Goal: Task Accomplishment & Management: Complete application form

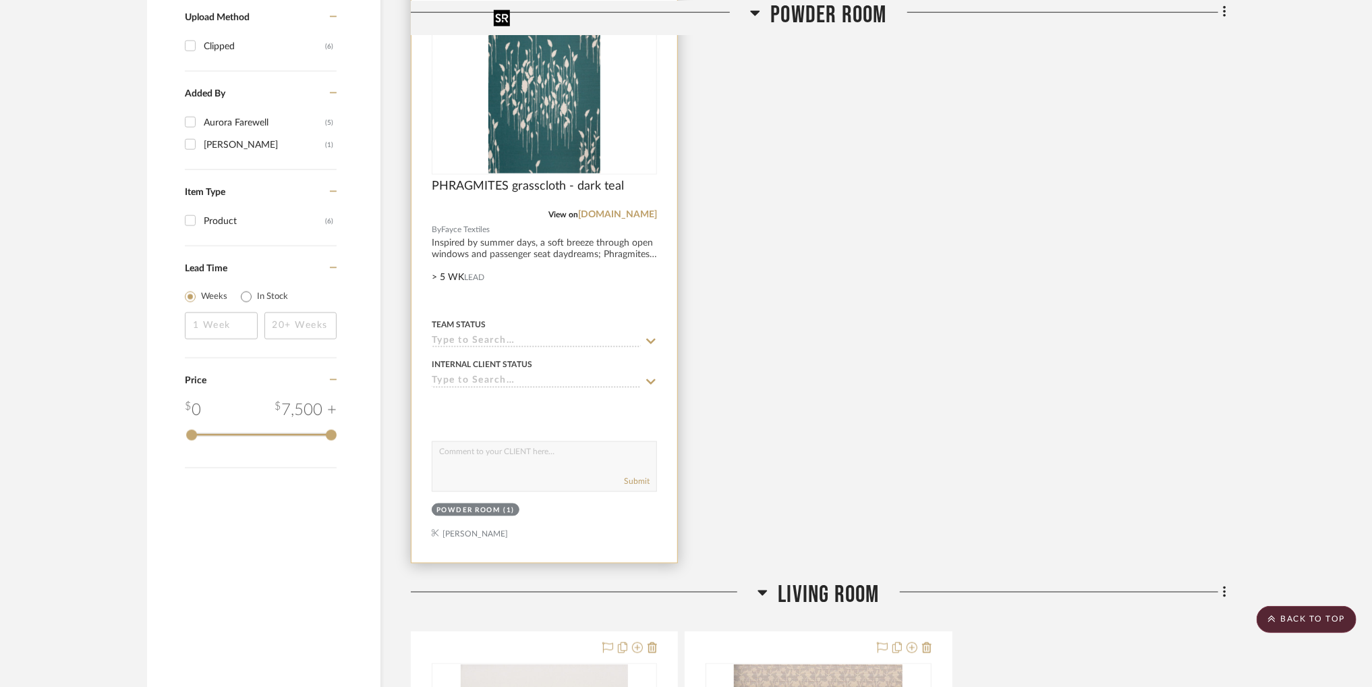
click at [598, 127] on img "0" at bounding box center [544, 89] width 112 height 169
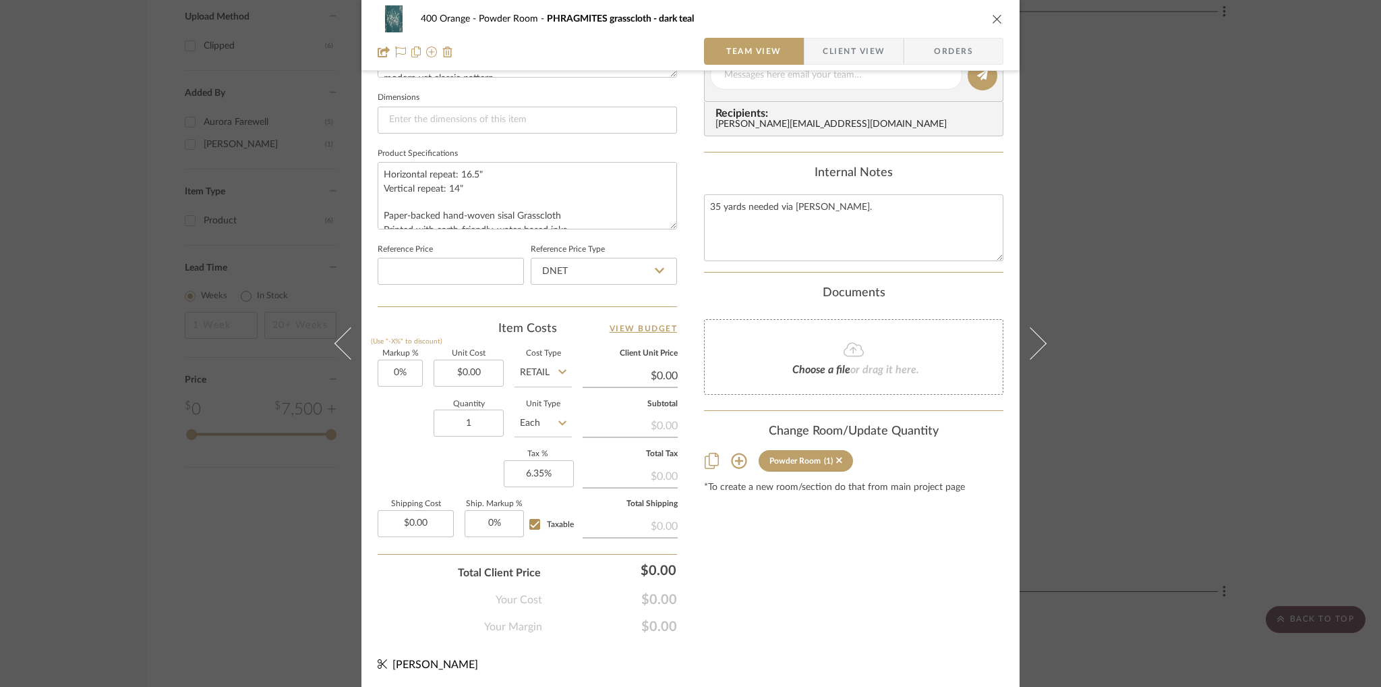
scroll to position [567, 0]
click at [479, 373] on input "0.00" at bounding box center [469, 373] width 70 height 27
click at [488, 371] on input "0.00" at bounding box center [469, 373] width 70 height 27
type input "$0.00"
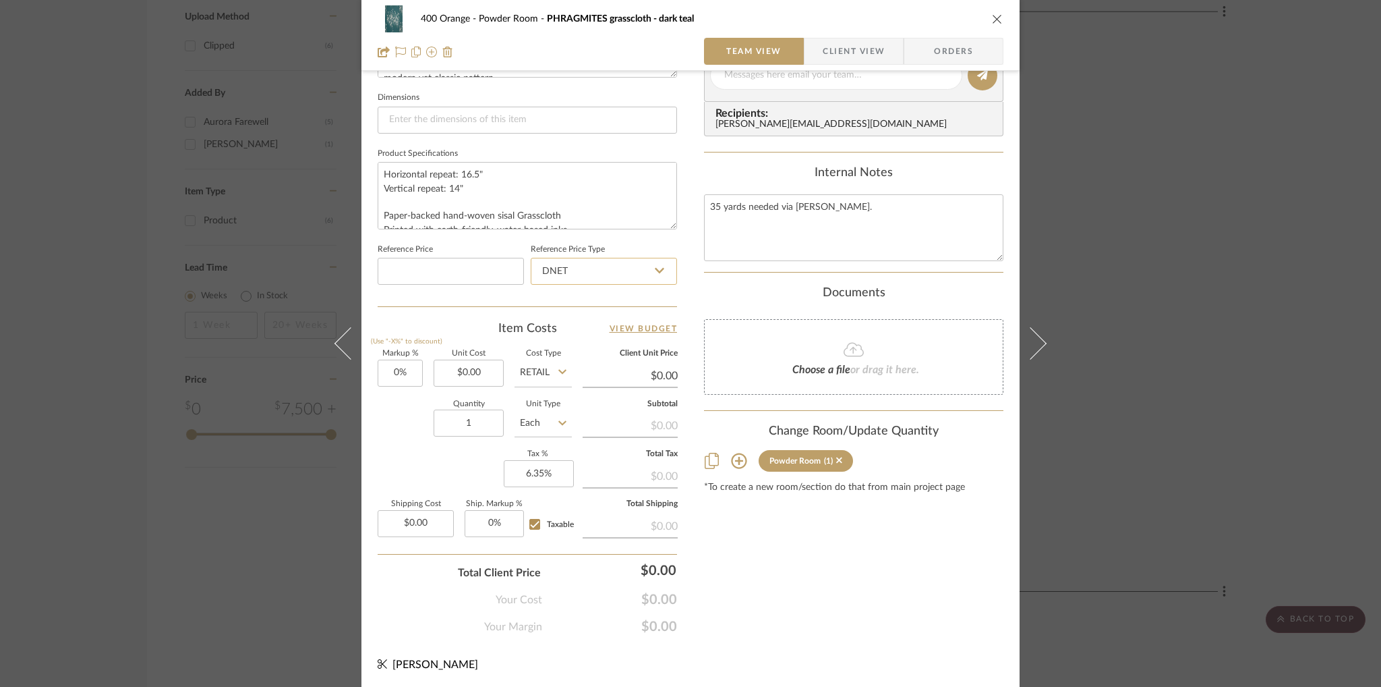
click at [610, 267] on input "DNET" at bounding box center [604, 271] width 146 height 27
click at [561, 338] on span "Retail" at bounding box center [551, 337] width 23 height 9
type input "Retail"
click at [577, 277] on input "Retail" at bounding box center [604, 271] width 146 height 27
click at [571, 305] on div "DNET" at bounding box center [610, 304] width 167 height 34
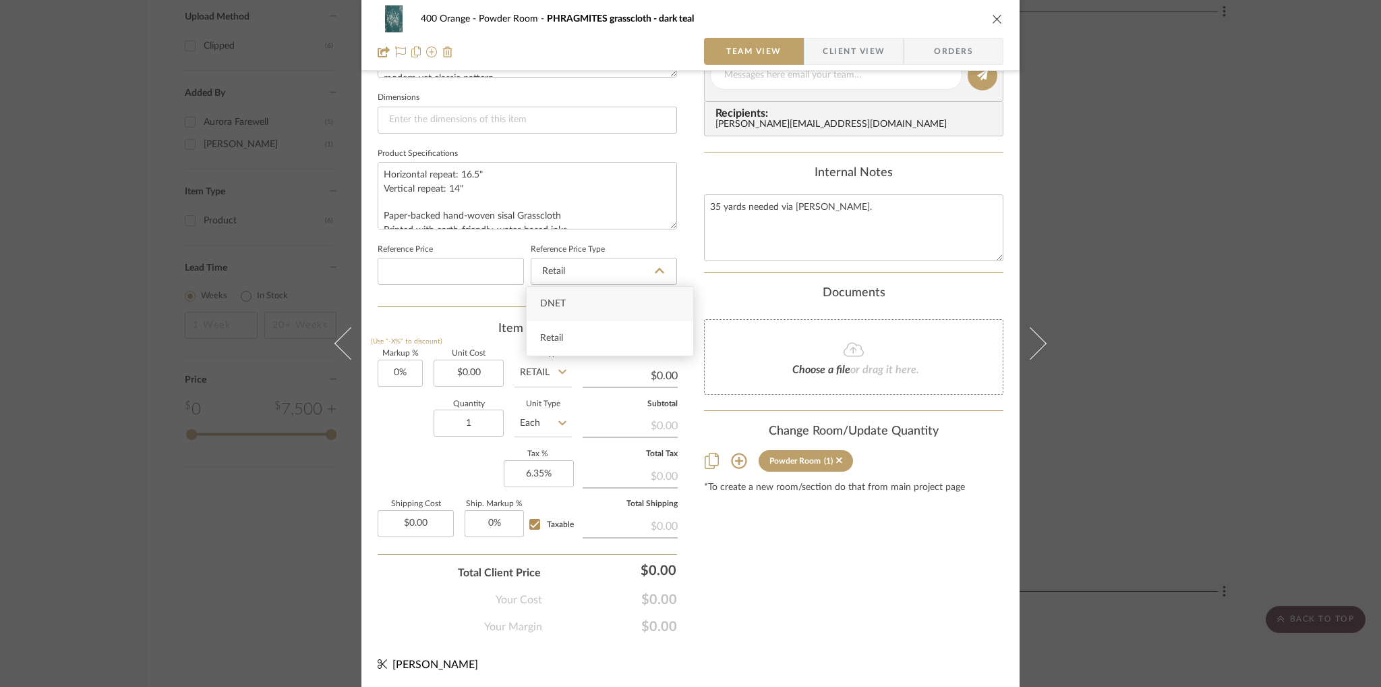
type input "DNET"
click at [483, 372] on input "0.00" at bounding box center [469, 373] width 70 height 27
type input "$3,991.00"
click at [692, 242] on div "400 Orange Powder Room PHRAGMITES grasscloth - dark teal Team View Client View …" at bounding box center [691, 66] width 658 height 1246
type input "$3,991.00"
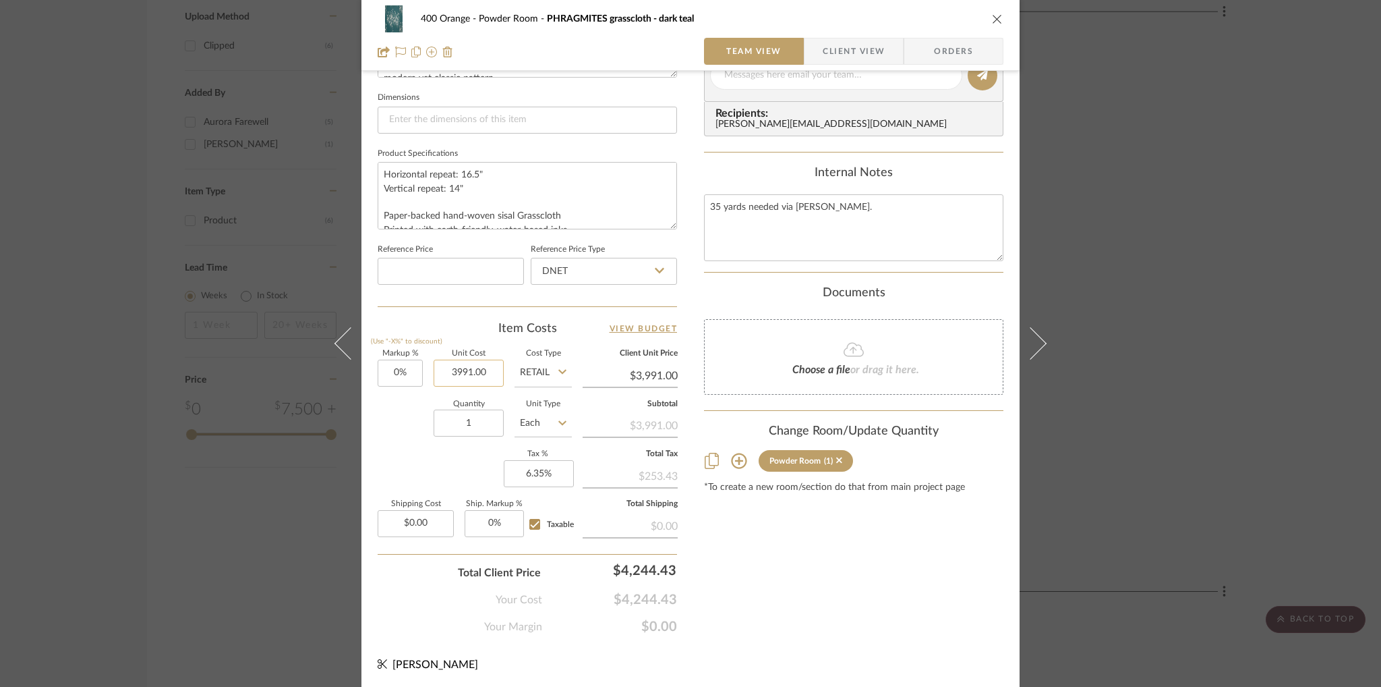
click at [471, 372] on input "3991.00" at bounding box center [469, 373] width 70 height 27
type input "$109.60"
click at [484, 419] on input "1" at bounding box center [469, 422] width 70 height 27
type input "$109.60"
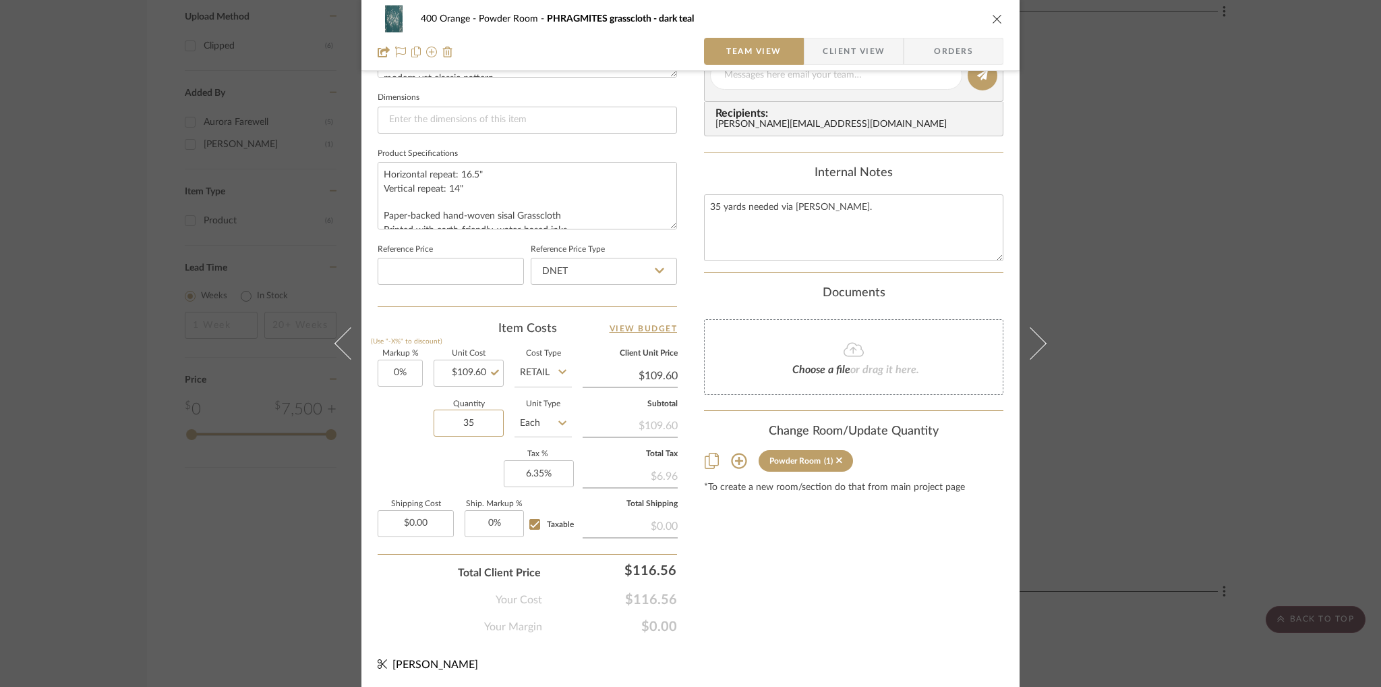
type input "35"
click at [393, 444] on div "Quantity 35 Unit Type Each" at bounding box center [475, 425] width 194 height 48
click at [532, 523] on input "Taxable" at bounding box center [535, 524] width 22 height 22
checkbox input "false"
click at [855, 588] on div "Content here copies to Client View - confirm visibility there. Show in Client D…" at bounding box center [853, 79] width 299 height 1110
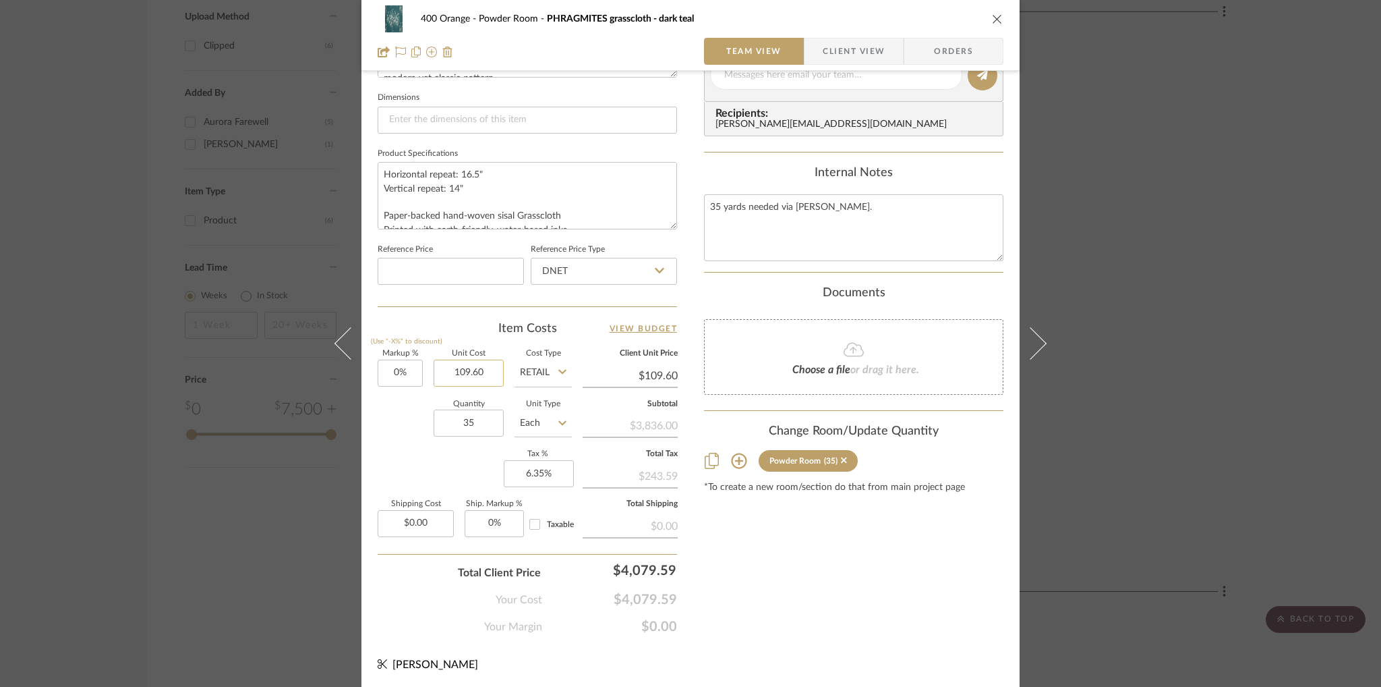
click at [479, 368] on input "109.60" at bounding box center [469, 373] width 70 height 27
type input "$109.60"
click at [484, 416] on input "35" at bounding box center [469, 422] width 70 height 27
click at [397, 442] on div "Quantity 35 Unit Type Each" at bounding box center [475, 425] width 194 height 48
click at [536, 519] on input "Taxable" at bounding box center [535, 524] width 22 height 22
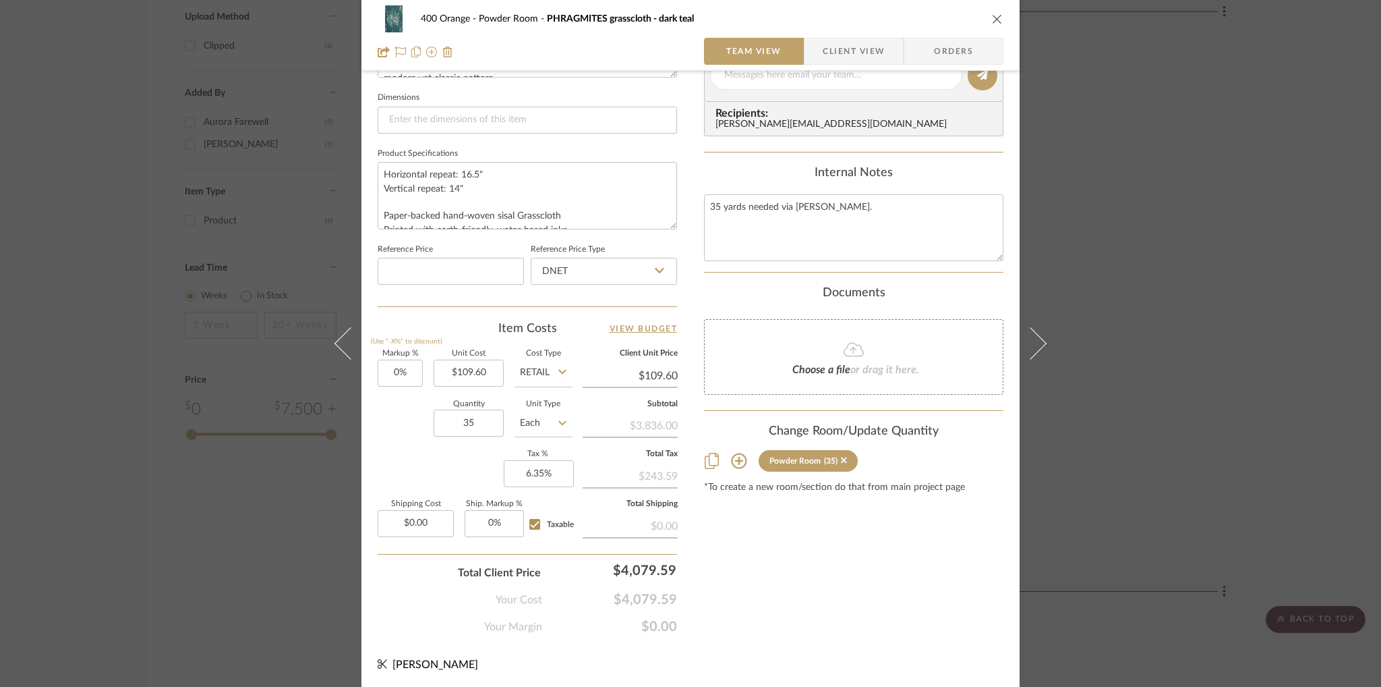
checkbox input "true"
click at [536, 519] on input "Taxable" at bounding box center [535, 524] width 22 height 22
checkbox input "false"
click at [547, 463] on input "6.35" at bounding box center [539, 473] width 70 height 27
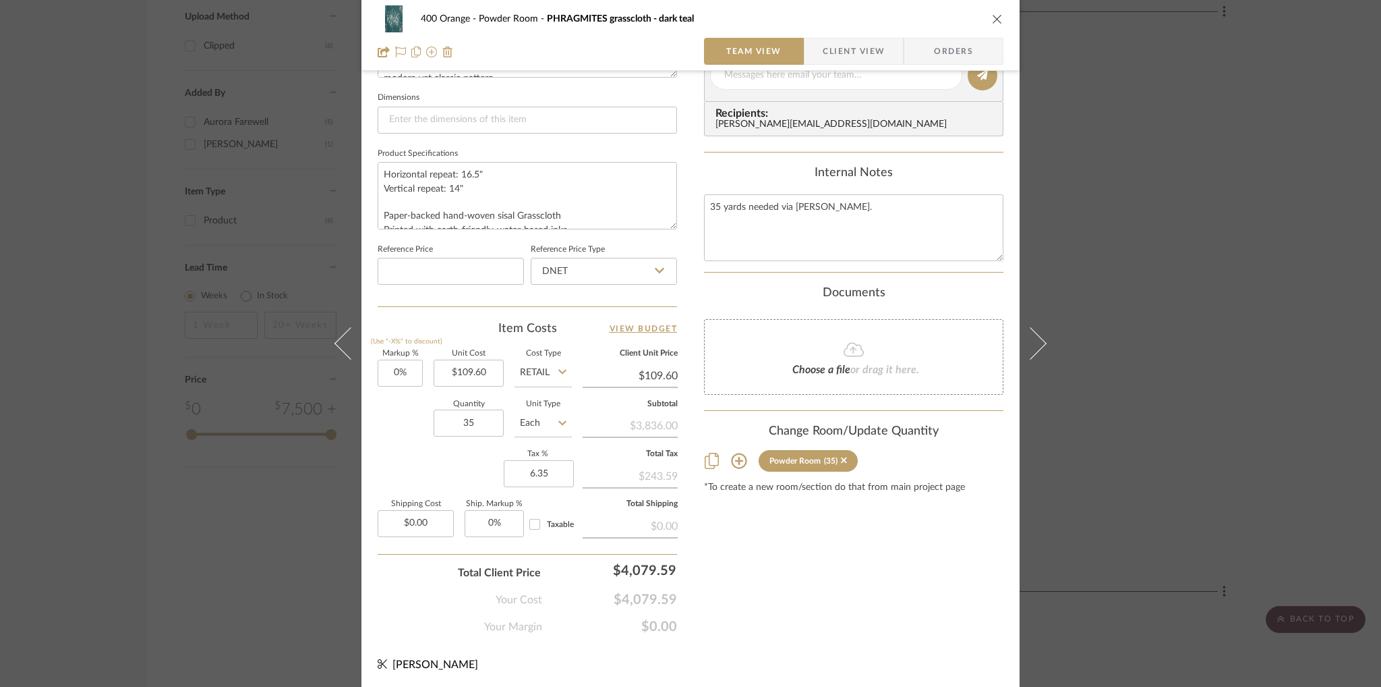
type input "6.35%"
click at [638, 468] on div "$243.59" at bounding box center [630, 475] width 95 height 24
click at [551, 367] on input "Retail" at bounding box center [543, 373] width 57 height 27
click at [544, 406] on span "DNET" at bounding box center [537, 404] width 26 height 9
type input "DNET"
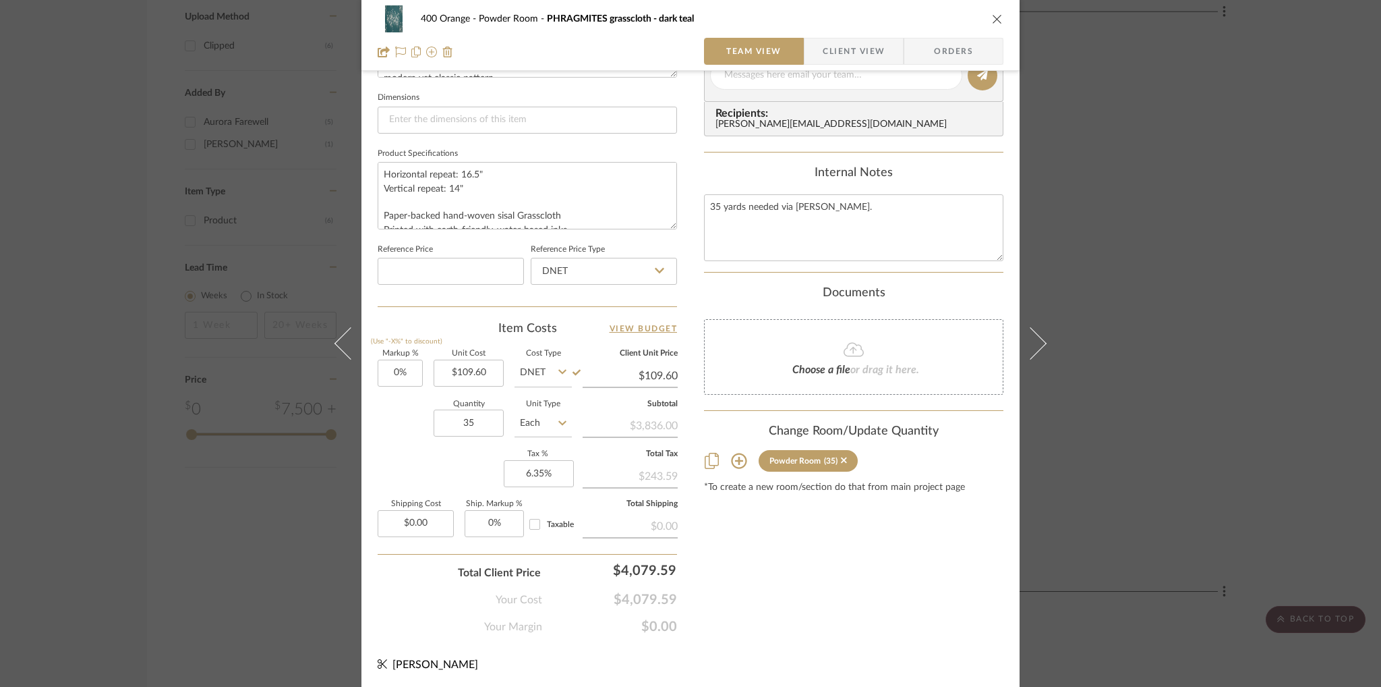
click at [445, 467] on div "Markup % (Use "-X%" to discount) 0% Unit Cost $109.60 Cost Type DNET Client Uni…" at bounding box center [527, 448] width 299 height 197
click at [548, 468] on input "6.35" at bounding box center [539, 473] width 70 height 27
type input "0%"
click at [842, 596] on div "Content here copies to Client View - confirm visibility there. Show in Client D…" at bounding box center [853, 79] width 299 height 1110
click at [418, 522] on input "0.00" at bounding box center [416, 523] width 76 height 27
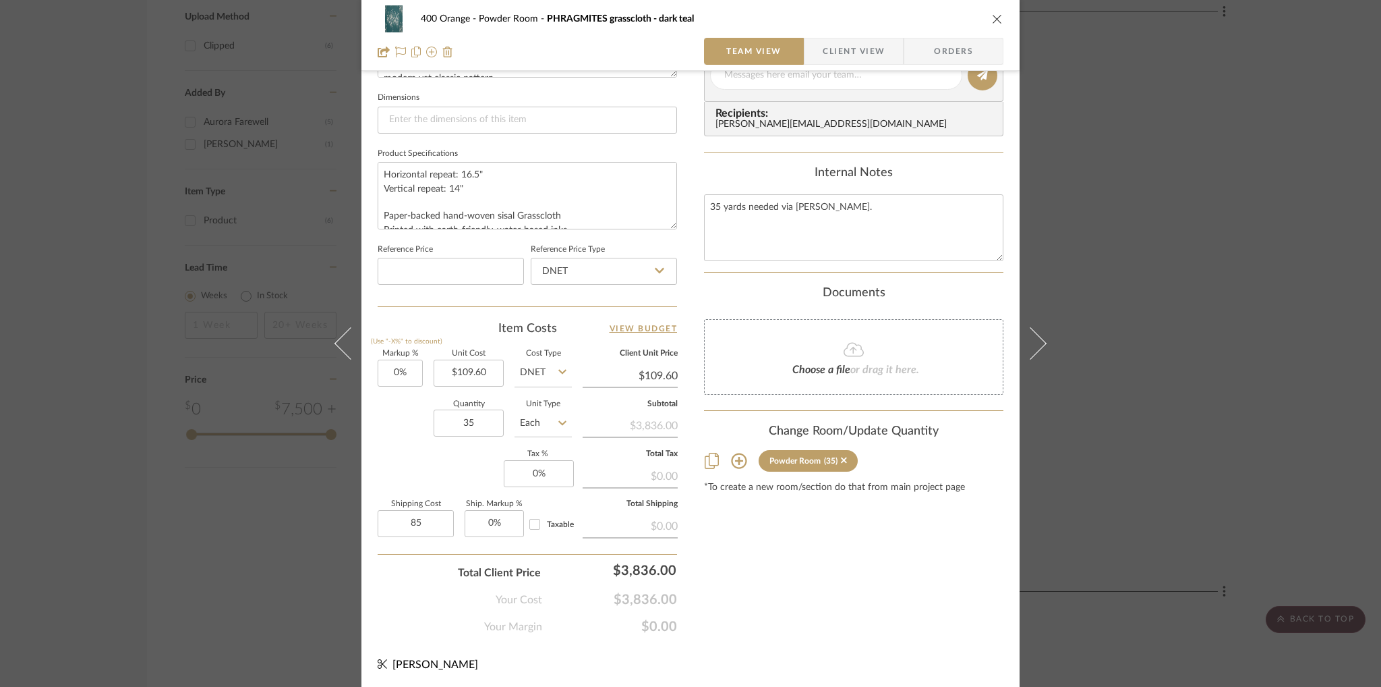
type input "$85.00"
click at [420, 476] on div "Markup % (Use "-X%" to discount) 0% Unit Cost $109.60 Cost Type DNET Client Uni…" at bounding box center [527, 448] width 299 height 197
click at [428, 522] on input "85.00" at bounding box center [416, 523] width 76 height 27
type input "$155.00"
click at [411, 457] on div "Markup % (Use "-X%" to discount) 0% Unit Cost $109.60 Cost Type DNET Client Uni…" at bounding box center [527, 448] width 299 height 197
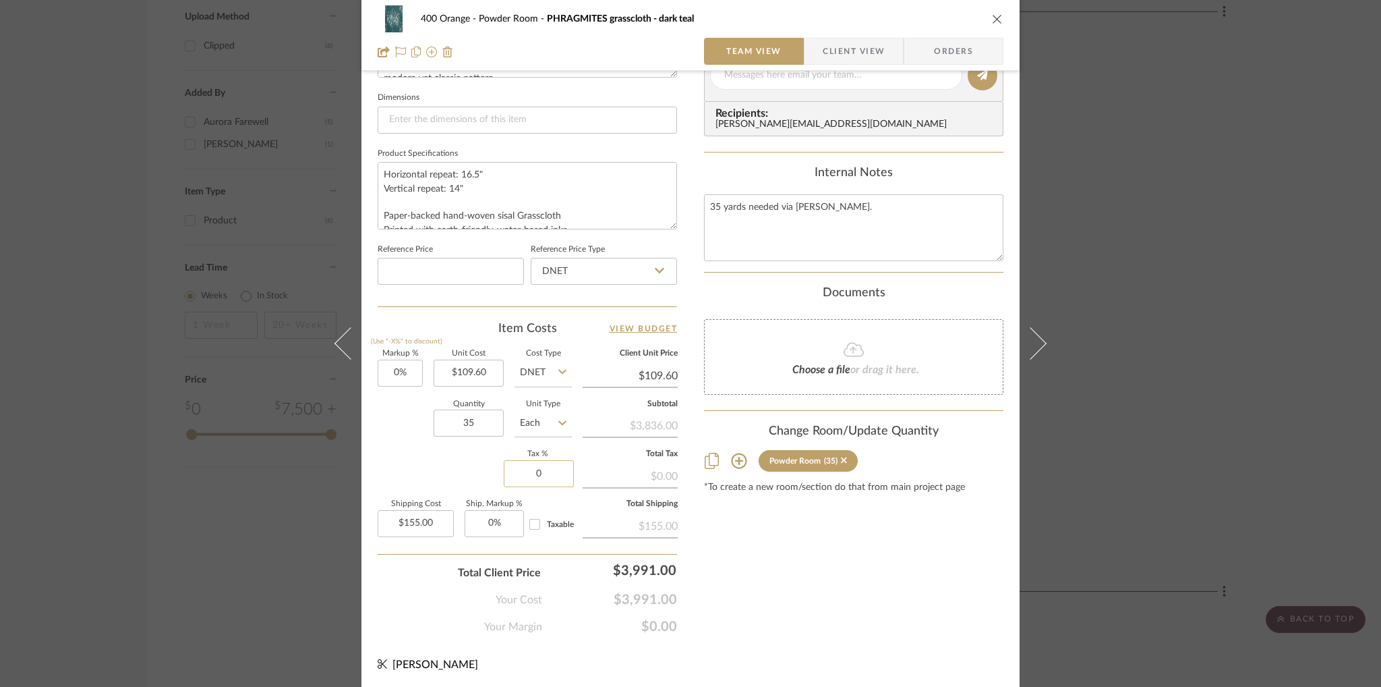
click at [552, 467] on input "0" at bounding box center [539, 473] width 70 height 27
type input "6.35%"
click at [422, 459] on div "Markup % (Use "-X%" to discount) 0% Unit Cost $109.60 Cost Type DNET Client Uni…" at bounding box center [527, 448] width 299 height 197
click at [538, 467] on input "6.35" at bounding box center [539, 473] width 70 height 27
type input "0%"
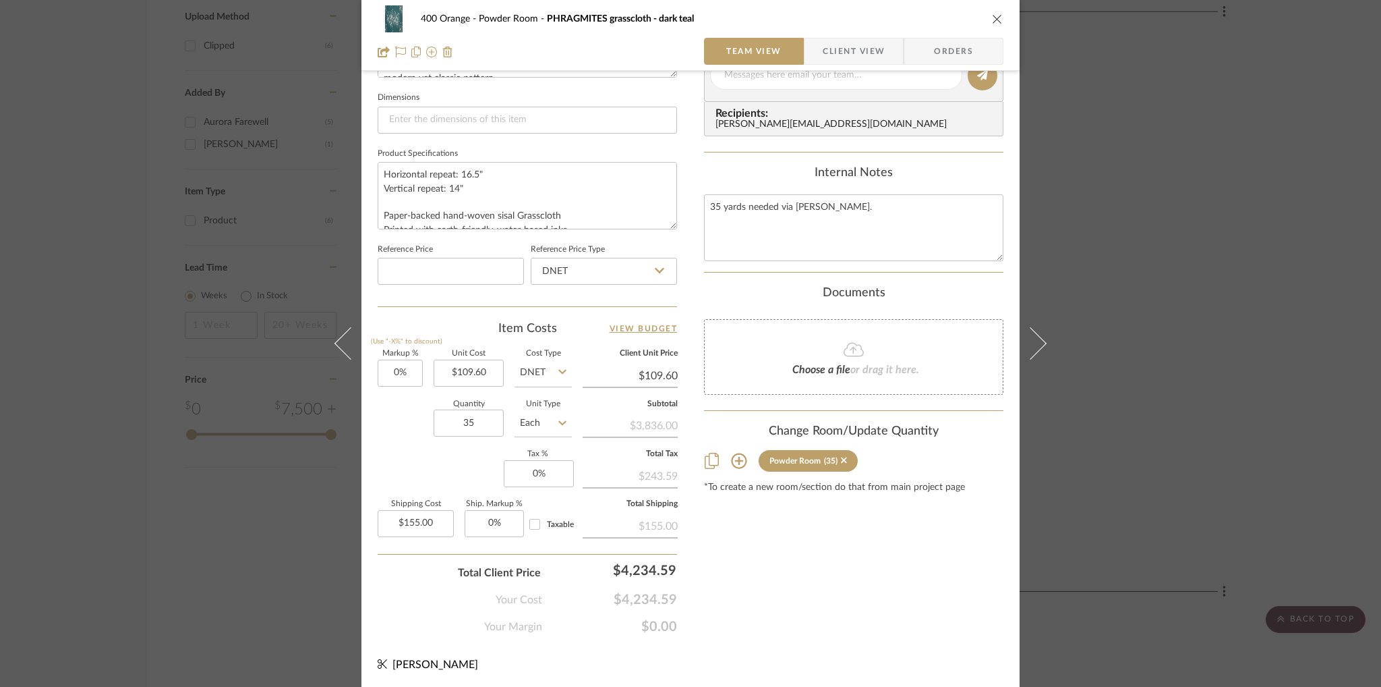
click at [873, 629] on div "Content here copies to Client View - confirm visibility there. Show in Client D…" at bounding box center [853, 79] width 299 height 1110
click at [874, 214] on textarea "35 yards needed via [PERSON_NAME]." at bounding box center [853, 227] width 299 height 67
type textarea "35 yards needed via [PERSON_NAME]. Confirm tax exempt status"
click at [852, 222] on textarea "35 yards needed via [PERSON_NAME]. Confirm tax exempt status" at bounding box center [853, 227] width 299 height 67
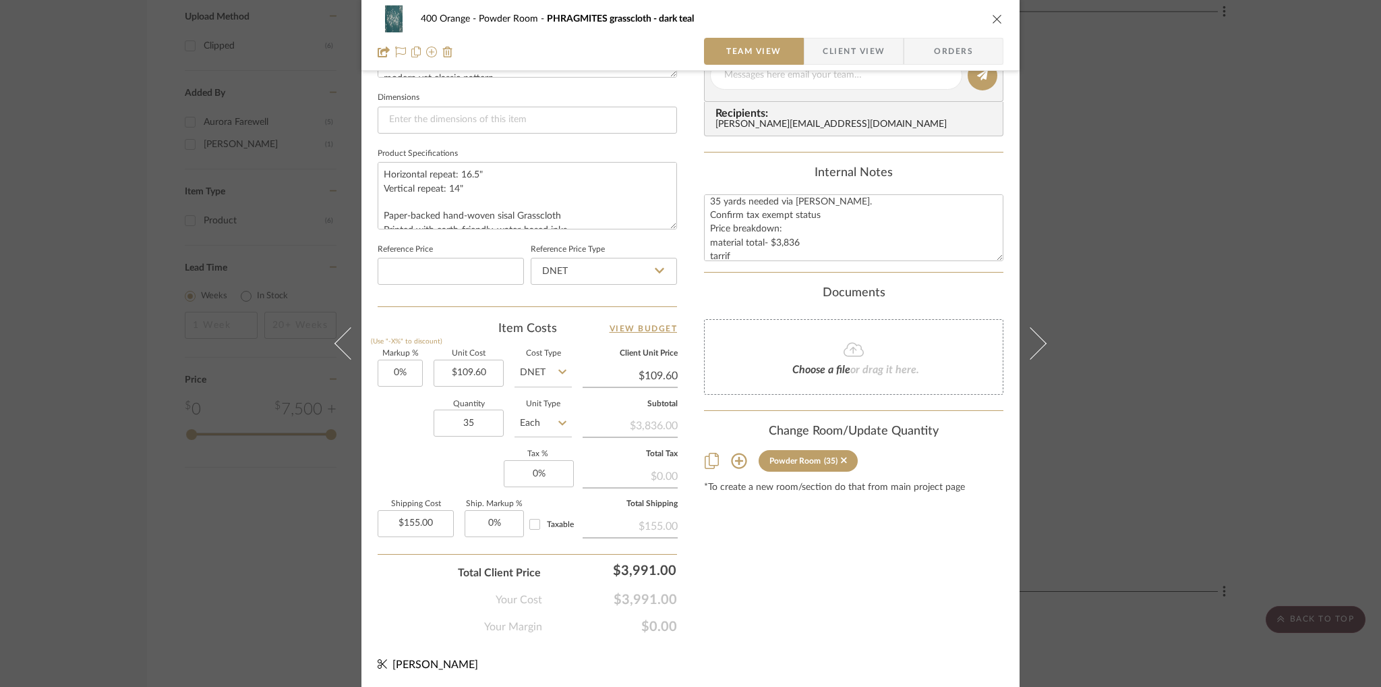
type textarea "35 yards needed via [PERSON_NAME]. Confirm tax exempt status Price breakdown: m…"
click at [709, 251] on textarea "35 yards needed via [PERSON_NAME]. Confirm tax exempt status Price breakdown: m…" at bounding box center [853, 227] width 299 height 67
click at [710, 241] on textarea "35 yards needed via [PERSON_NAME]. Confirm tax exempt status Price breakdown: m…" at bounding box center [853, 227] width 299 height 67
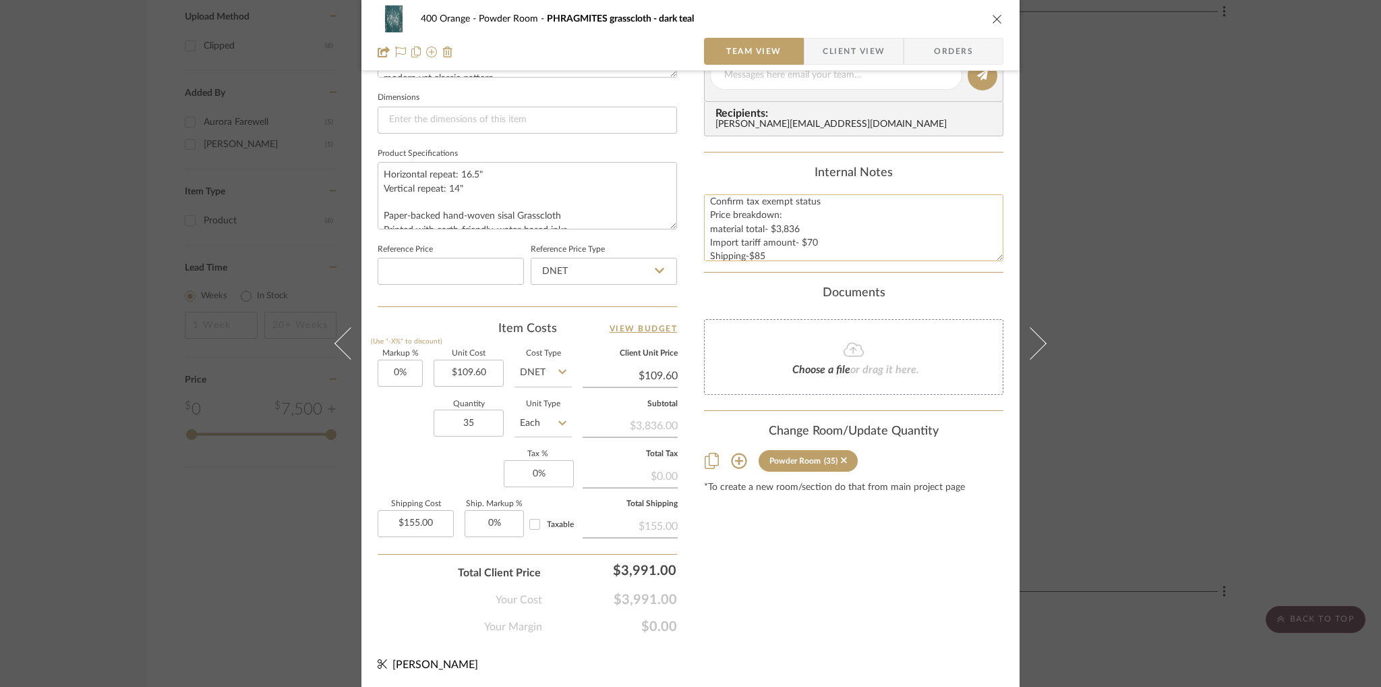
click at [716, 226] on textarea "35 yards needed via [PERSON_NAME]. Confirm tax exempt status Price breakdown: m…" at bounding box center [853, 227] width 299 height 67
click at [783, 254] on textarea "35 yards needed via [PERSON_NAME]. Confirm tax exempt status Price breakdown: M…" at bounding box center [853, 227] width 299 height 67
type textarea "35 yards needed via [PERSON_NAME]. Confirm tax exempt status Price breakdown: M…"
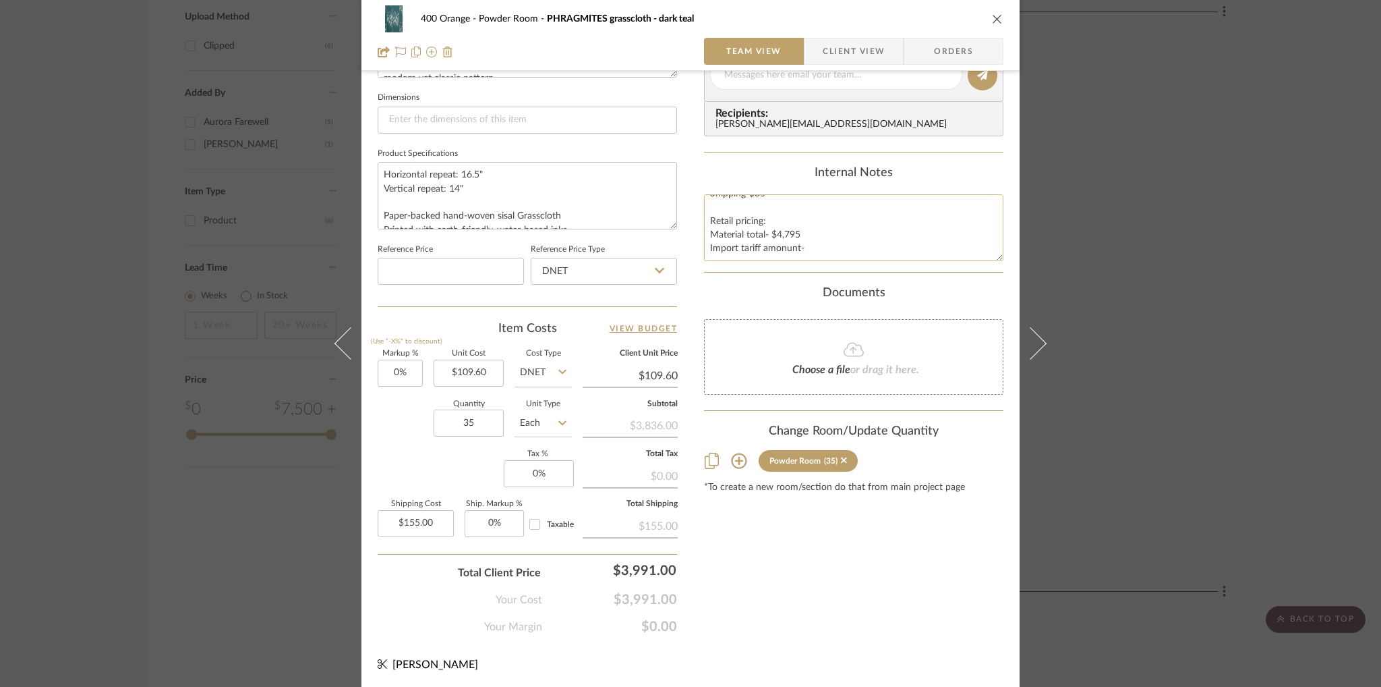
click at [768, 241] on textarea "35 yards needed via [PERSON_NAME]. Confirm tax exempt status Price breakdown: M…" at bounding box center [853, 227] width 299 height 67
click at [817, 244] on textarea "35 yards needed via [PERSON_NAME]. Confirm tax exempt status Price breakdown: M…" at bounding box center [853, 227] width 299 height 67
type textarea "35 yards needed via [PERSON_NAME]. Confirm tax exempt status Price breakdown: M…"
click at [786, 619] on div "Content here copies to Client View - confirm visibility there. Show in Client D…" at bounding box center [853, 79] width 299 height 1110
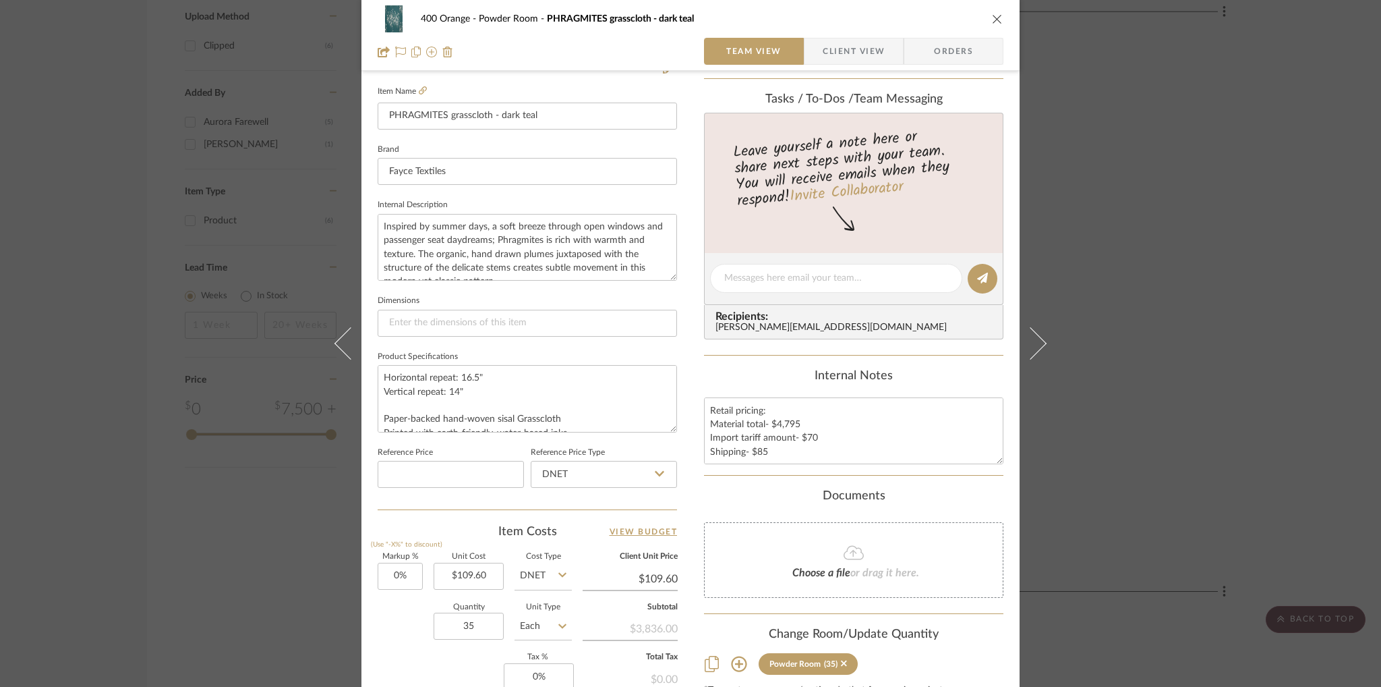
scroll to position [567, 0]
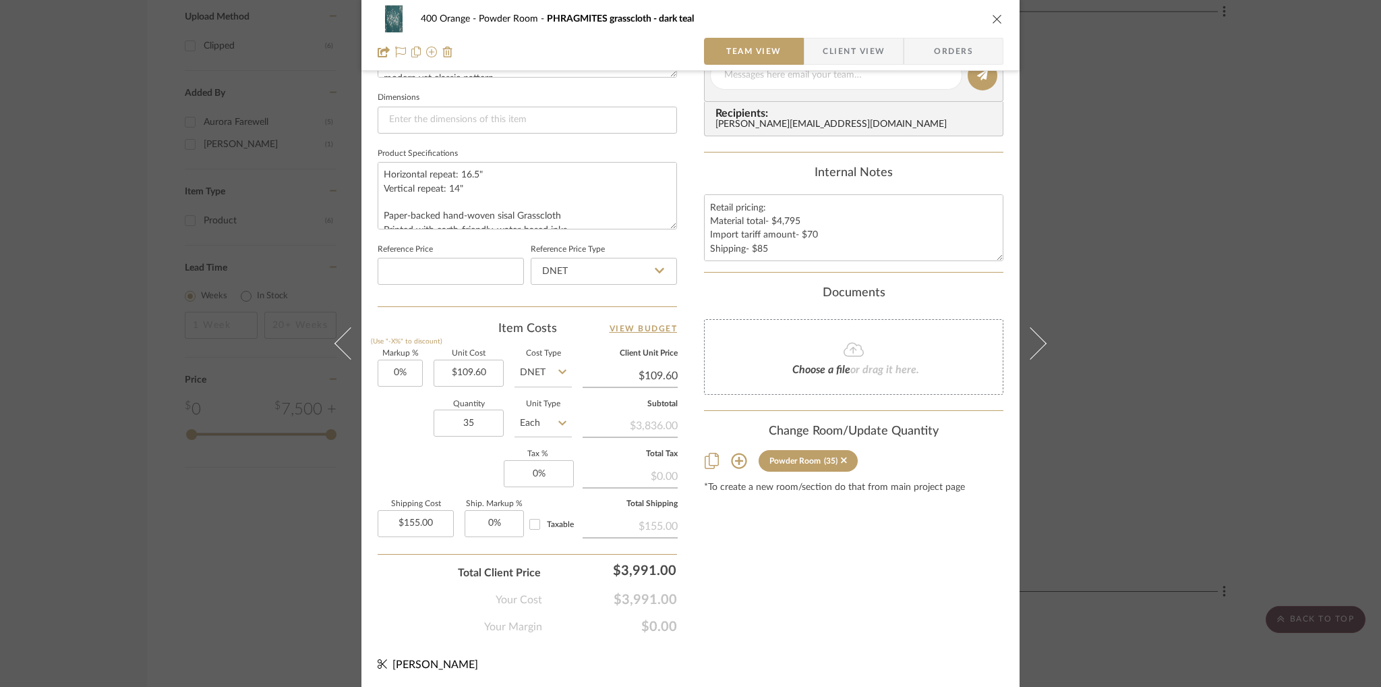
click at [1149, 192] on div "400 Orange Powder Room PHRAGMITES grasscloth - dark teal Team View Client View …" at bounding box center [690, 343] width 1381 height 687
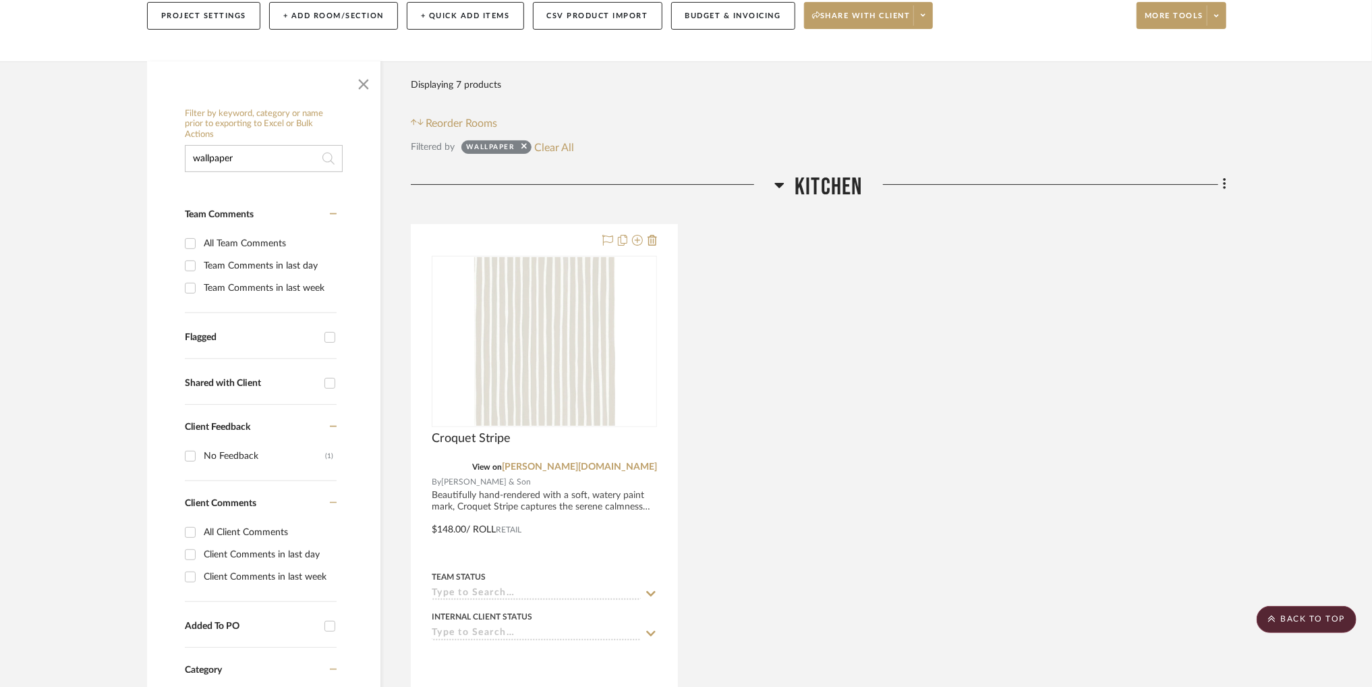
scroll to position [0, 0]
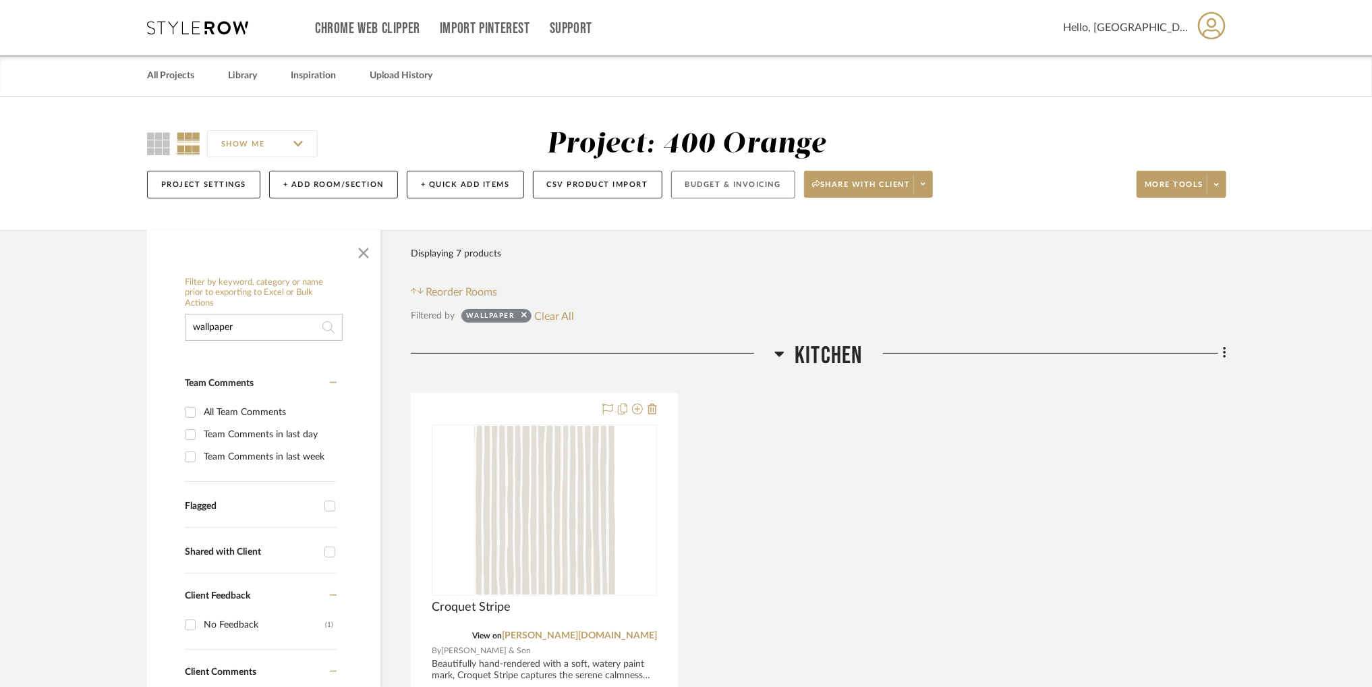
click at [739, 178] on button "Budget & Invoicing" at bounding box center [733, 185] width 124 height 28
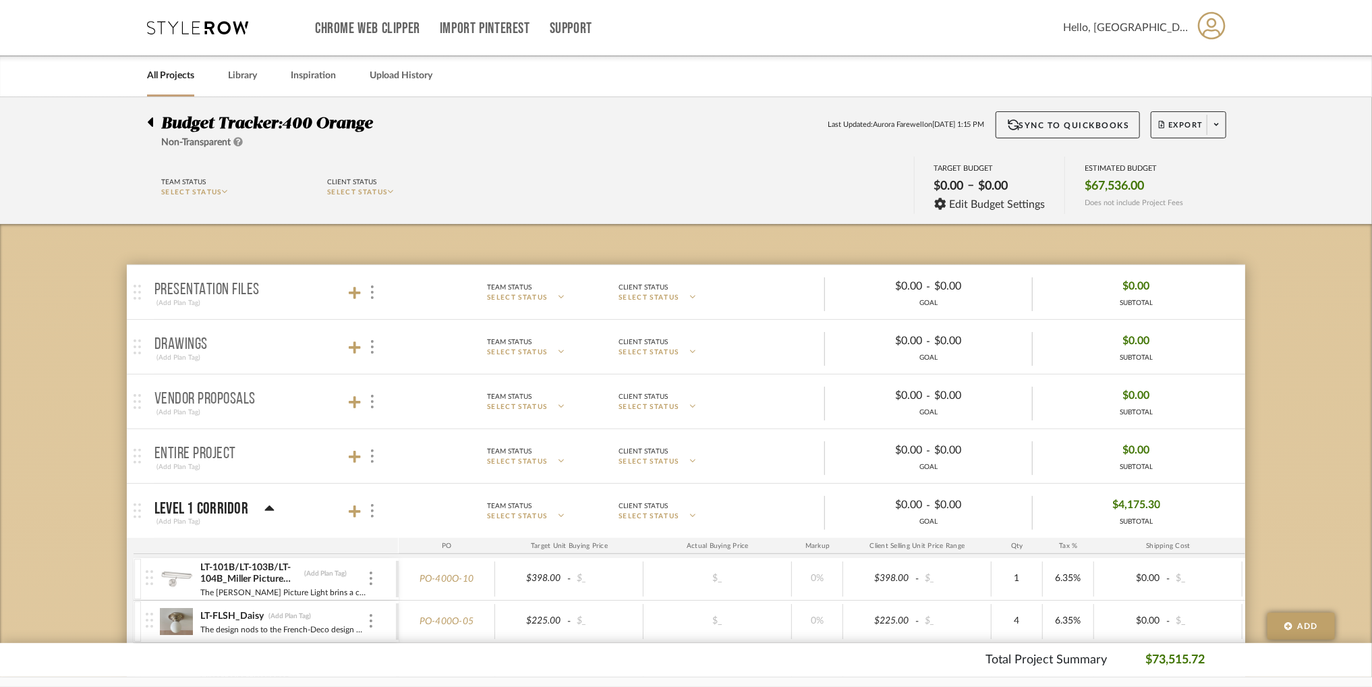
click at [148, 119] on icon at bounding box center [150, 122] width 6 height 16
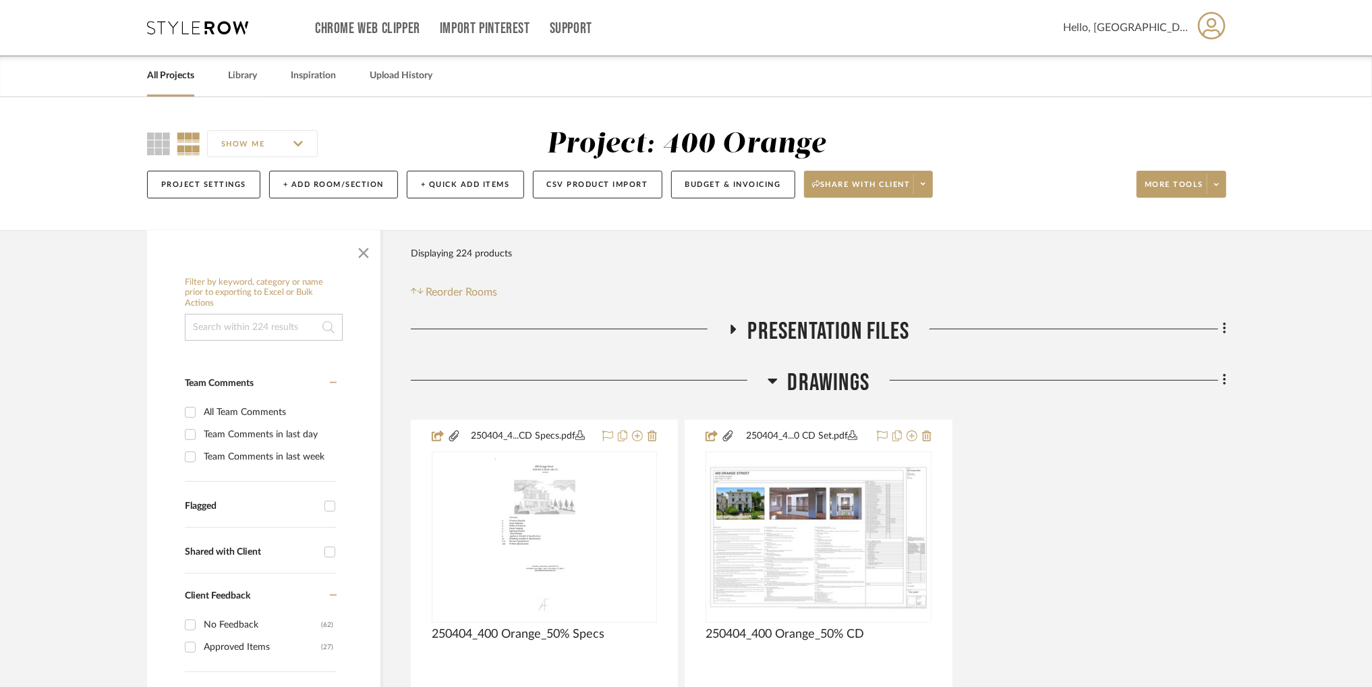
click at [248, 327] on input at bounding box center [264, 327] width 158 height 27
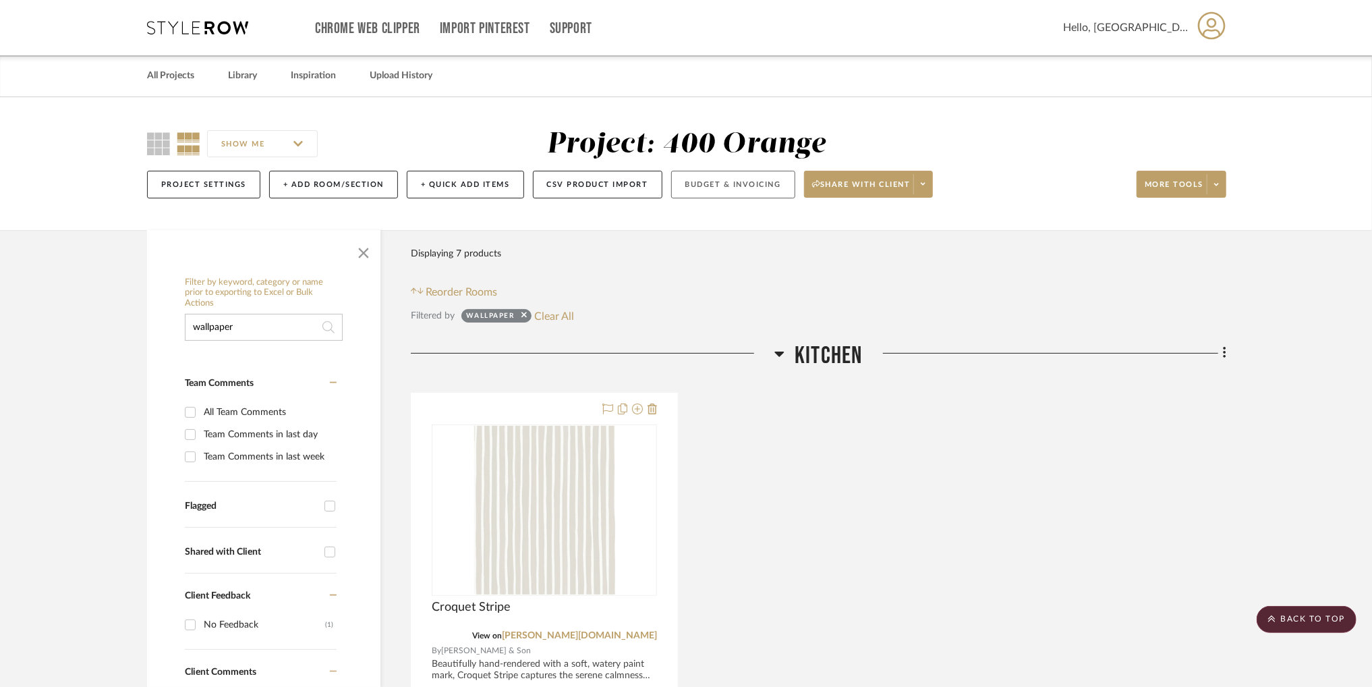
type input "wallpaper"
click at [729, 187] on button "Budget & Invoicing" at bounding box center [733, 185] width 124 height 28
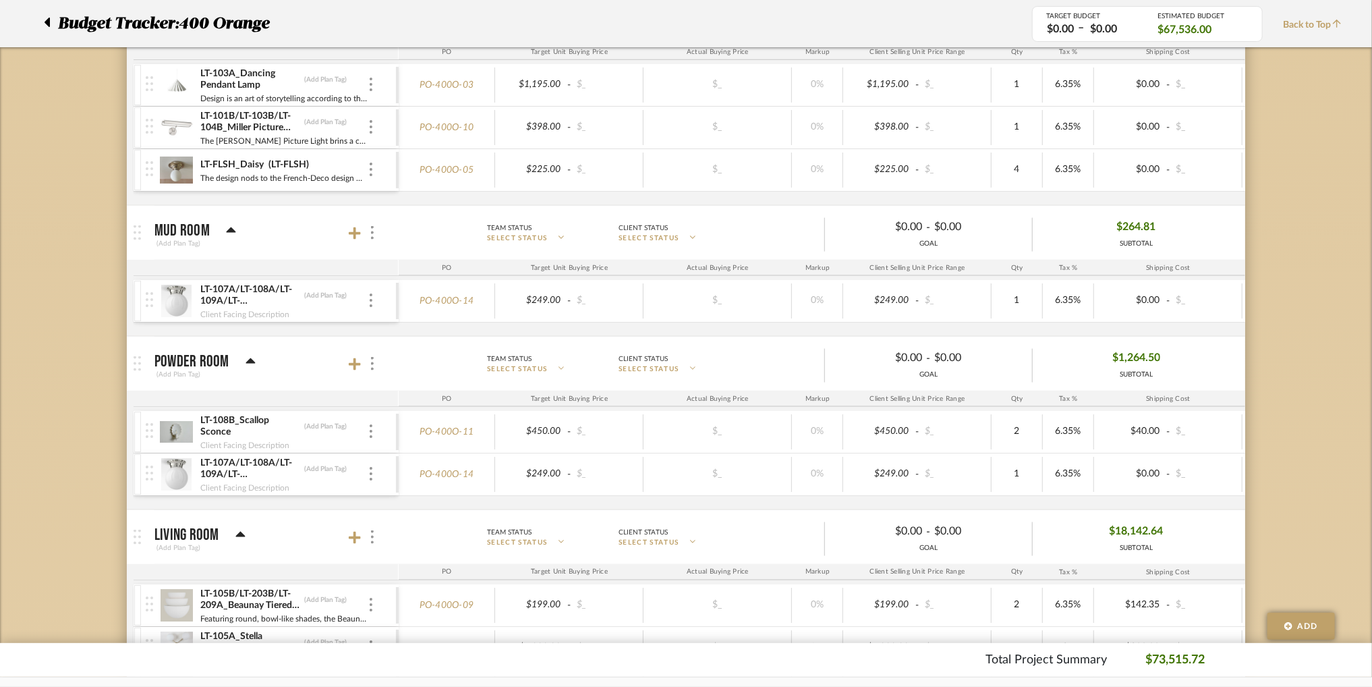
scroll to position [1146, 0]
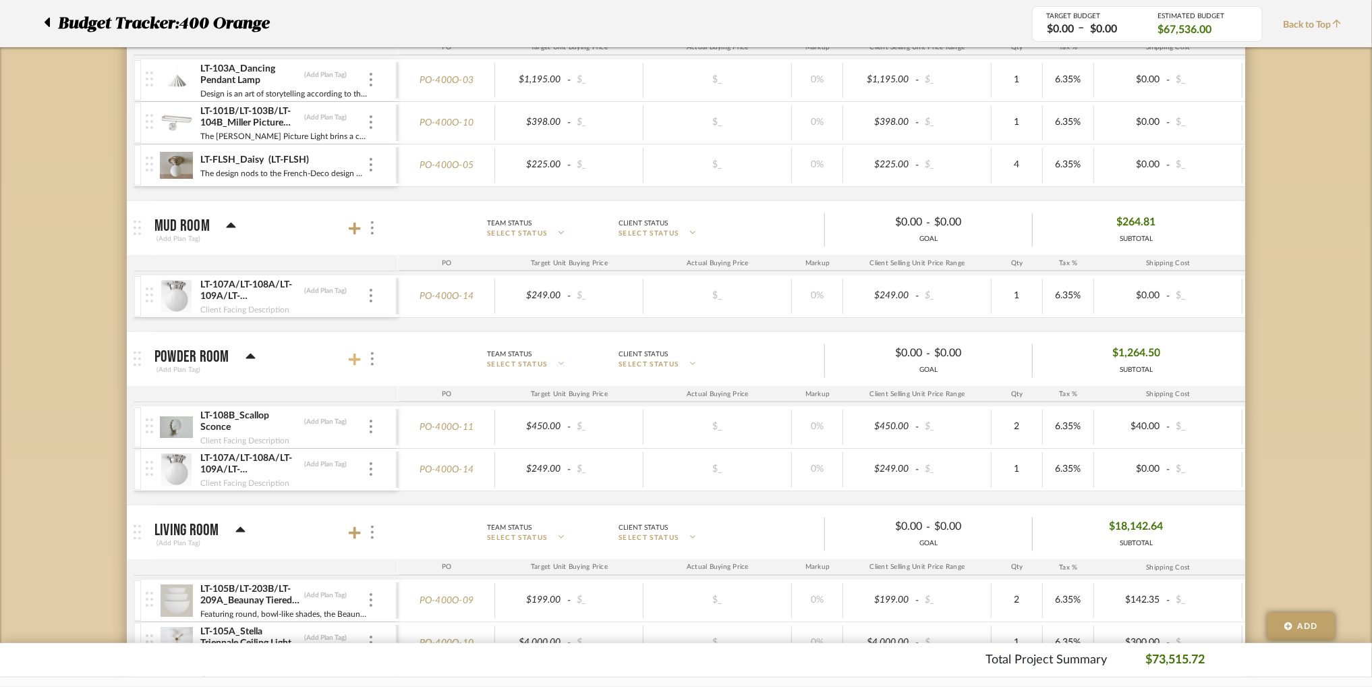
click at [354, 357] on icon at bounding box center [355, 359] width 12 height 12
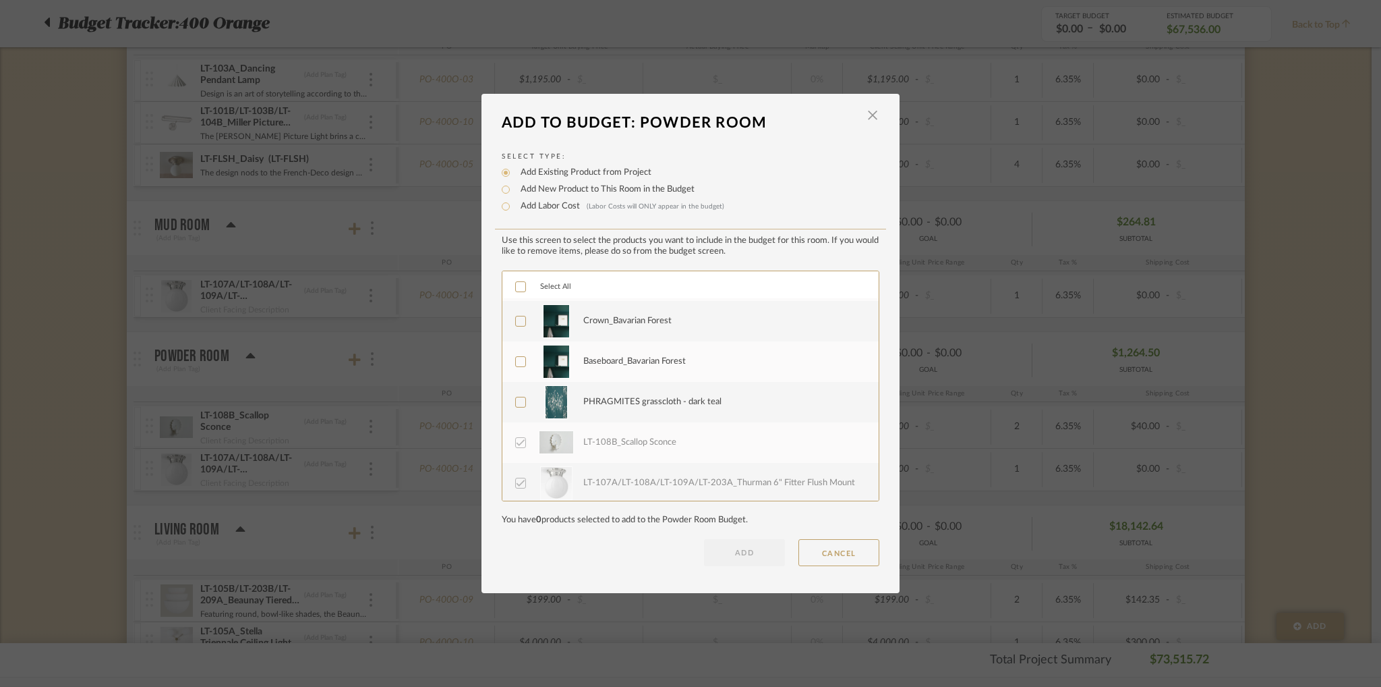
scroll to position [78, 0]
click at [869, 117] on span "button" at bounding box center [872, 115] width 27 height 27
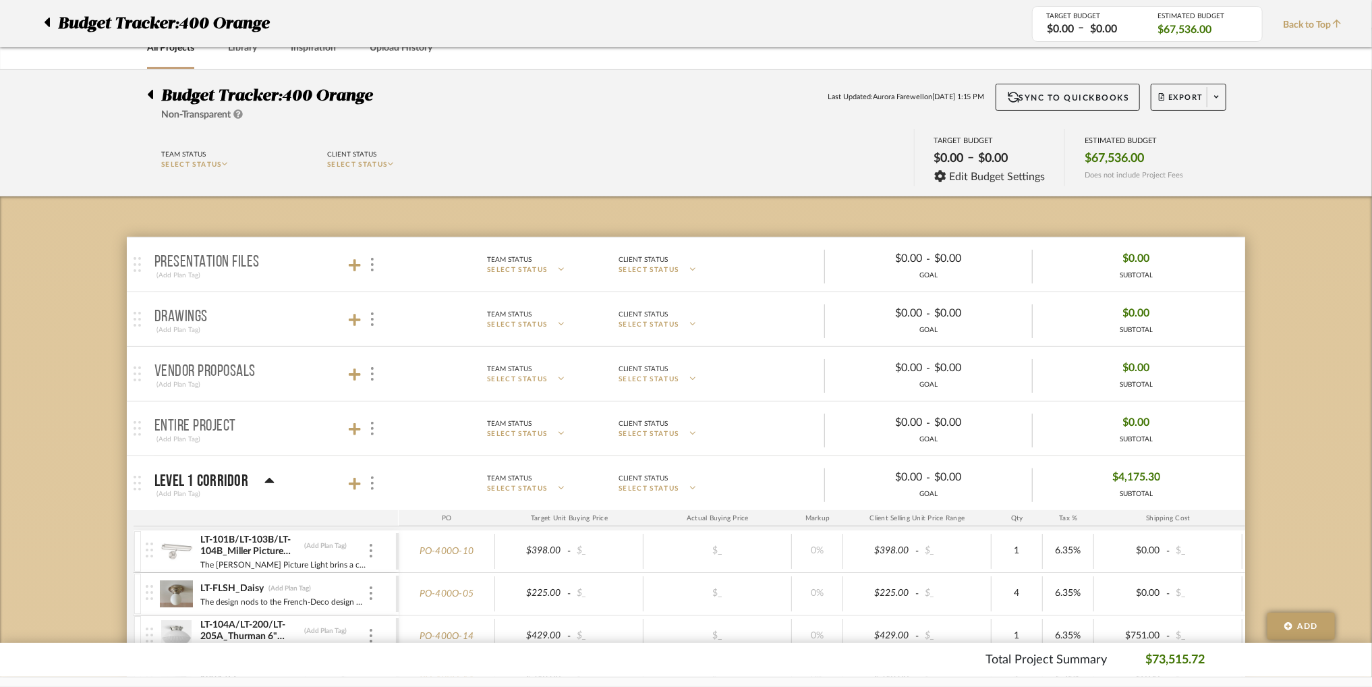
scroll to position [0, 0]
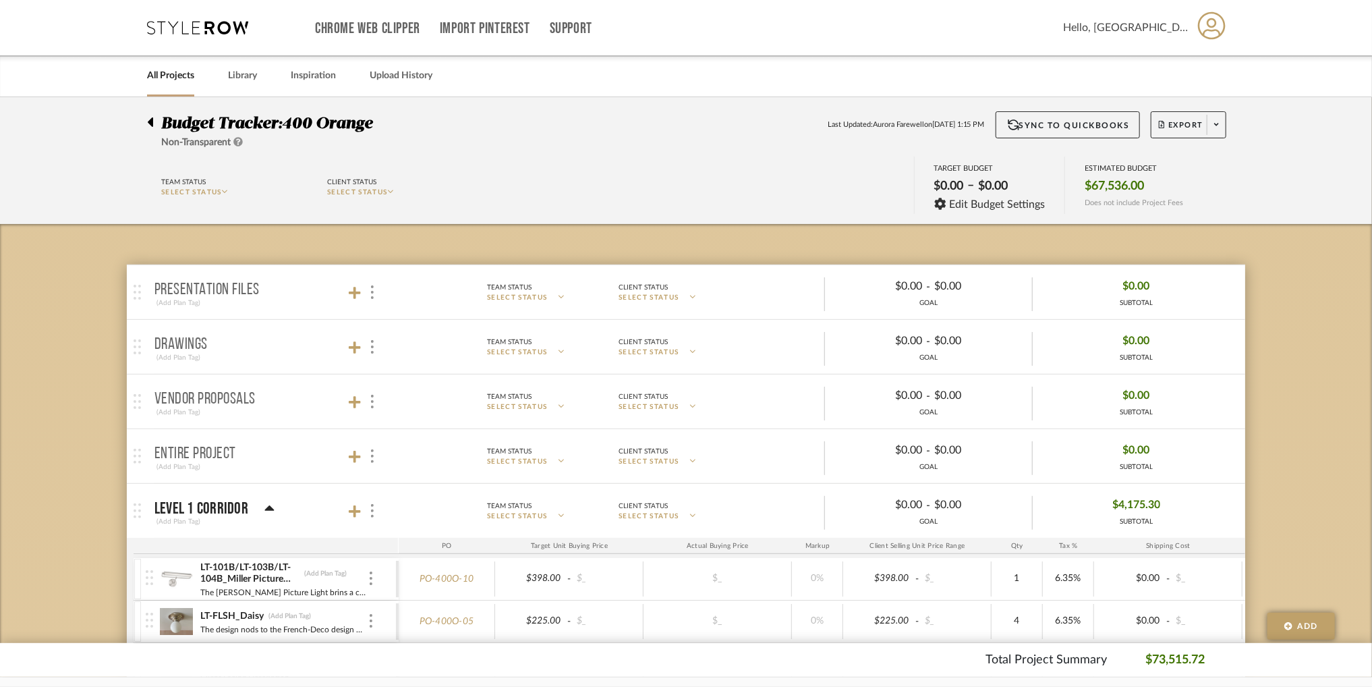
click at [148, 127] on icon at bounding box center [150, 122] width 6 height 16
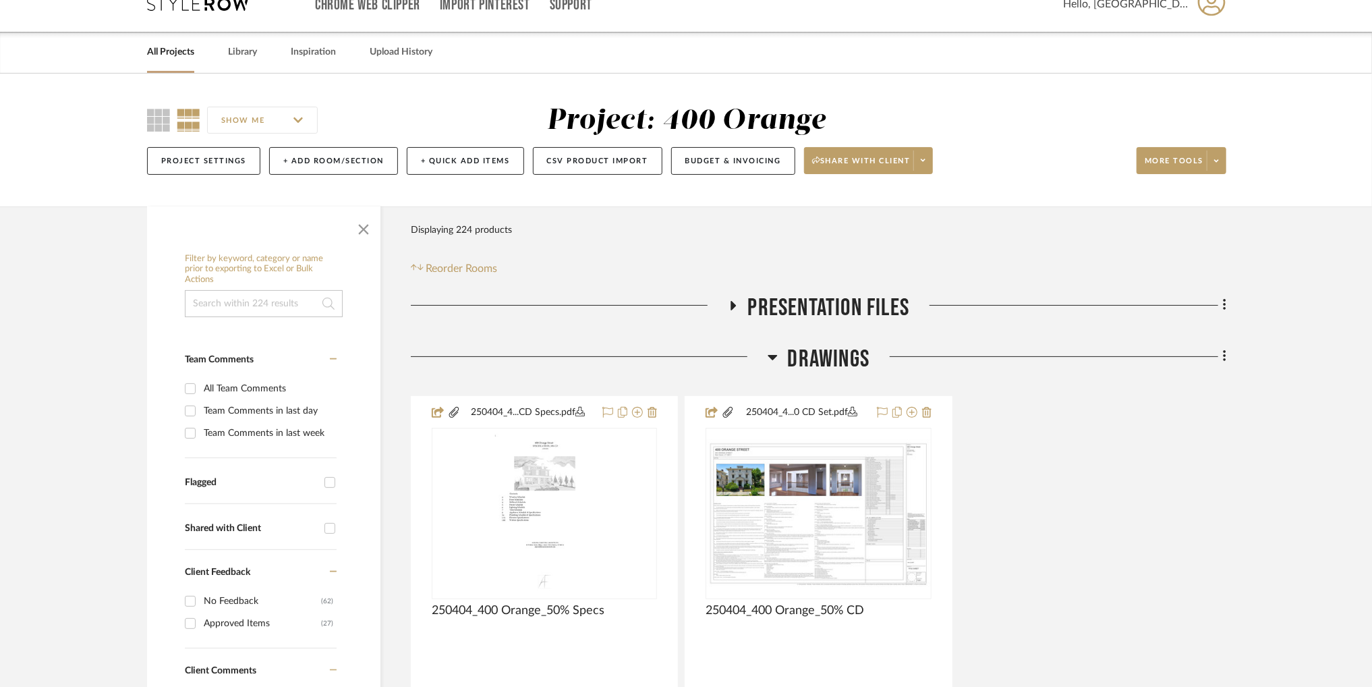
scroll to position [22, 0]
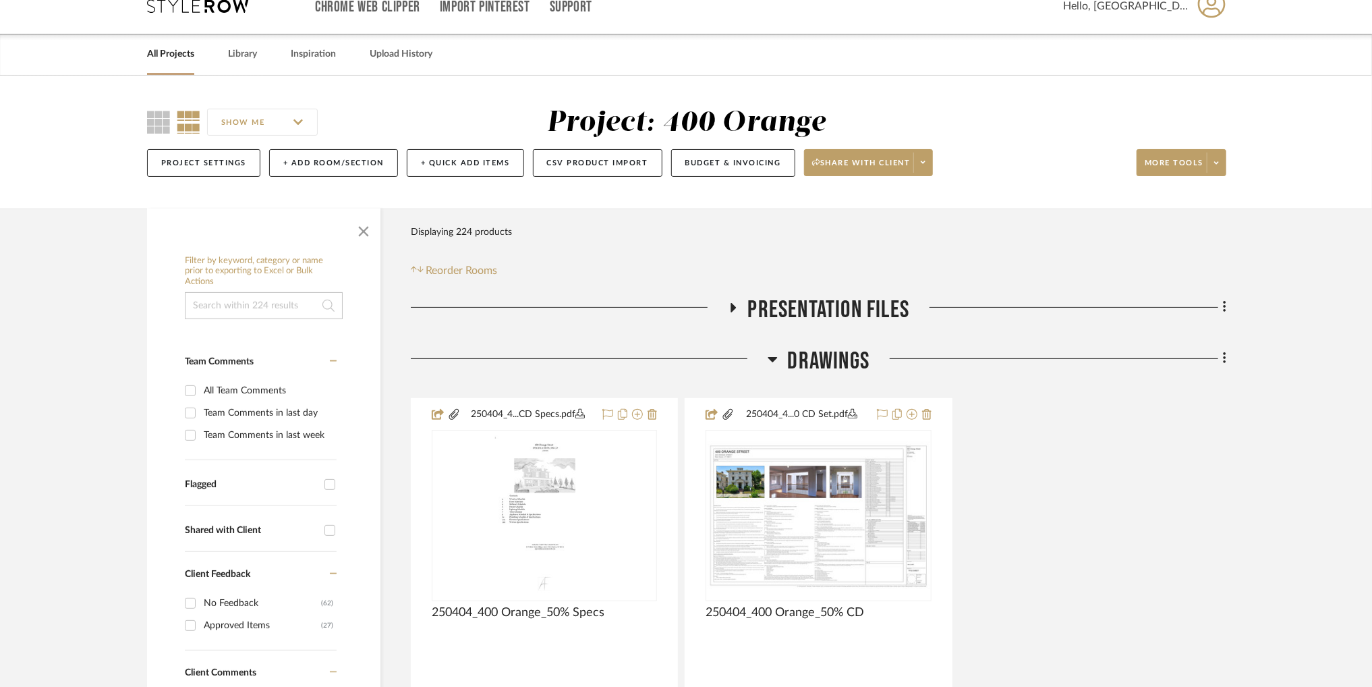
click at [278, 301] on input at bounding box center [264, 305] width 158 height 27
type input "wallpaper"
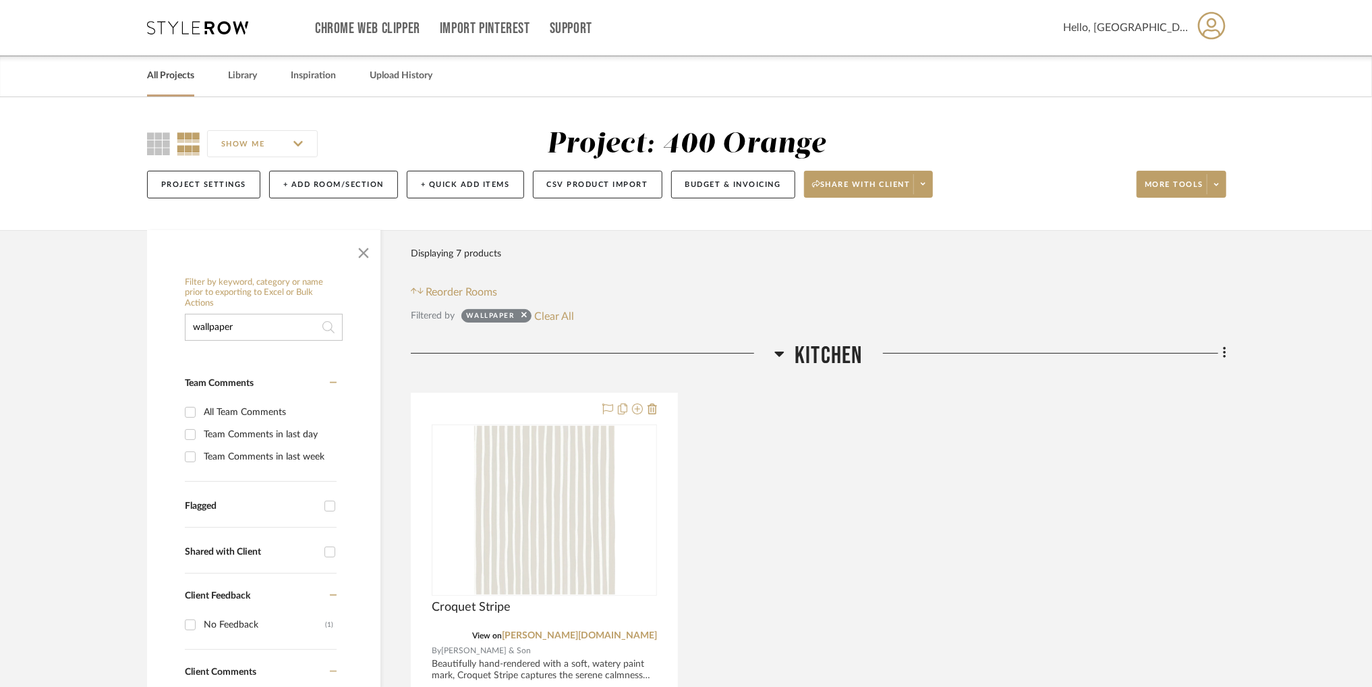
click at [178, 74] on link "All Projects" at bounding box center [170, 76] width 47 height 18
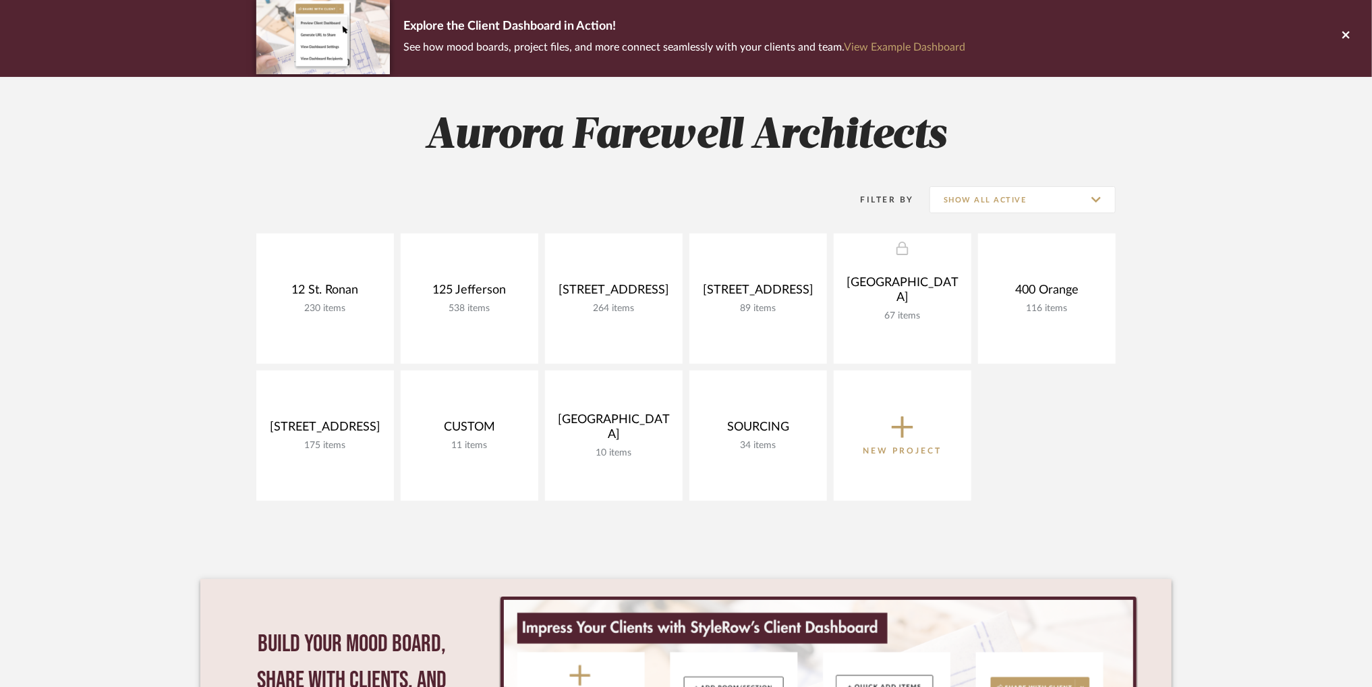
scroll to position [102, 0]
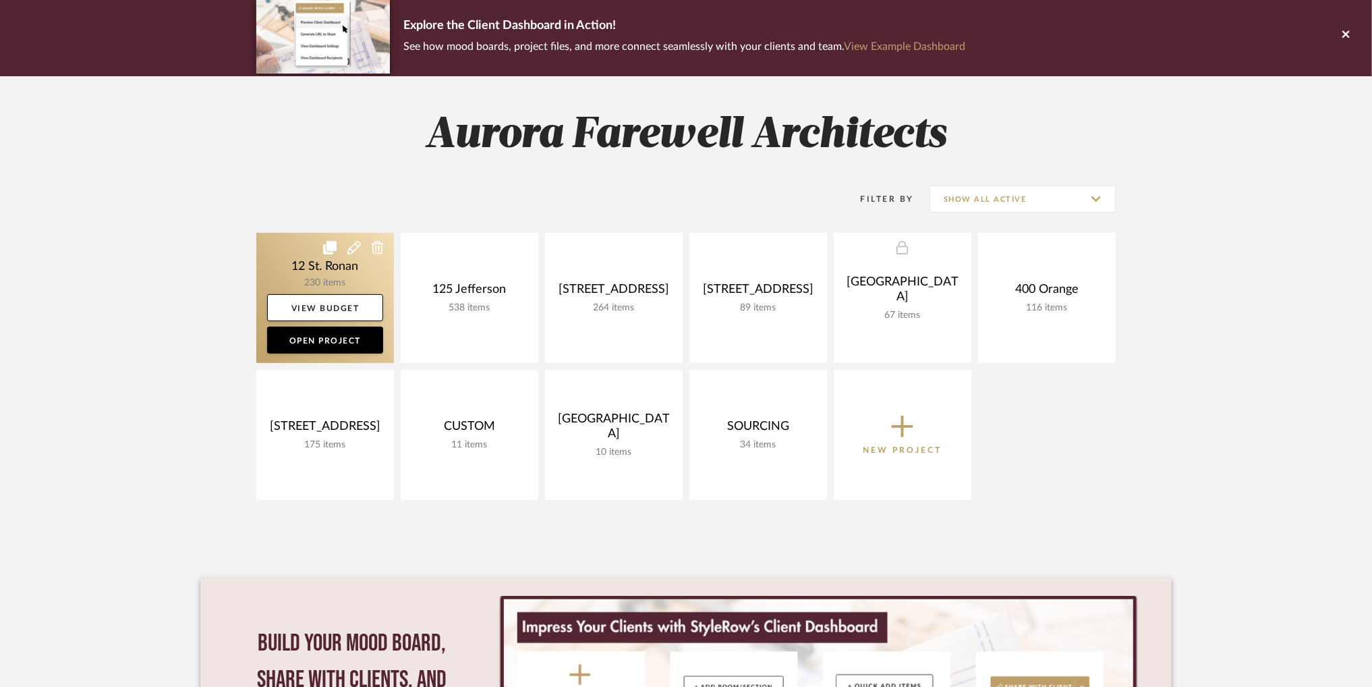
click at [325, 279] on link at bounding box center [325, 298] width 138 height 130
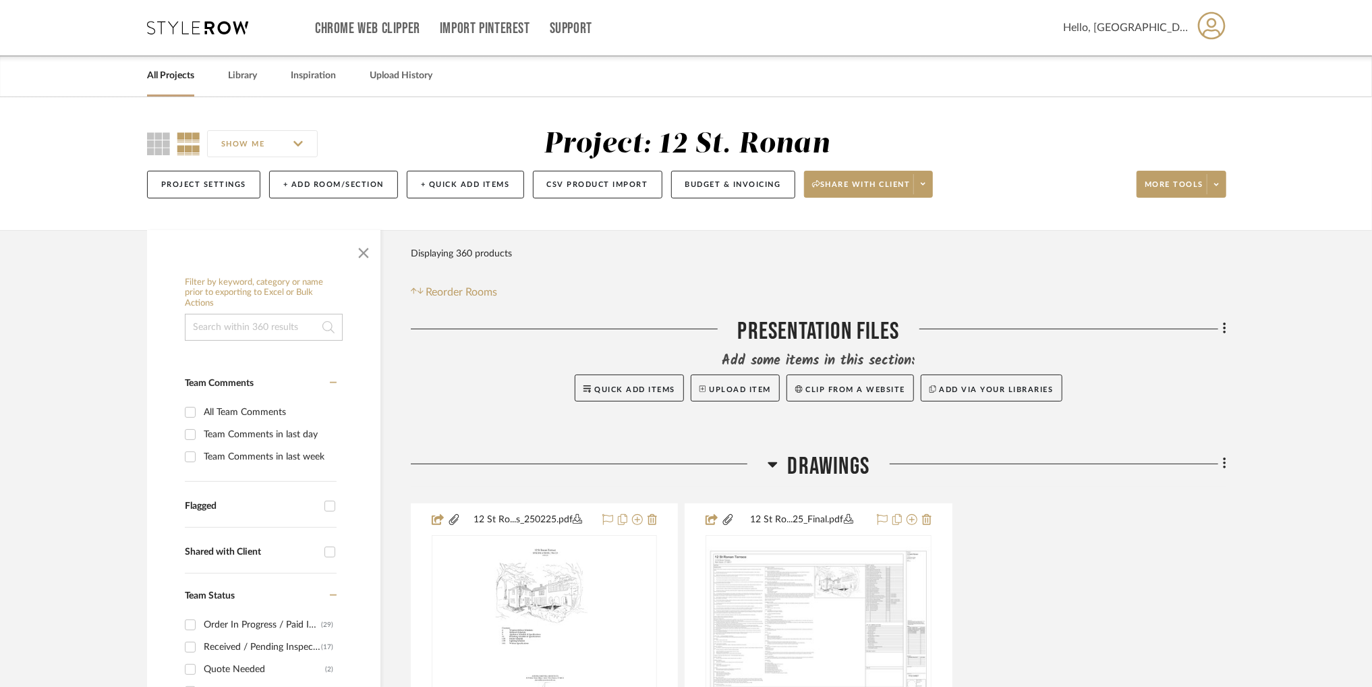
click at [275, 328] on input at bounding box center [264, 327] width 158 height 27
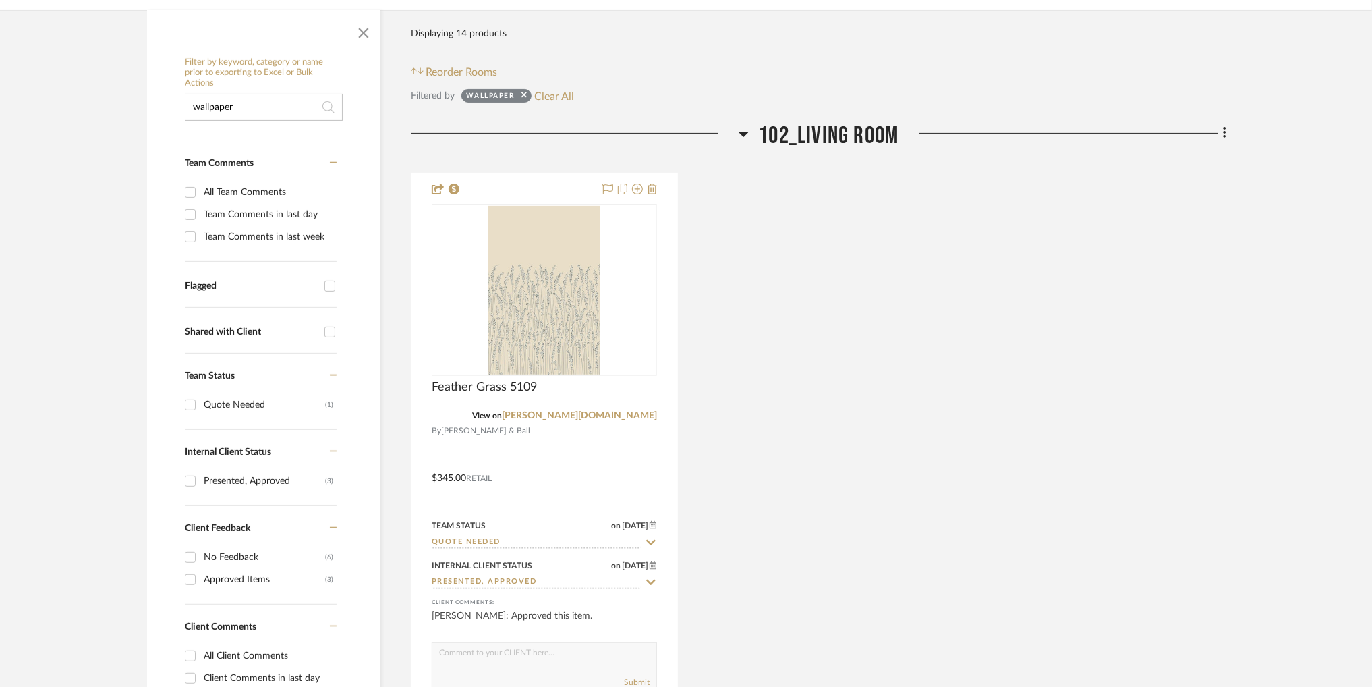
scroll to position [272, 0]
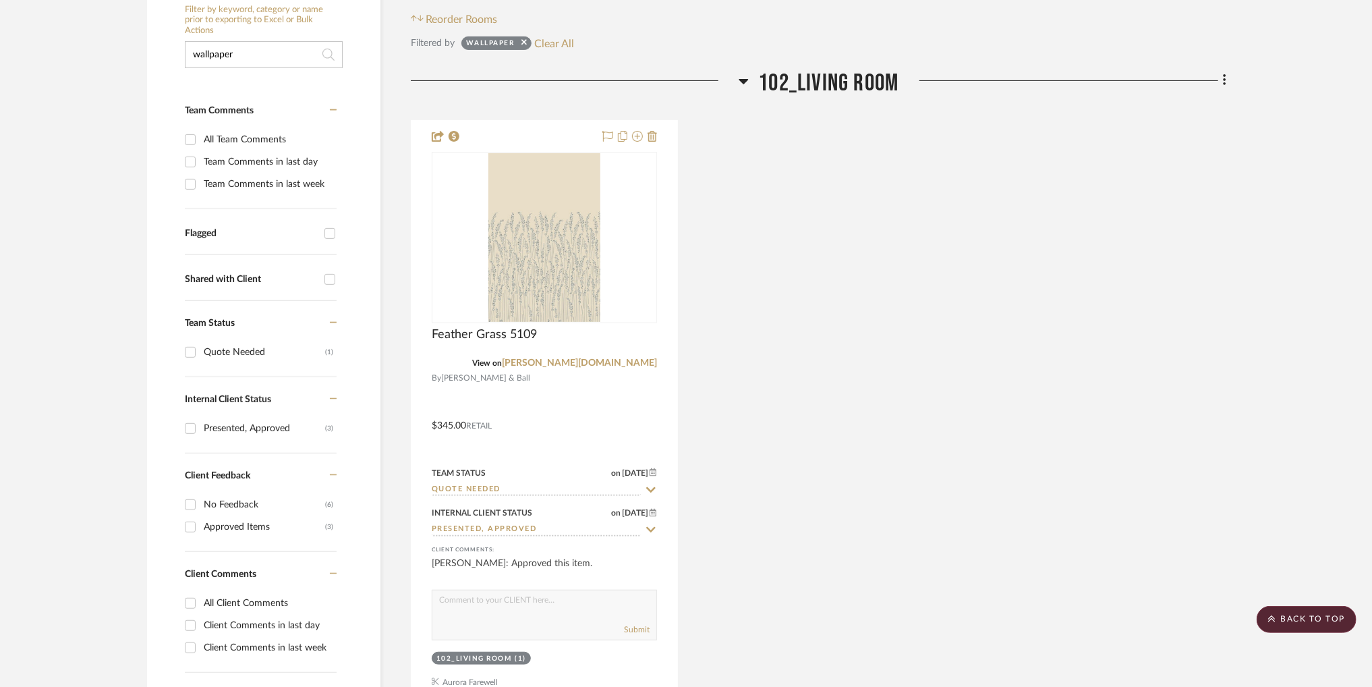
type input "wallpaper"
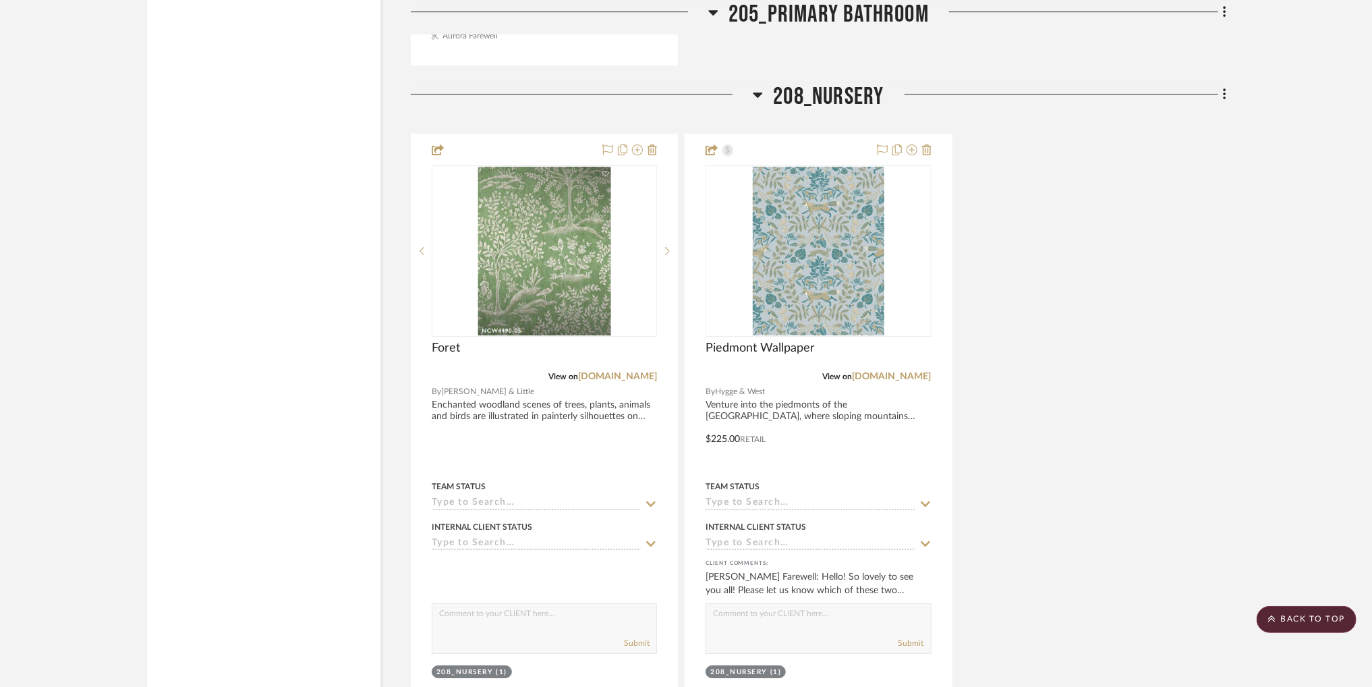
scroll to position [2898, 0]
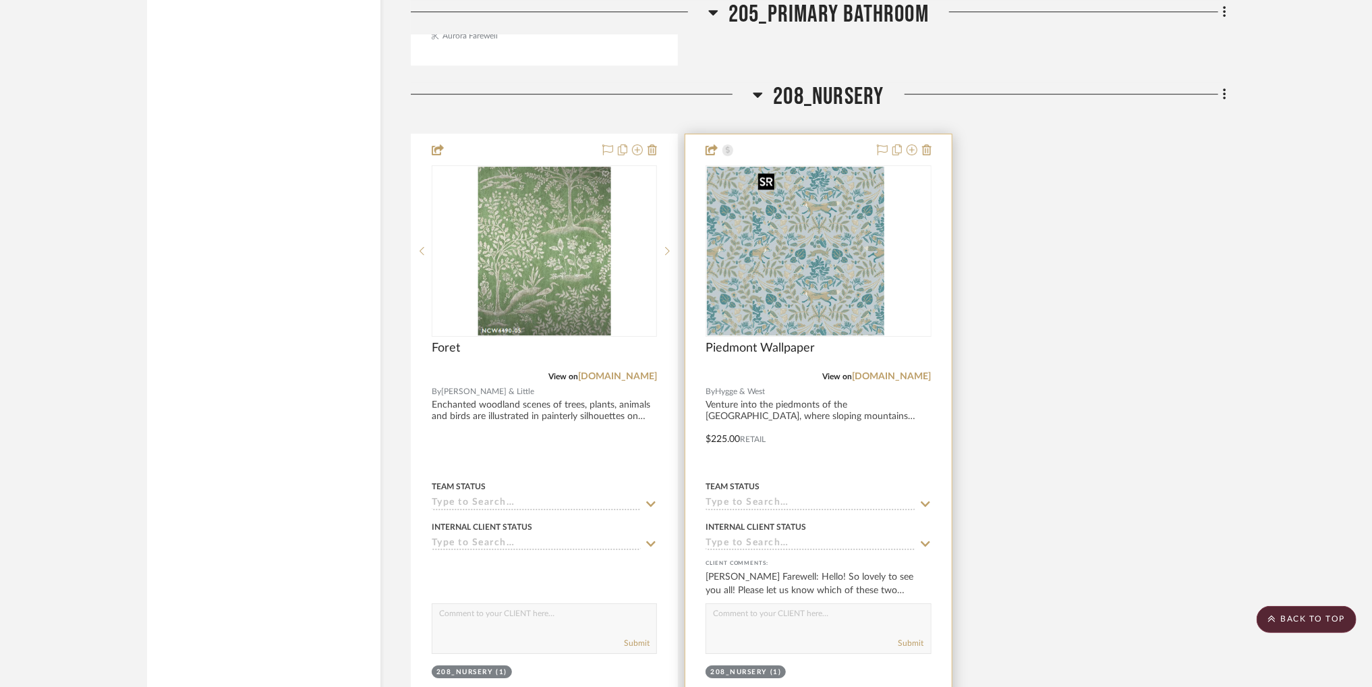
click at [860, 181] on div at bounding box center [818, 250] width 225 height 171
click at [811, 418] on div at bounding box center [818, 429] width 266 height 590
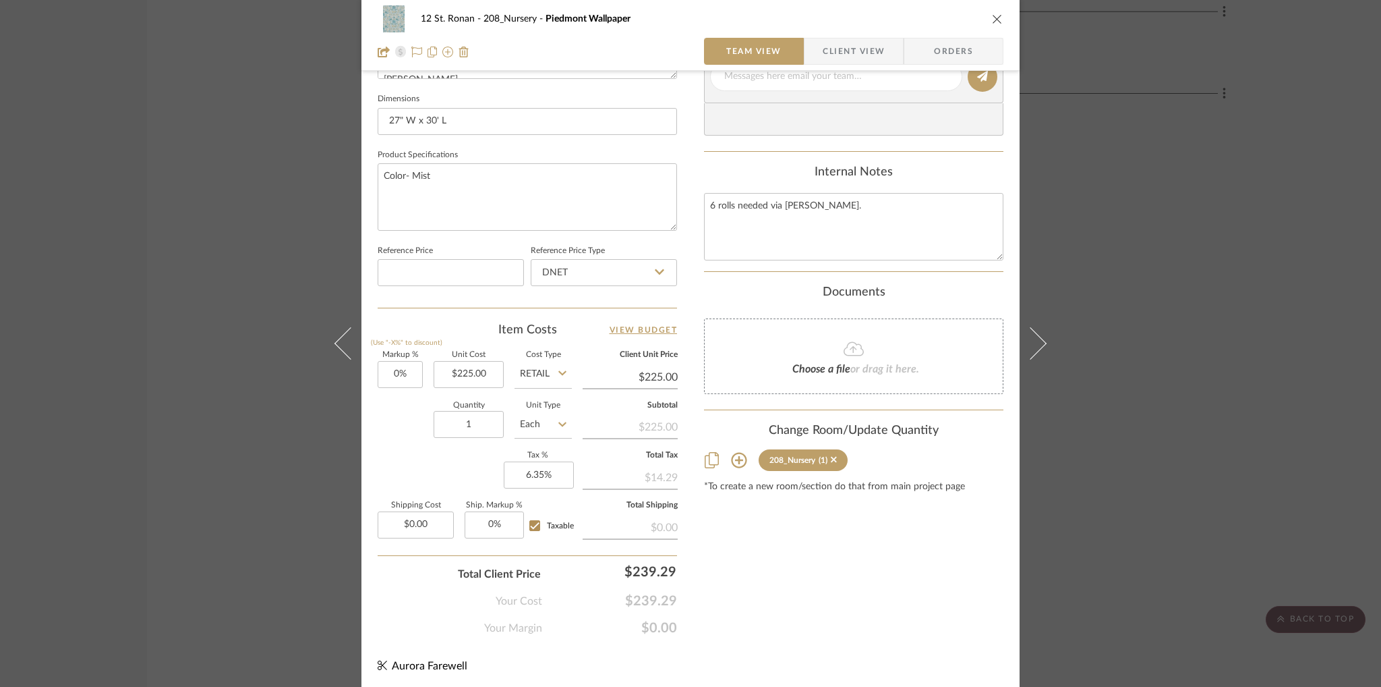
scroll to position [567, 0]
click at [480, 420] on input "1" at bounding box center [469, 422] width 70 height 27
type input "6"
click at [407, 424] on div "Quantity 6 Unit Type Each" at bounding box center [475, 425] width 194 height 48
click at [545, 473] on input "6.35" at bounding box center [539, 473] width 70 height 27
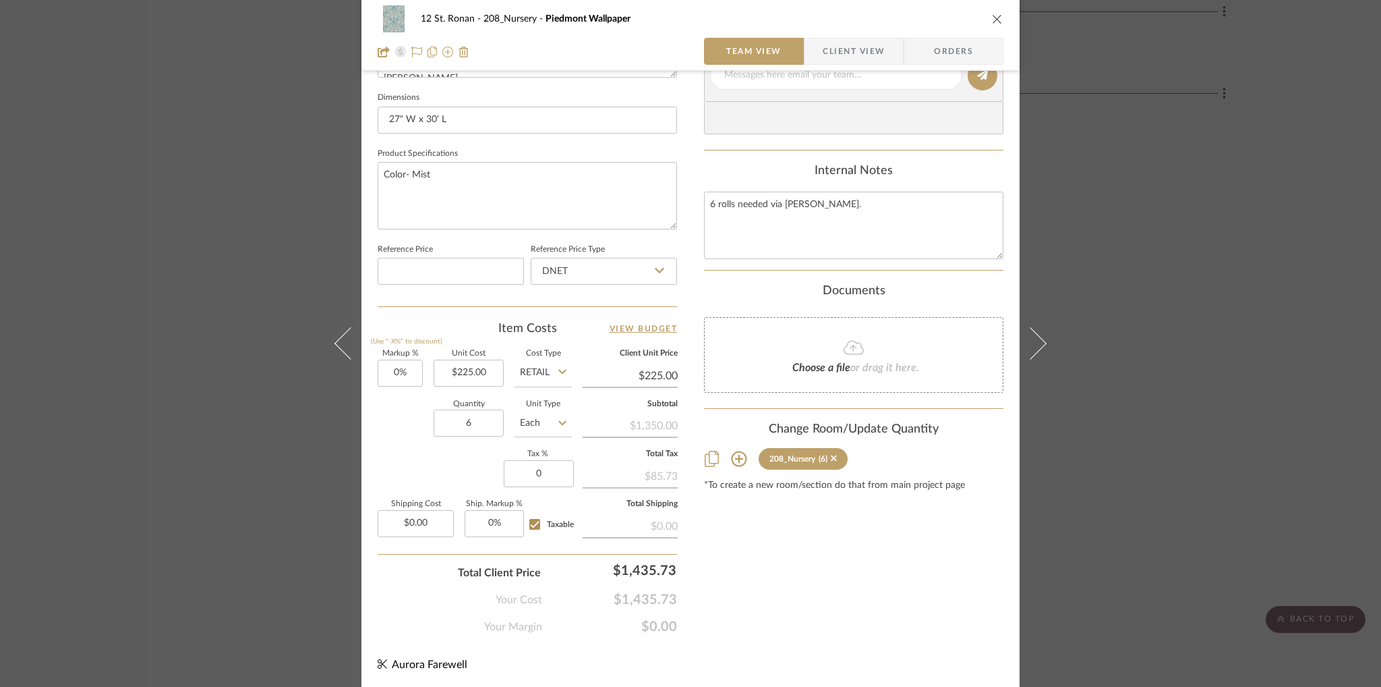
type input "0%"
click at [540, 368] on input "Retail" at bounding box center [543, 373] width 57 height 27
click at [544, 410] on div "DNET" at bounding box center [594, 405] width 167 height 34
type input "DNET"
click at [418, 519] on input "0.00" at bounding box center [416, 523] width 76 height 27
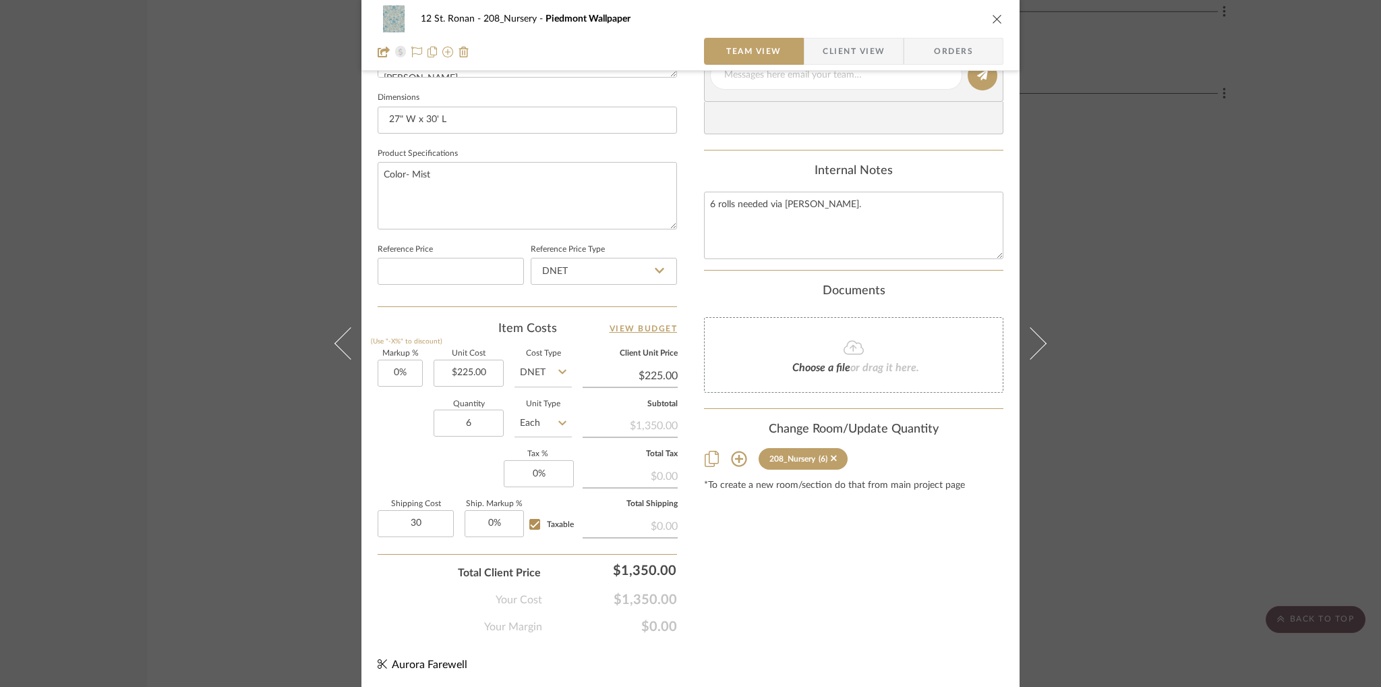
type input "$30.00"
click at [413, 477] on div "Markup % (Use "-X%" to discount) 0% Unit Cost $225.00 Cost Type DNET Client Uni…" at bounding box center [527, 448] width 299 height 197
click at [892, 210] on textarea "6 rolls needed via [PERSON_NAME]." at bounding box center [853, 225] width 299 height 67
type textarea "6 rolls needed via [PERSON_NAME]. Price breakdown: Material total- $1,350 Shipp…"
type input "225.00"
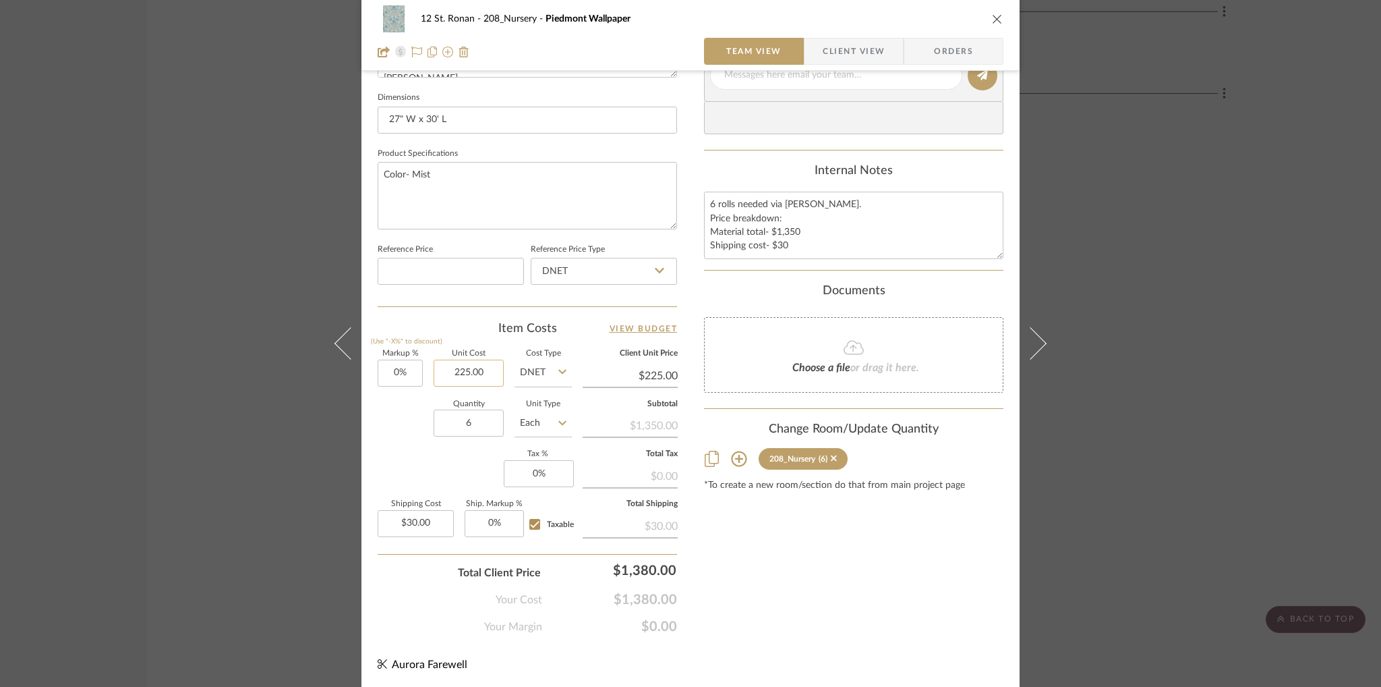
click at [468, 373] on input "225.00" at bounding box center [469, 373] width 70 height 27
type input "$180.00"
click at [400, 424] on div "Quantity 6 Unit Type Each" at bounding box center [475, 425] width 194 height 48
type input "$180.00"
click at [773, 227] on textarea "6 rolls needed via [PERSON_NAME]. Price breakdown: Material total- $1,350 Shipp…" at bounding box center [853, 225] width 299 height 67
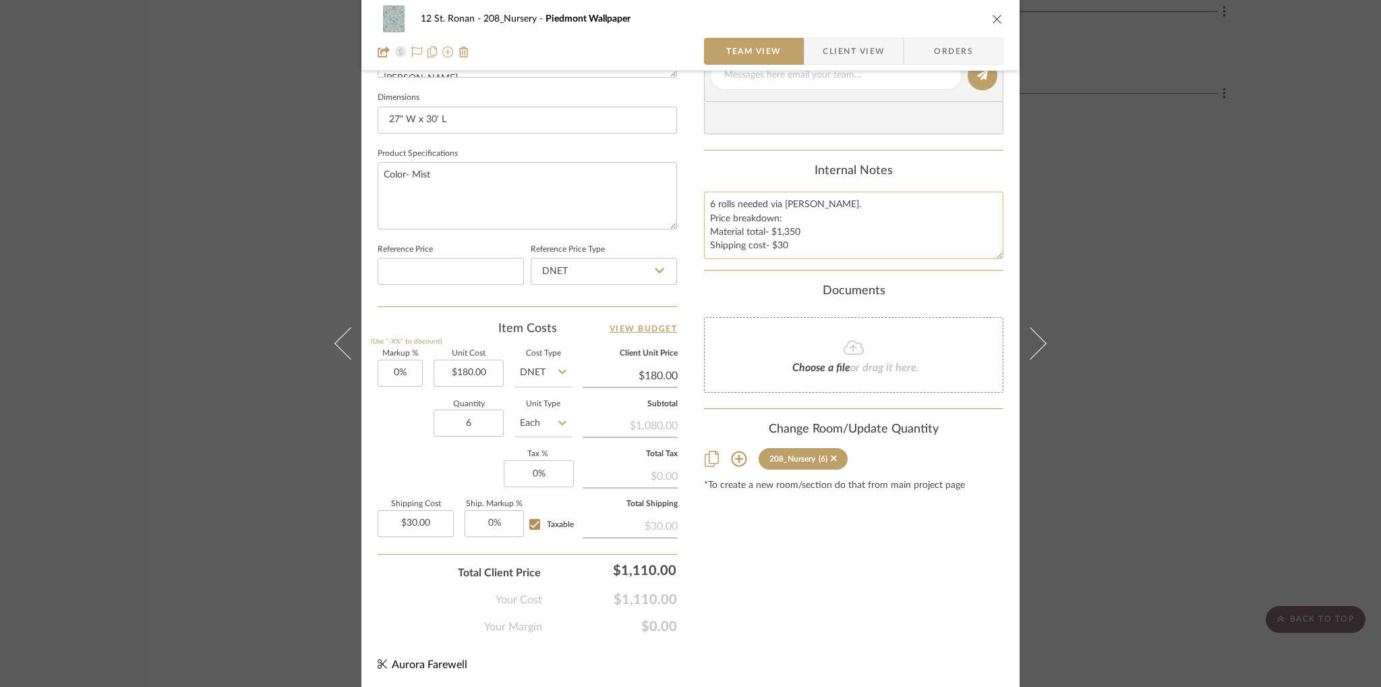
click at [707, 216] on textarea "6 rolls needed via [PERSON_NAME]. Price breakdown: Material total- $1,350 Shipp…" at bounding box center [853, 225] width 299 height 67
click at [780, 229] on textarea "6 rolls needed via [PERSON_NAME]. Trade price breakdown: Material total- $1,350…" at bounding box center [853, 225] width 299 height 67
click at [804, 246] on textarea "6 rolls needed via [PERSON_NAME]. Trade price breakdown: Material total- $1,080…" at bounding box center [853, 225] width 299 height 67
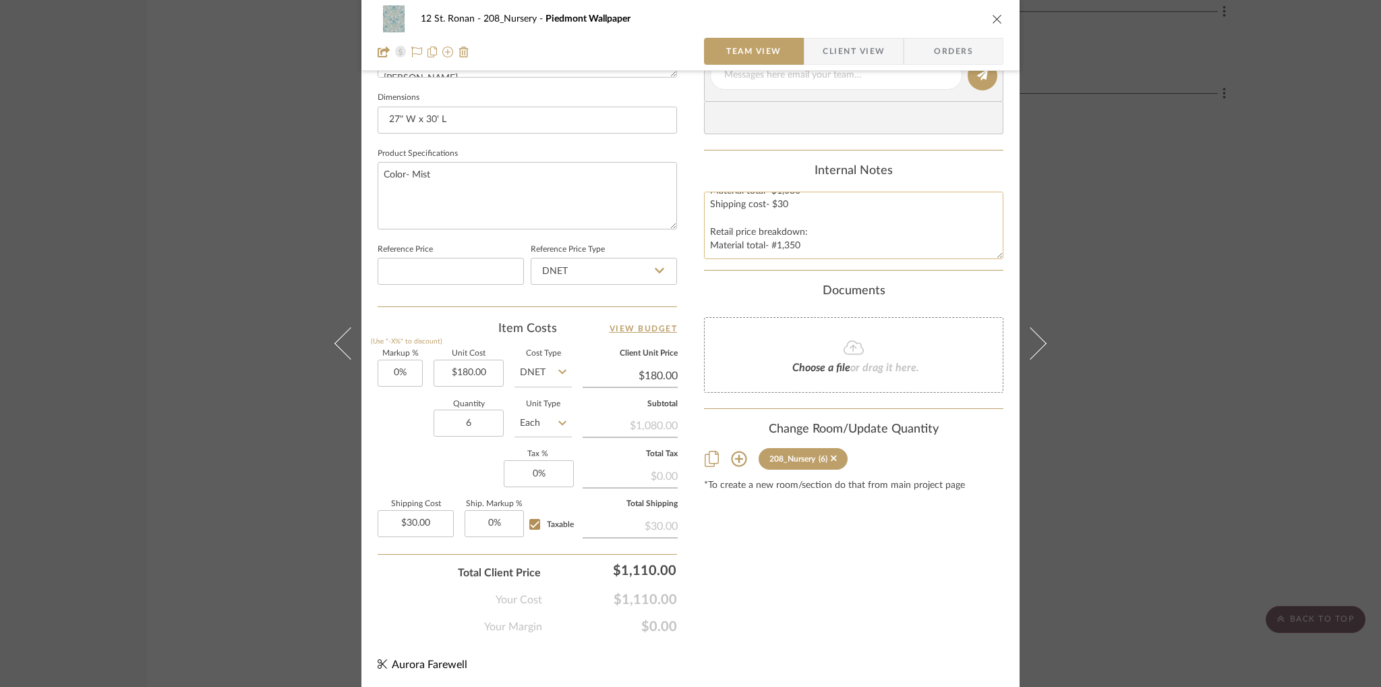
click at [774, 235] on textarea "6 rolls needed via [PERSON_NAME]. Trade price breakdown: Material total- $1,080…" at bounding box center [853, 225] width 299 height 67
click at [828, 244] on textarea "6 rolls needed via [PERSON_NAME]. Trade price breakdown: Material total- $1,080…" at bounding box center [853, 225] width 299 height 67
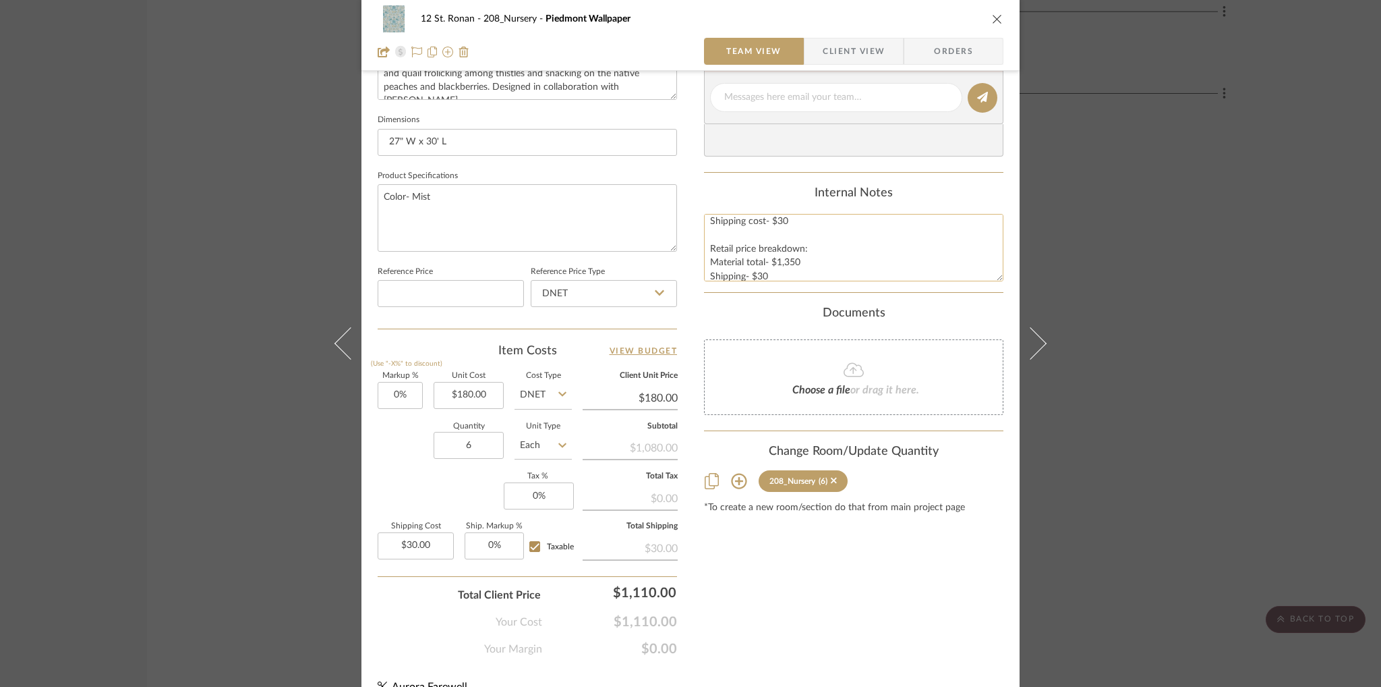
scroll to position [0, 0]
click at [844, 227] on textarea "6 rolls needed via [PERSON_NAME]. Trade price breakdown: Material total- $1,080…" at bounding box center [853, 247] width 299 height 67
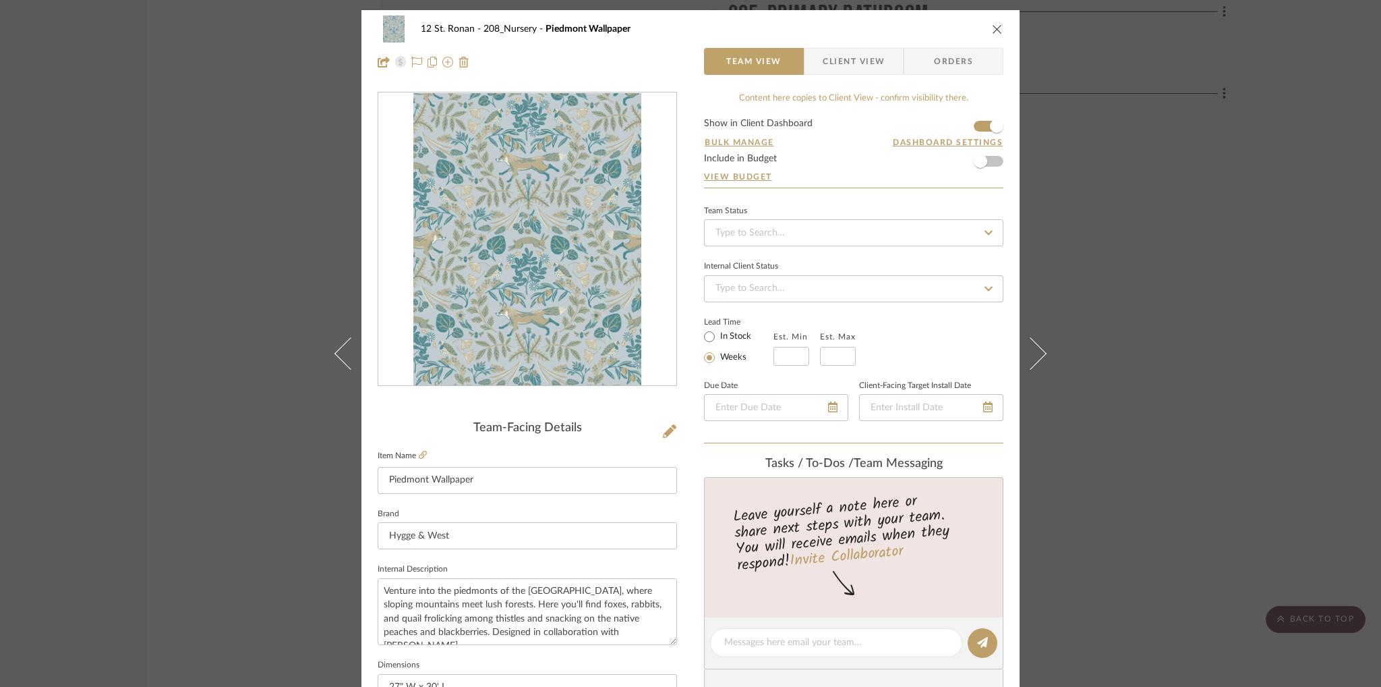
scroll to position [49, 0]
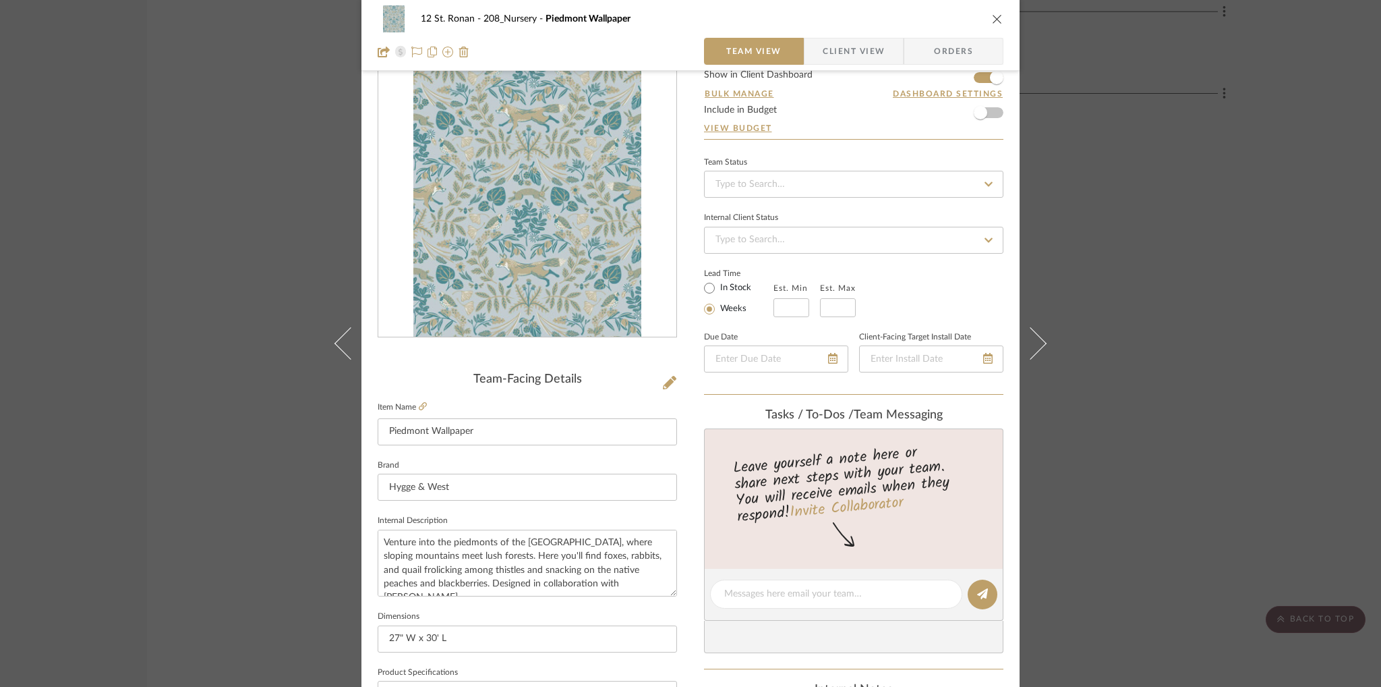
type textarea "6 rolls needed via [PERSON_NAME]. Confirm tax exempt status Trade price breakdo…"
click at [1184, 234] on div "12 St. Ronan 208_Nursery Piedmont Wallpaper Team View Client View Orders Team-F…" at bounding box center [690, 343] width 1381 height 687
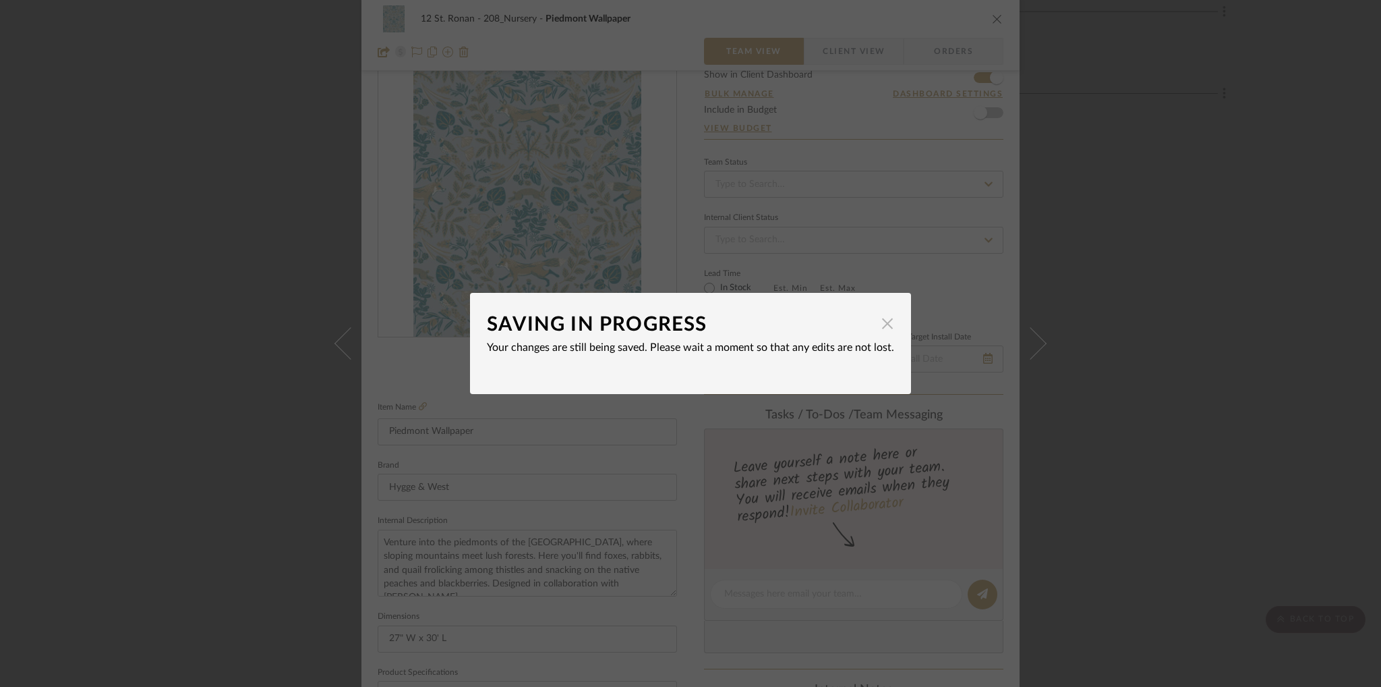
click at [888, 324] on span "button" at bounding box center [887, 323] width 27 height 27
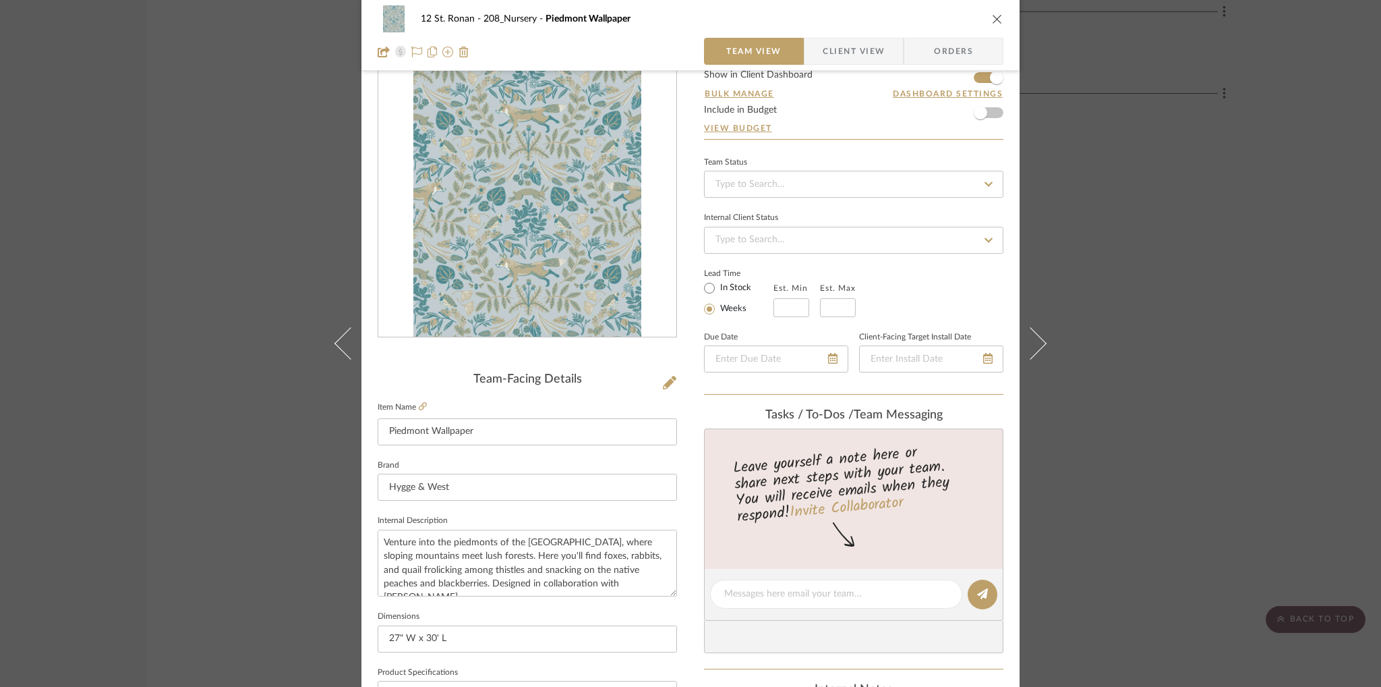
click at [992, 17] on icon "close" at bounding box center [997, 18] width 11 height 11
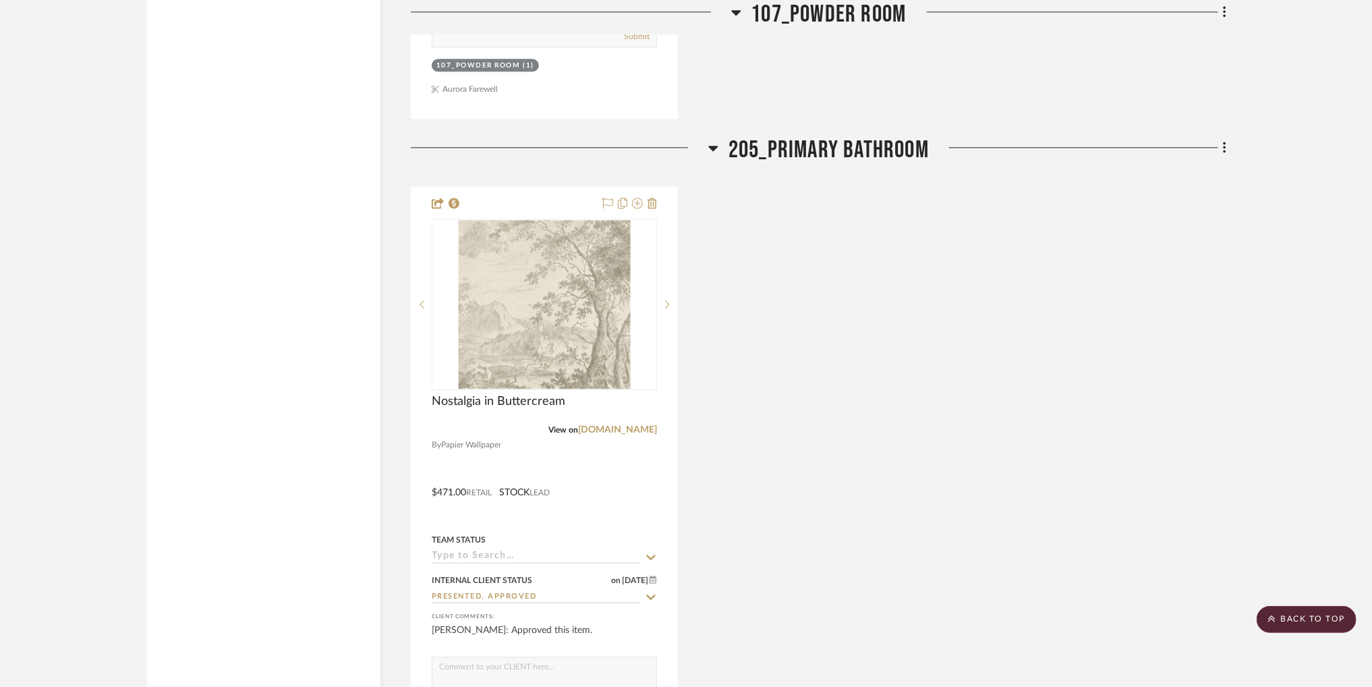
scroll to position [2183, 0]
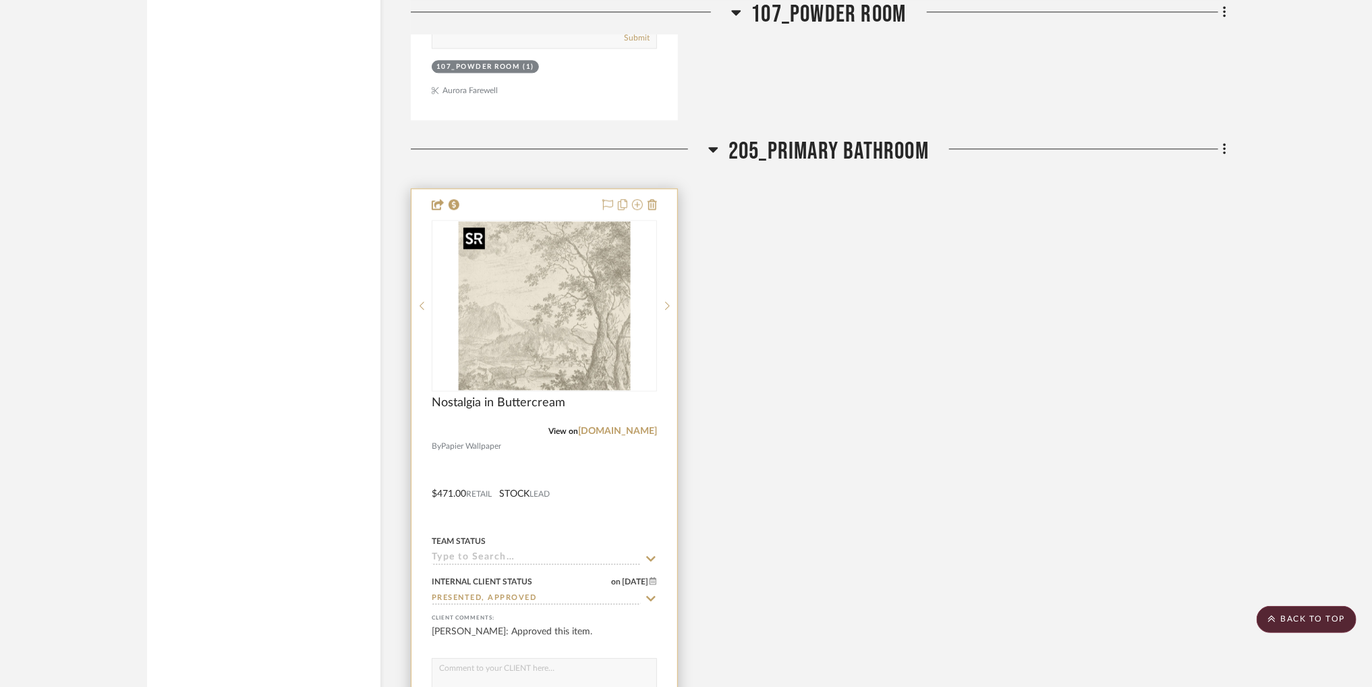
click at [599, 343] on img "0" at bounding box center [544, 305] width 173 height 169
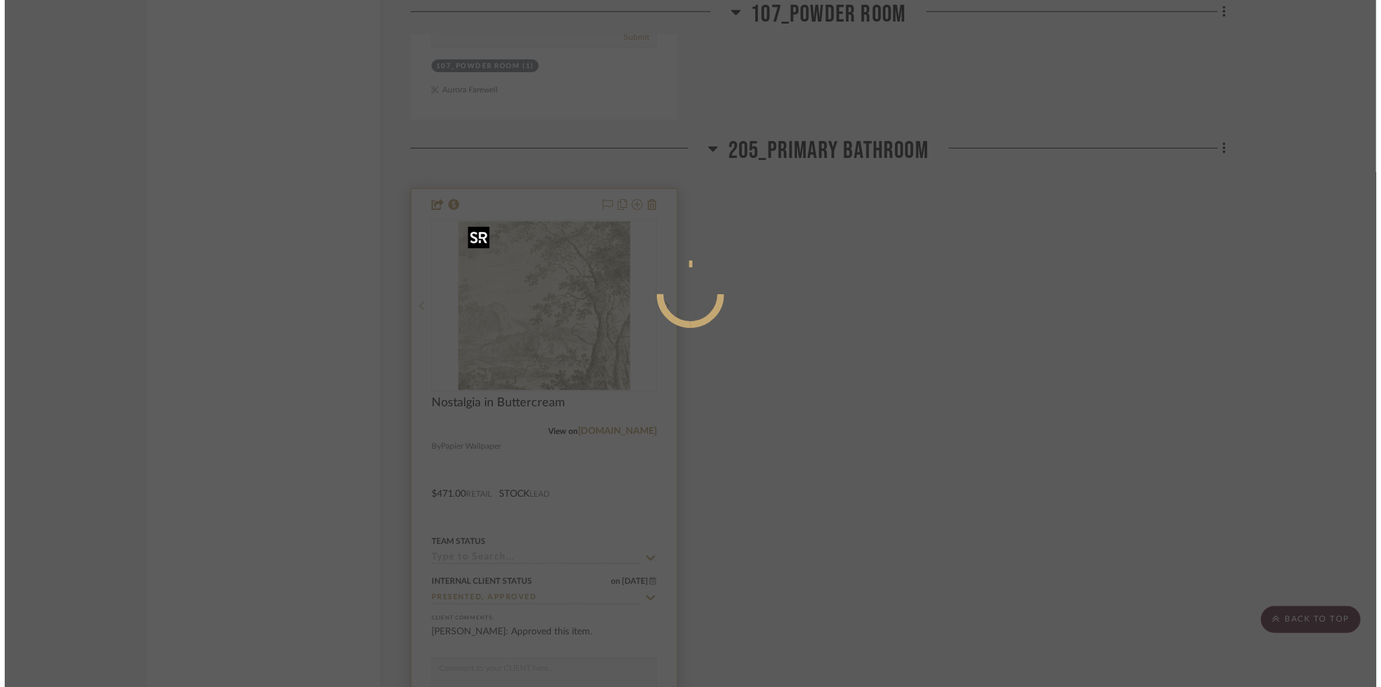
scroll to position [0, 0]
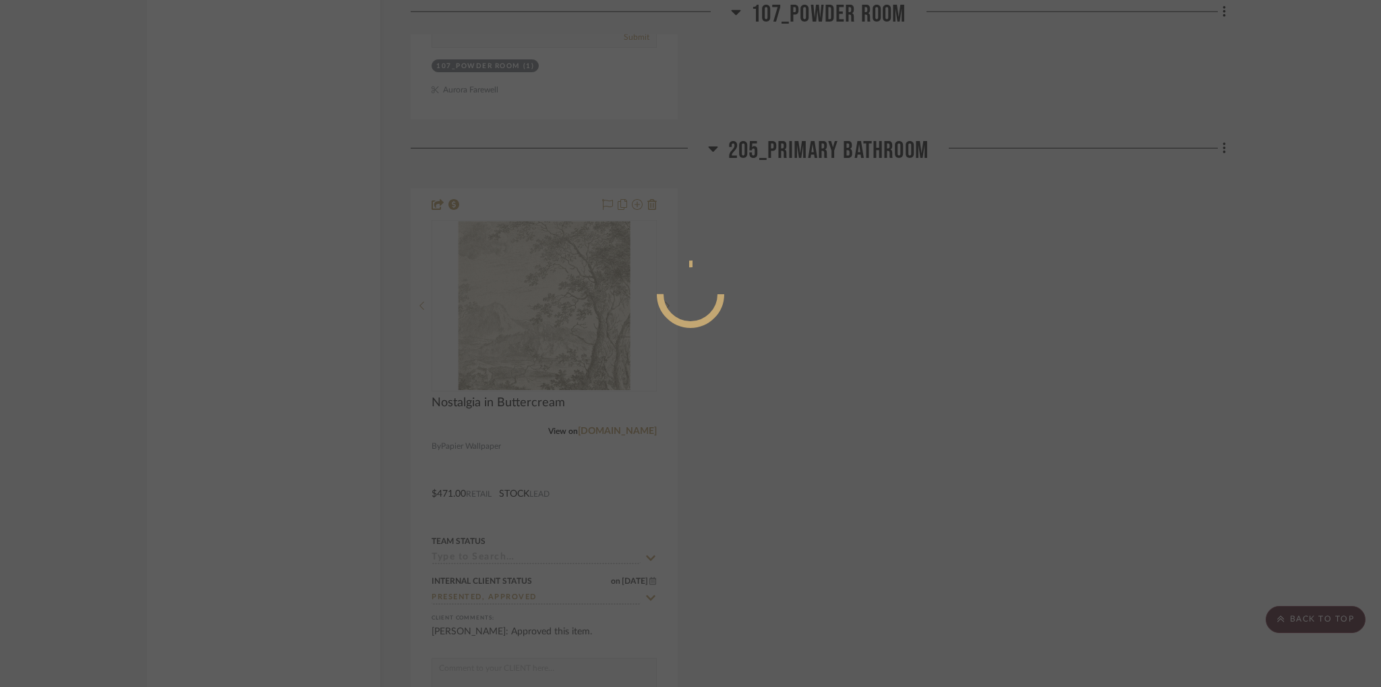
click at [824, 303] on div at bounding box center [690, 343] width 1381 height 687
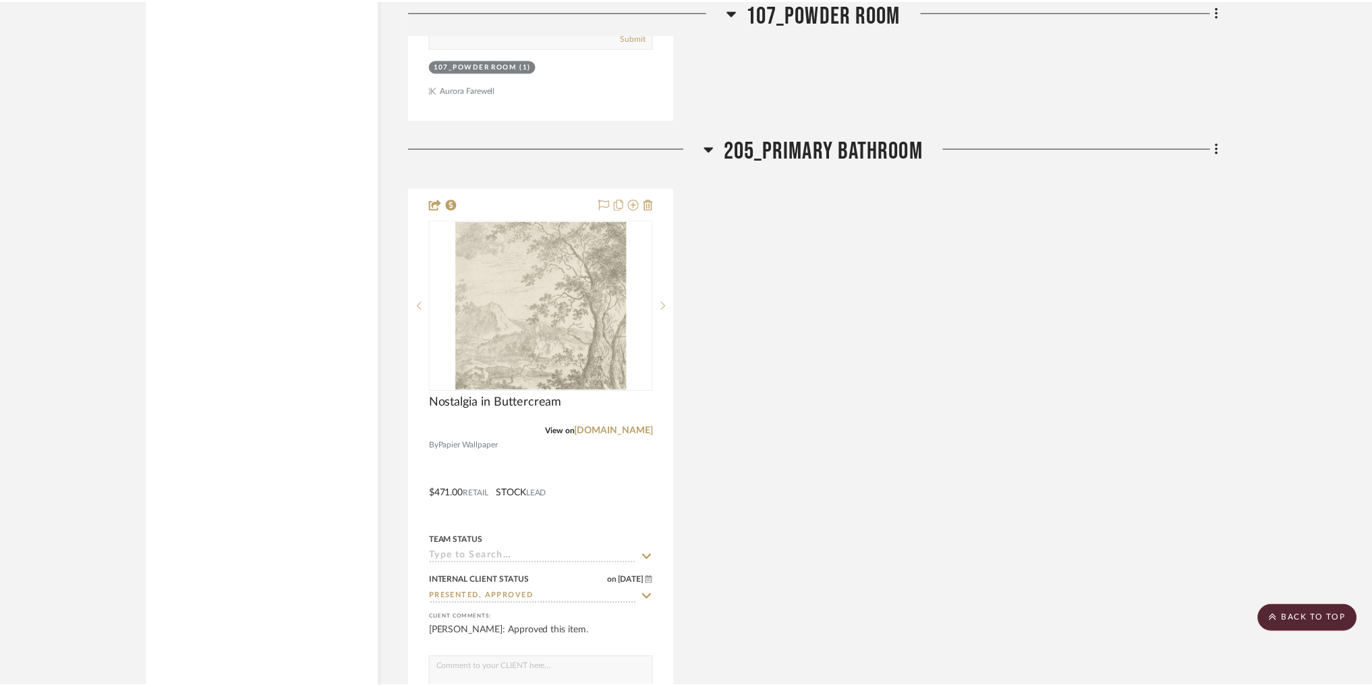
scroll to position [2183, 0]
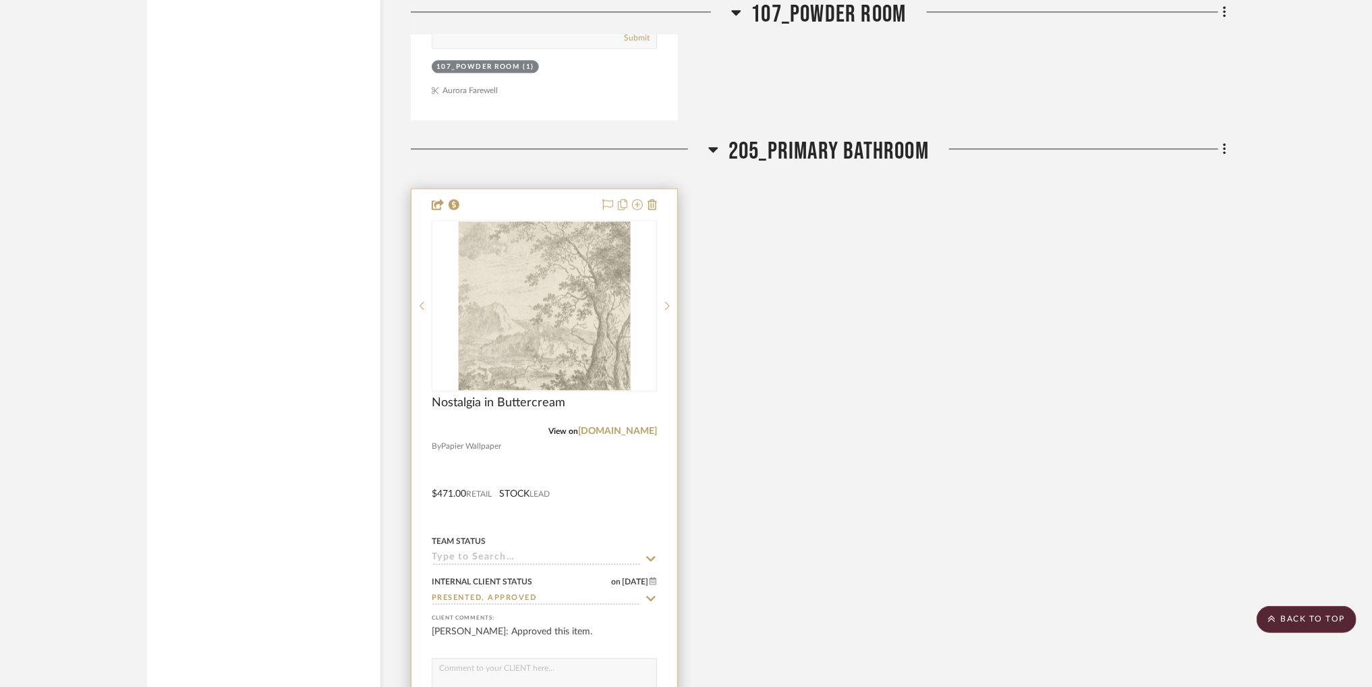
click at [579, 448] on div at bounding box center [544, 484] width 266 height 590
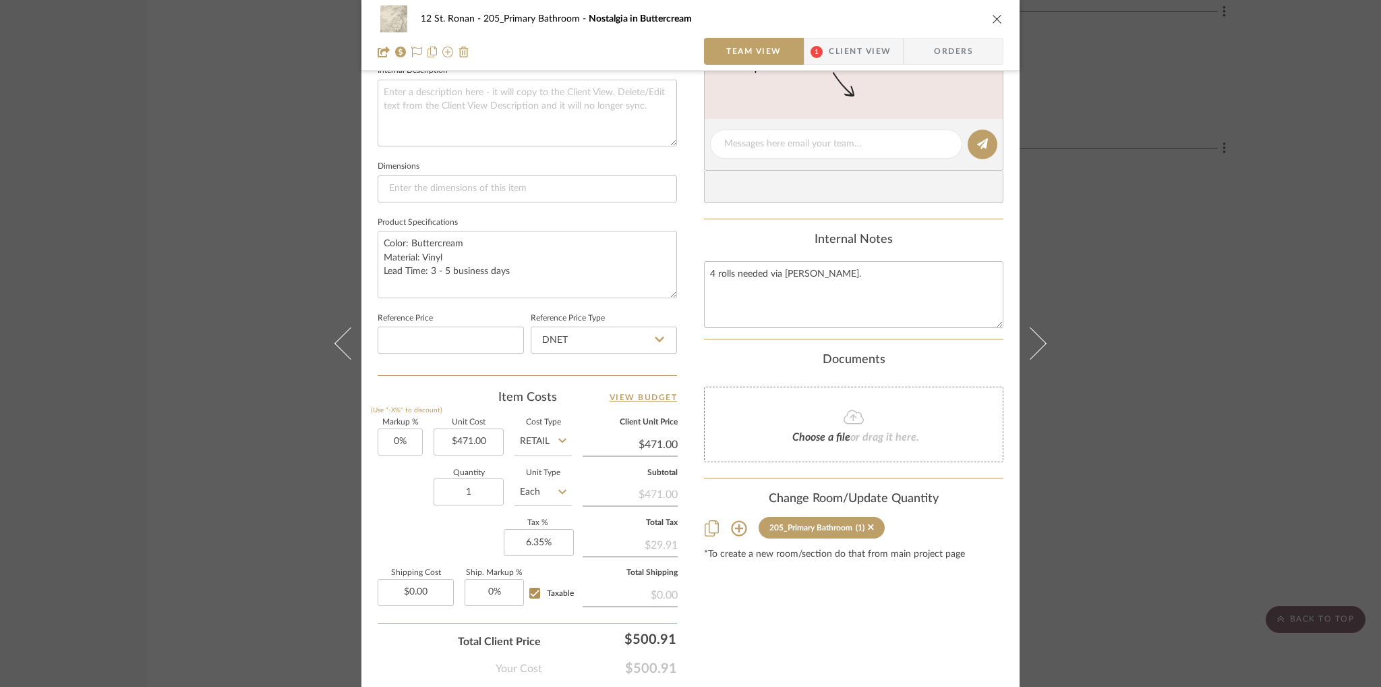
scroll to position [567, 0]
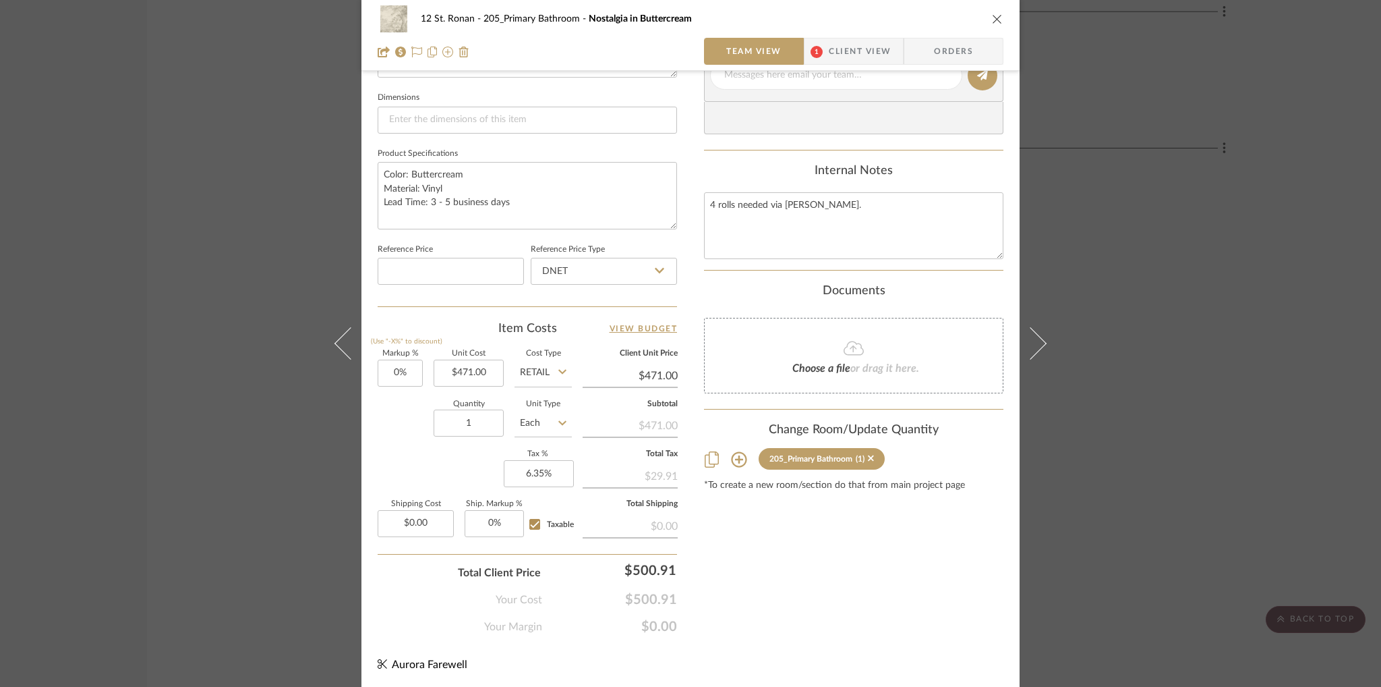
click at [617, 368] on input "$471.00" at bounding box center [630, 376] width 95 height 20
type input "471.00"
type input "$471.00"
click at [480, 373] on input "471.00" at bounding box center [469, 373] width 70 height 27
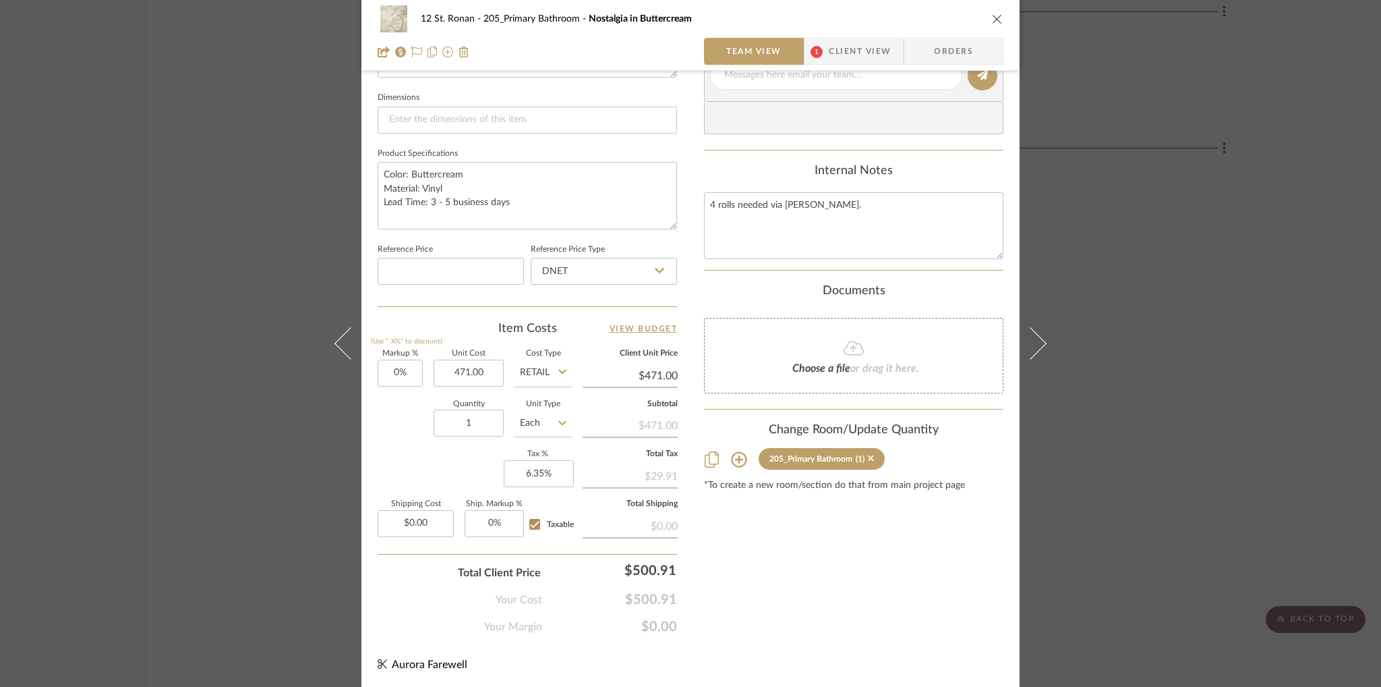
type input "$471.00"
click at [538, 374] on input "Retail" at bounding box center [543, 373] width 57 height 27
click at [561, 407] on div "DNET" at bounding box center [594, 405] width 167 height 34
type input "DNET"
click at [472, 416] on input "1" at bounding box center [469, 422] width 70 height 27
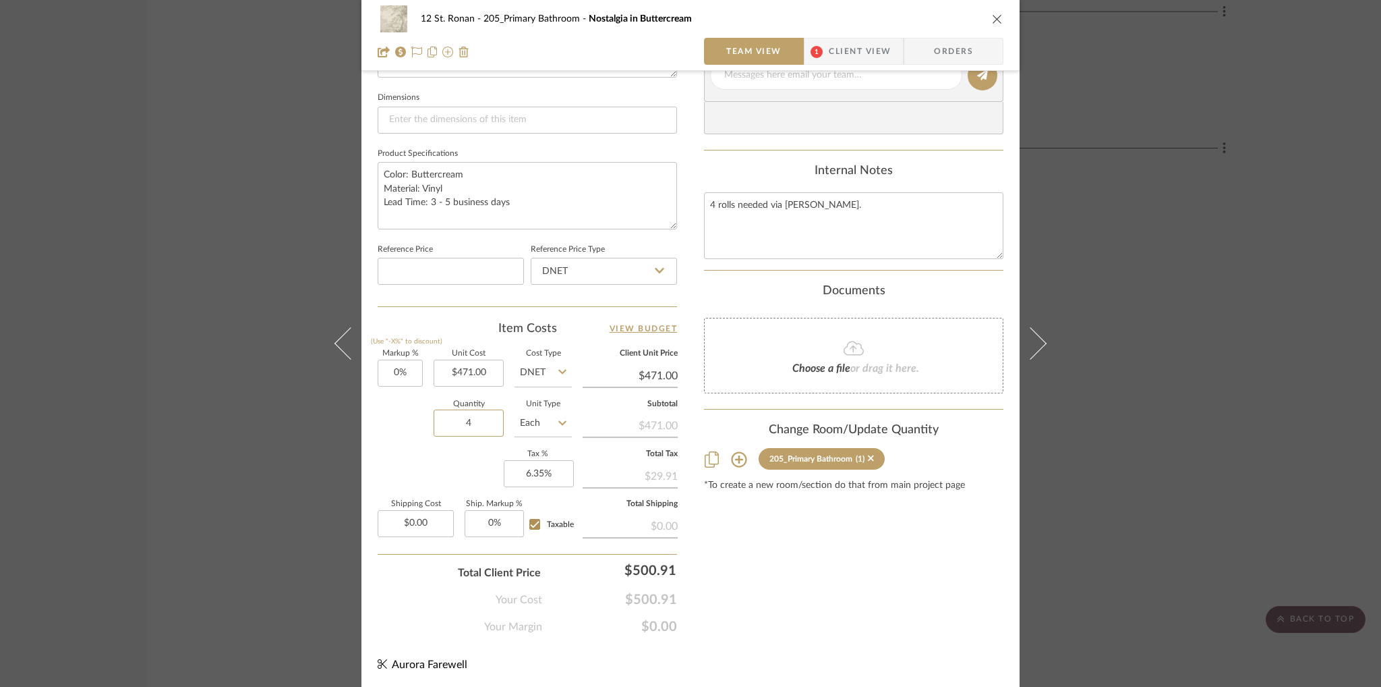
type input "4"
click at [402, 450] on div "Markup % (Use "-X%" to discount) 0% Unit Cost $471.00 Cost Type DNET Client Uni…" at bounding box center [527, 448] width 299 height 197
click at [534, 473] on input "6.35" at bounding box center [539, 473] width 70 height 27
type input "0"
type input "0%"
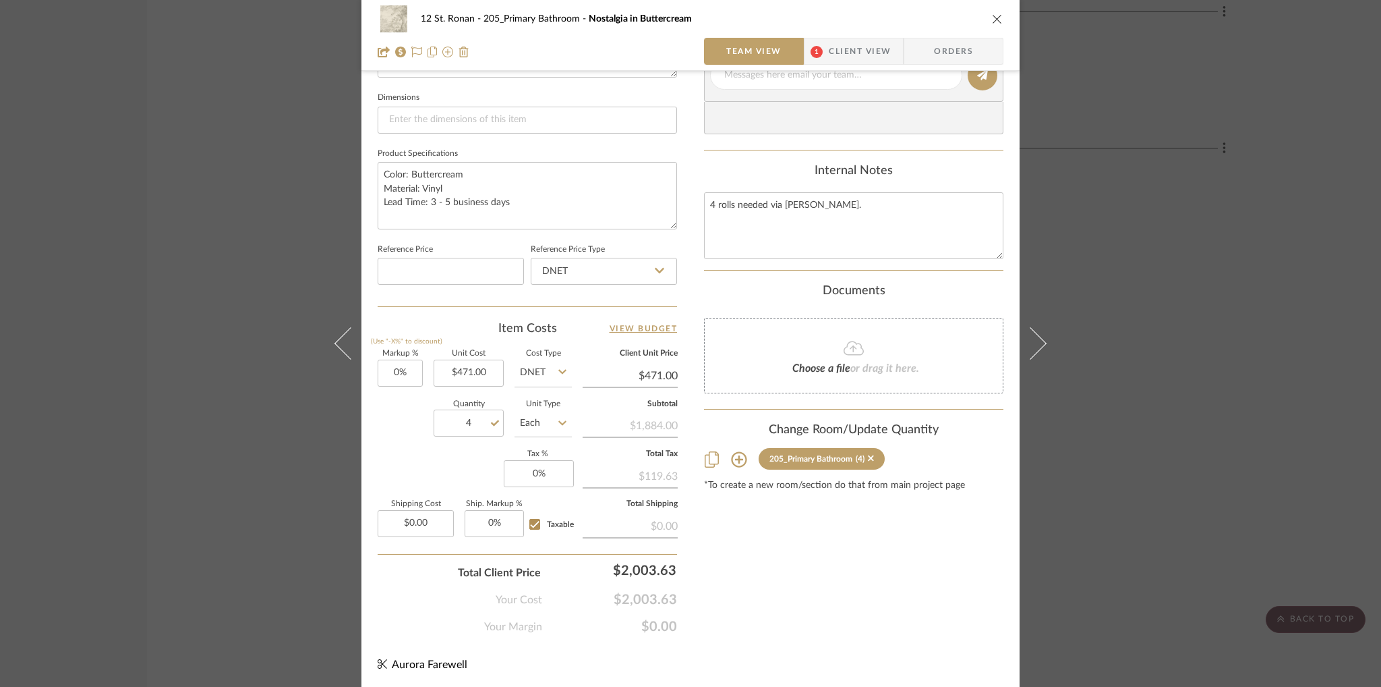
click at [438, 452] on div "Markup % (Use "-X%" to discount) 0% Unit Cost $471.00 Cost Type DNET Client Uni…" at bounding box center [527, 448] width 299 height 197
type input "6.35%"
click at [425, 519] on input "0.00" at bounding box center [416, 523] width 76 height 27
type input "$148.31"
click at [409, 457] on div "Markup % (Use "-X%" to discount) 0% Unit Cost $471.00 Cost Type DNET Client Uni…" at bounding box center [527, 448] width 299 height 197
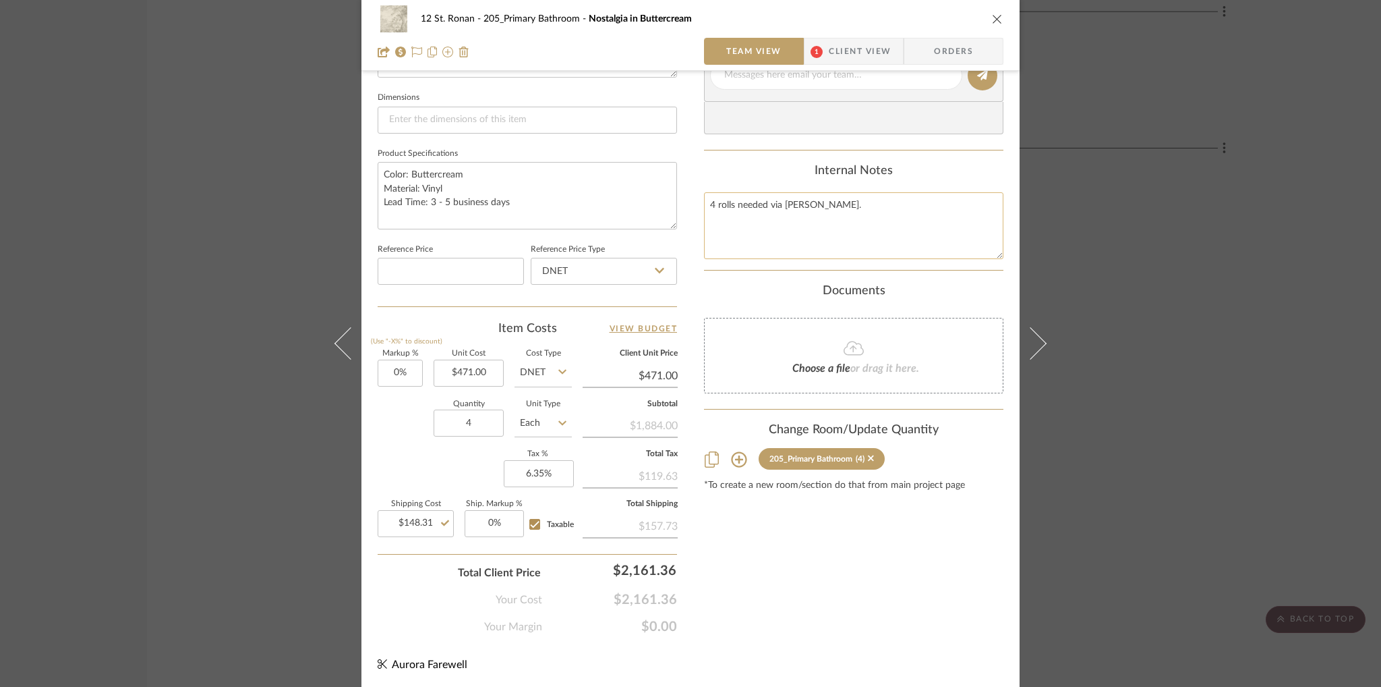
click at [857, 210] on textarea "4 rolls needed via [PERSON_NAME]." at bounding box center [853, 225] width 299 height 67
type textarea "4 rolls needed via [PERSON_NAME]. Confirm euros to dollars is correct. Referenc…"
click at [992, 19] on icon "close" at bounding box center [997, 18] width 11 height 11
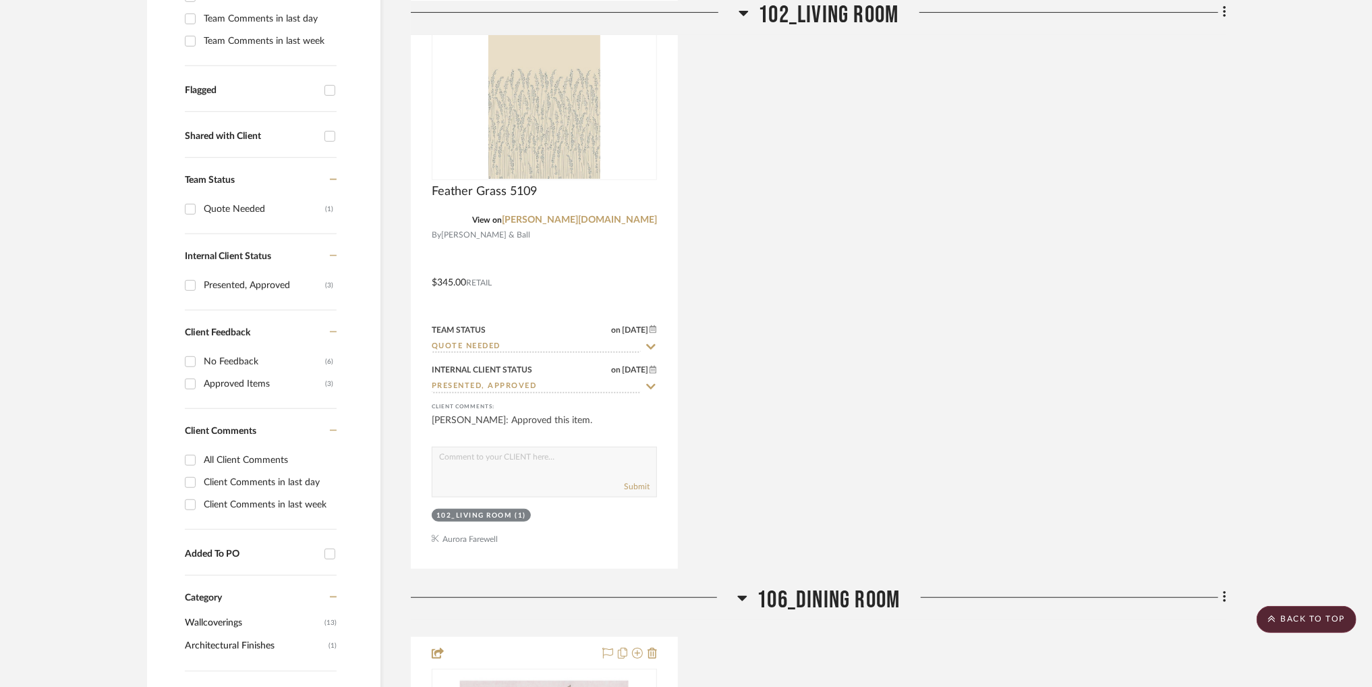
scroll to position [0, 0]
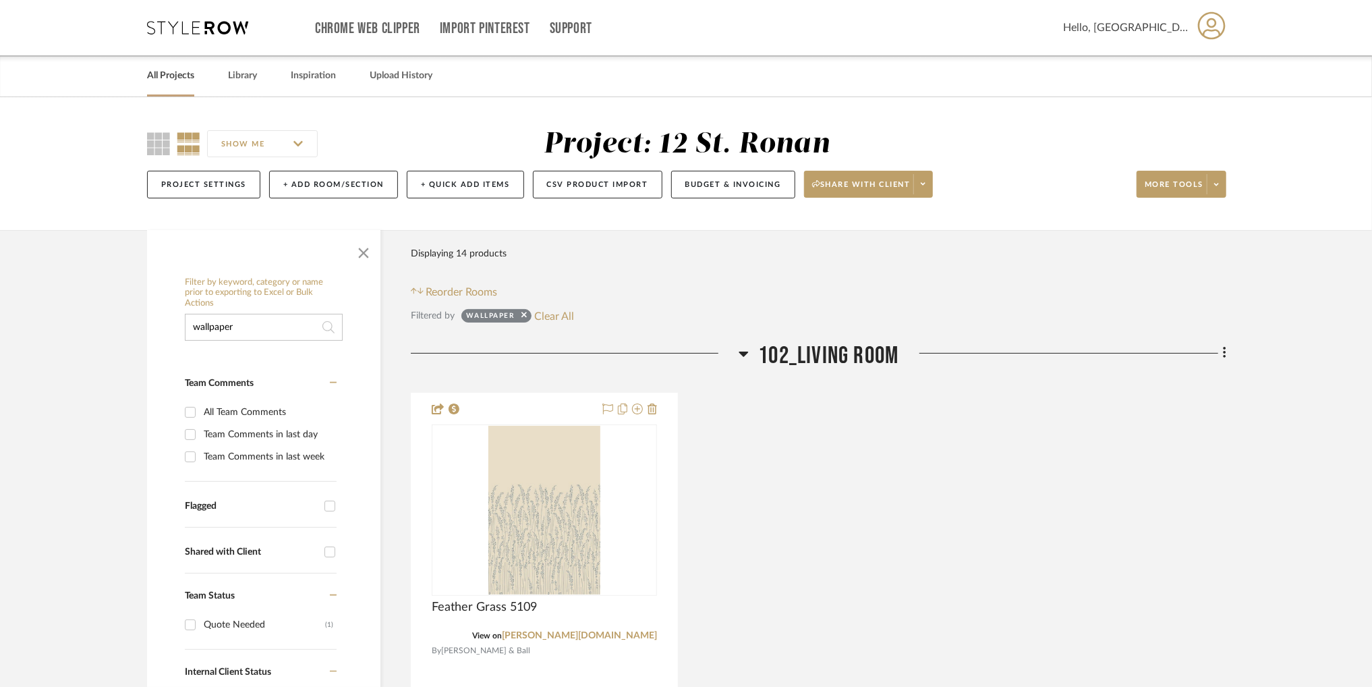
click at [165, 81] on link "All Projects" at bounding box center [170, 76] width 47 height 18
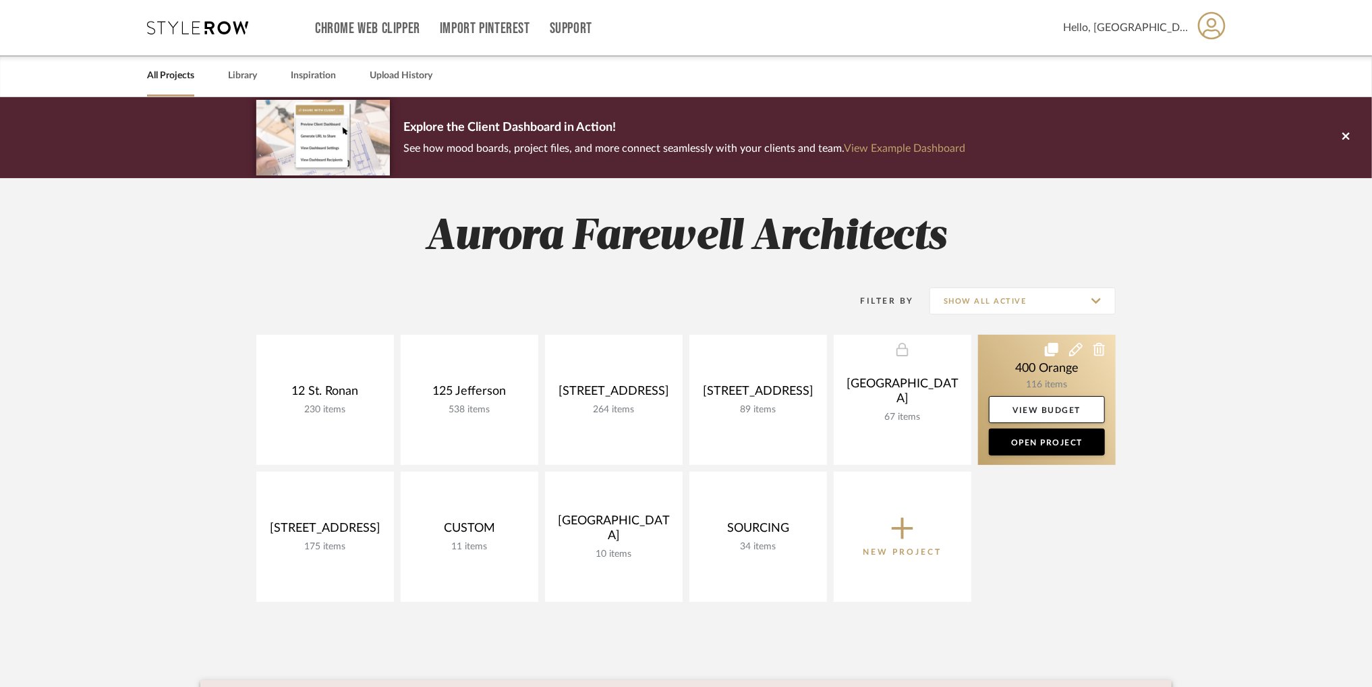
click at [1084, 380] on link at bounding box center [1047, 400] width 138 height 130
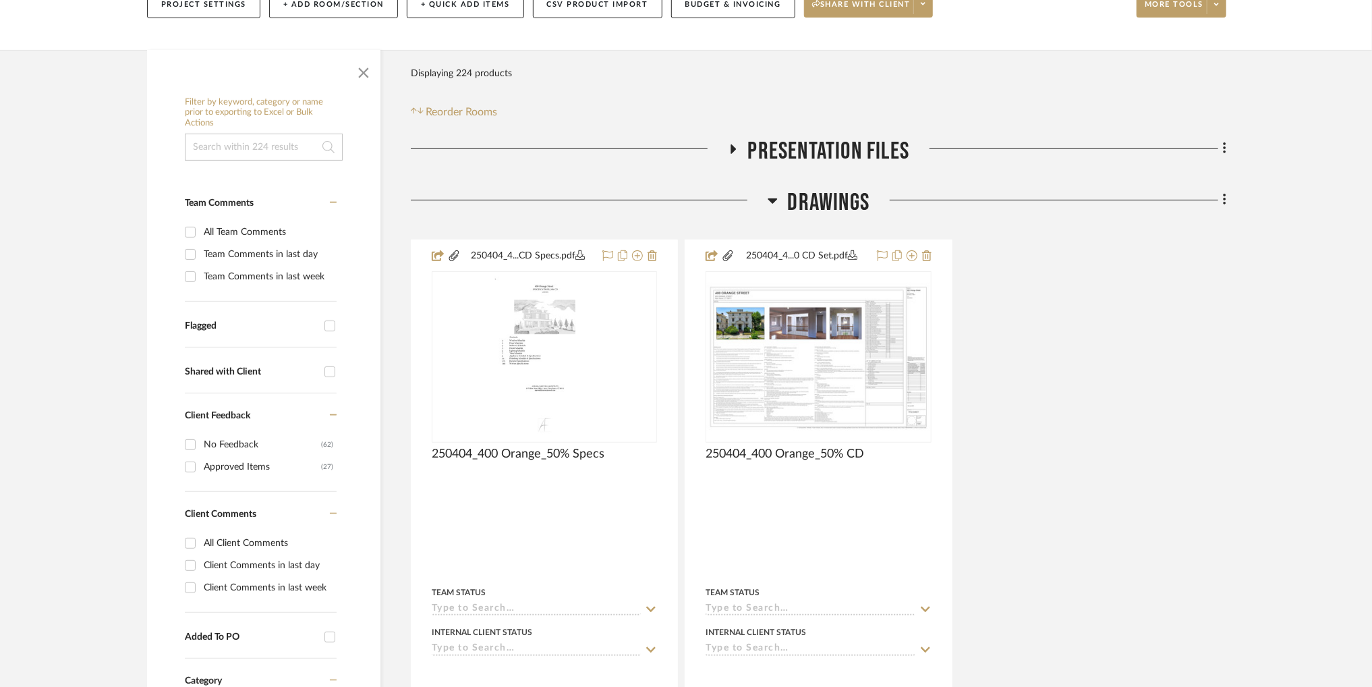
scroll to position [188, 0]
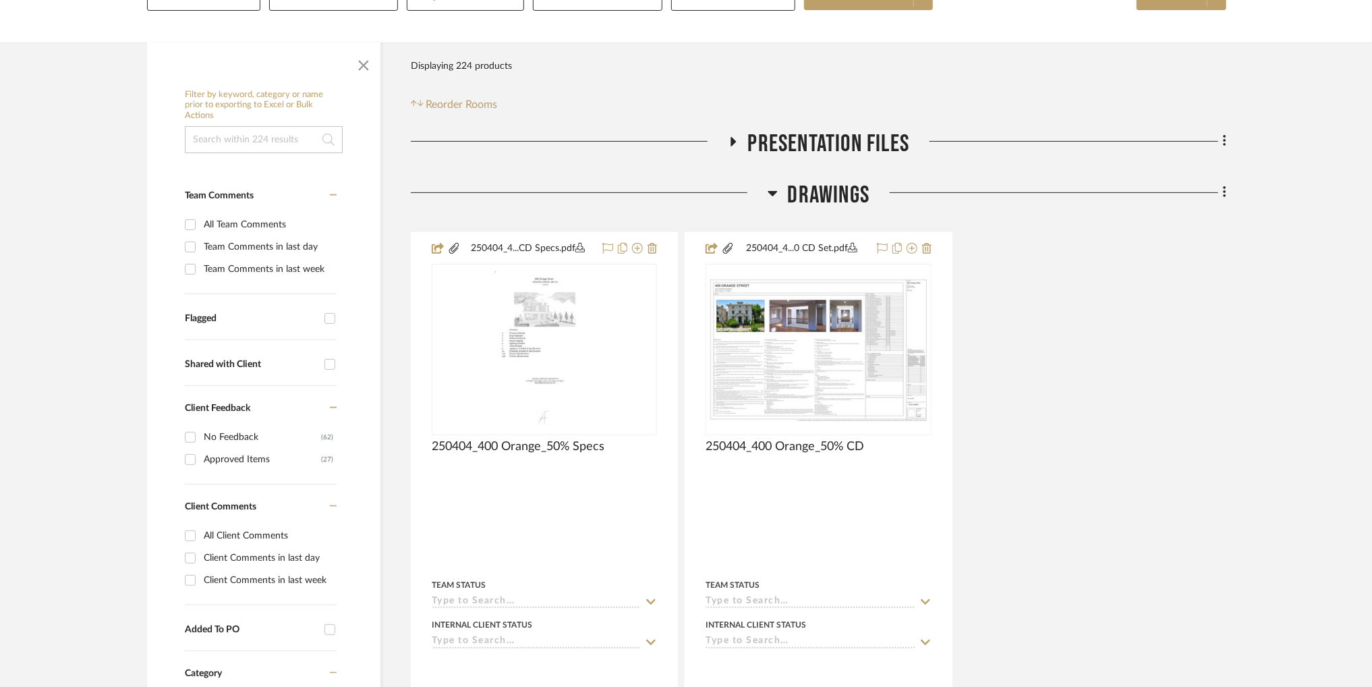
click at [281, 136] on input at bounding box center [264, 139] width 158 height 27
type input "wallpaper"
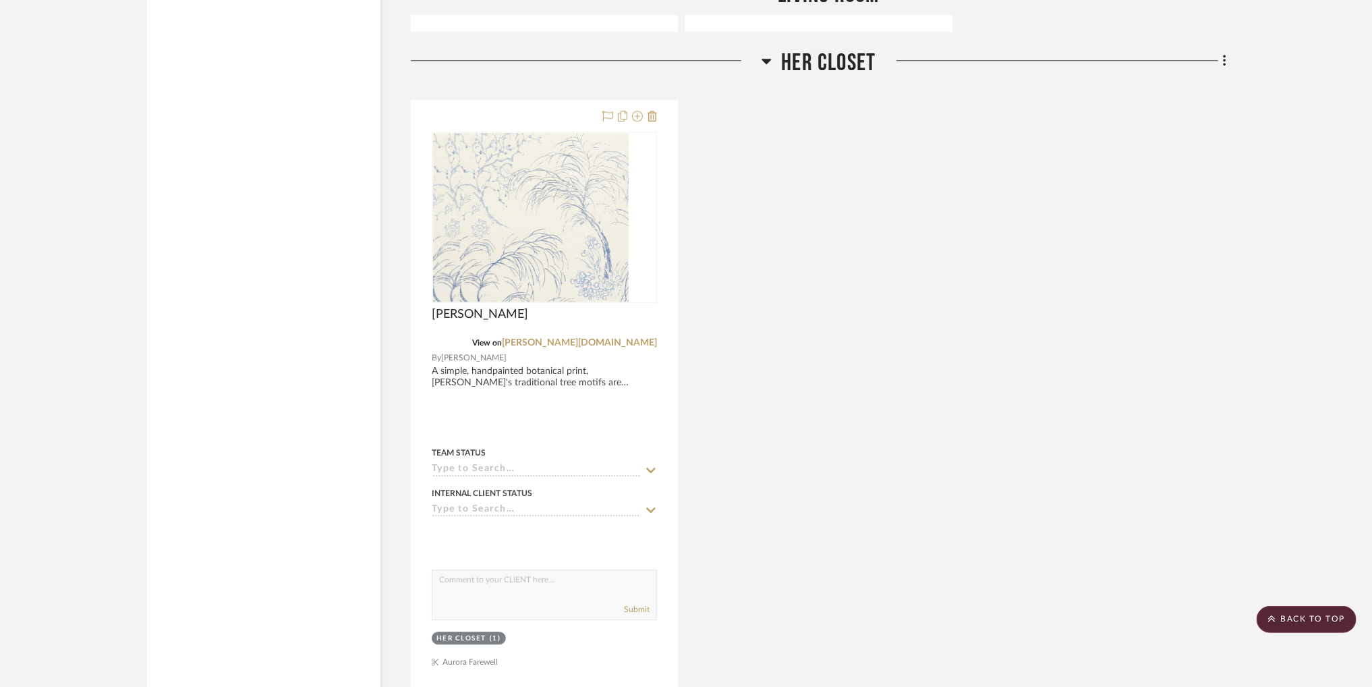
scroll to position [2271, 0]
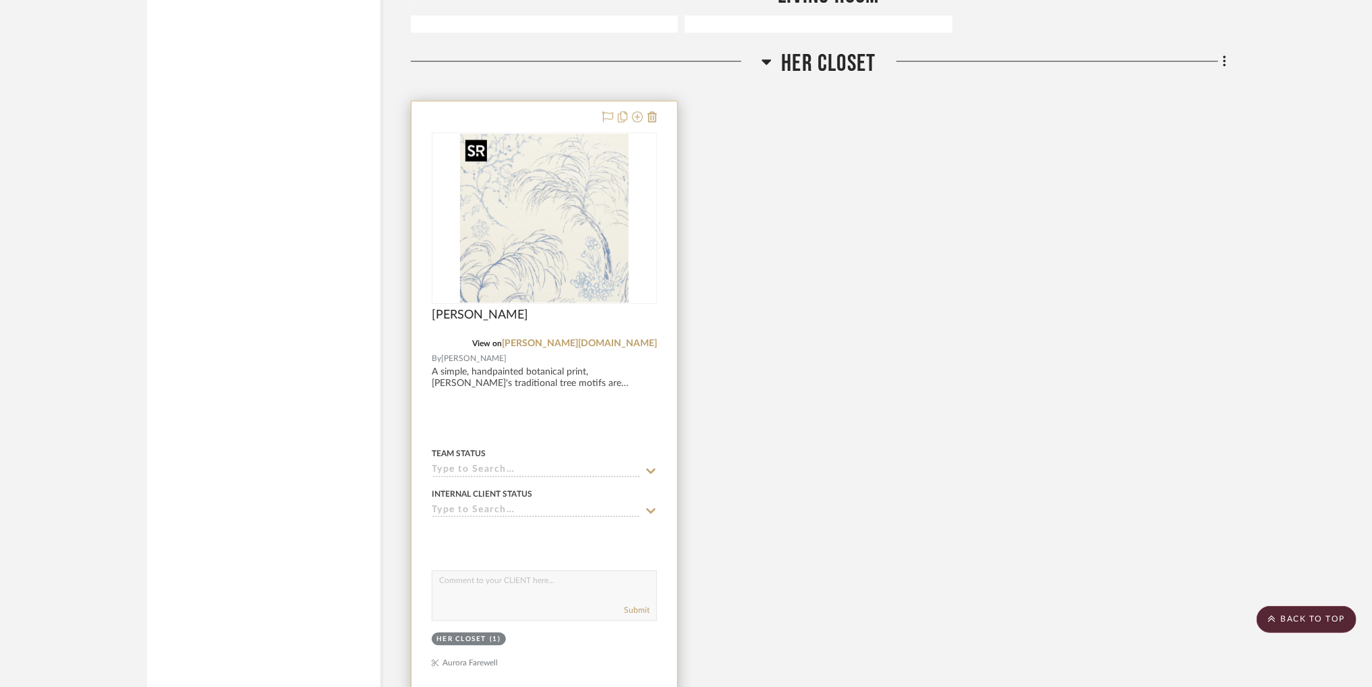
click at [577, 287] on img "0" at bounding box center [544, 218] width 169 height 169
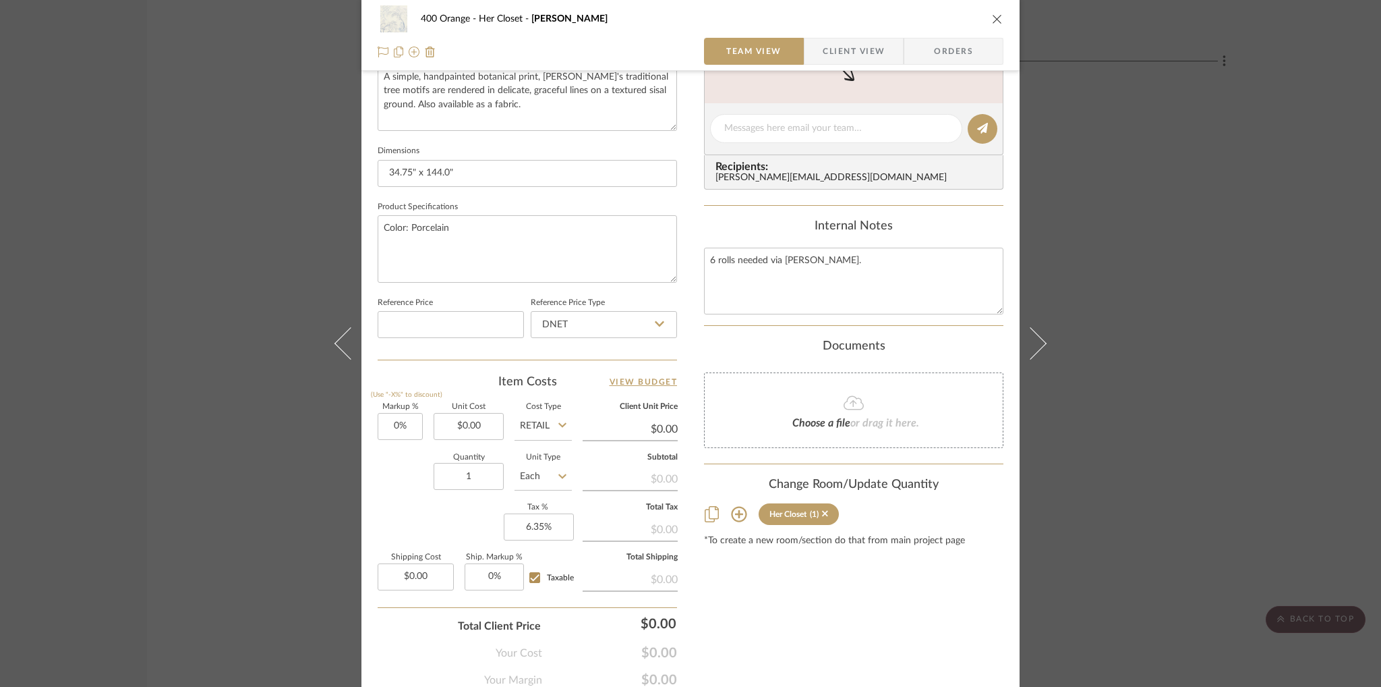
scroll to position [561, 0]
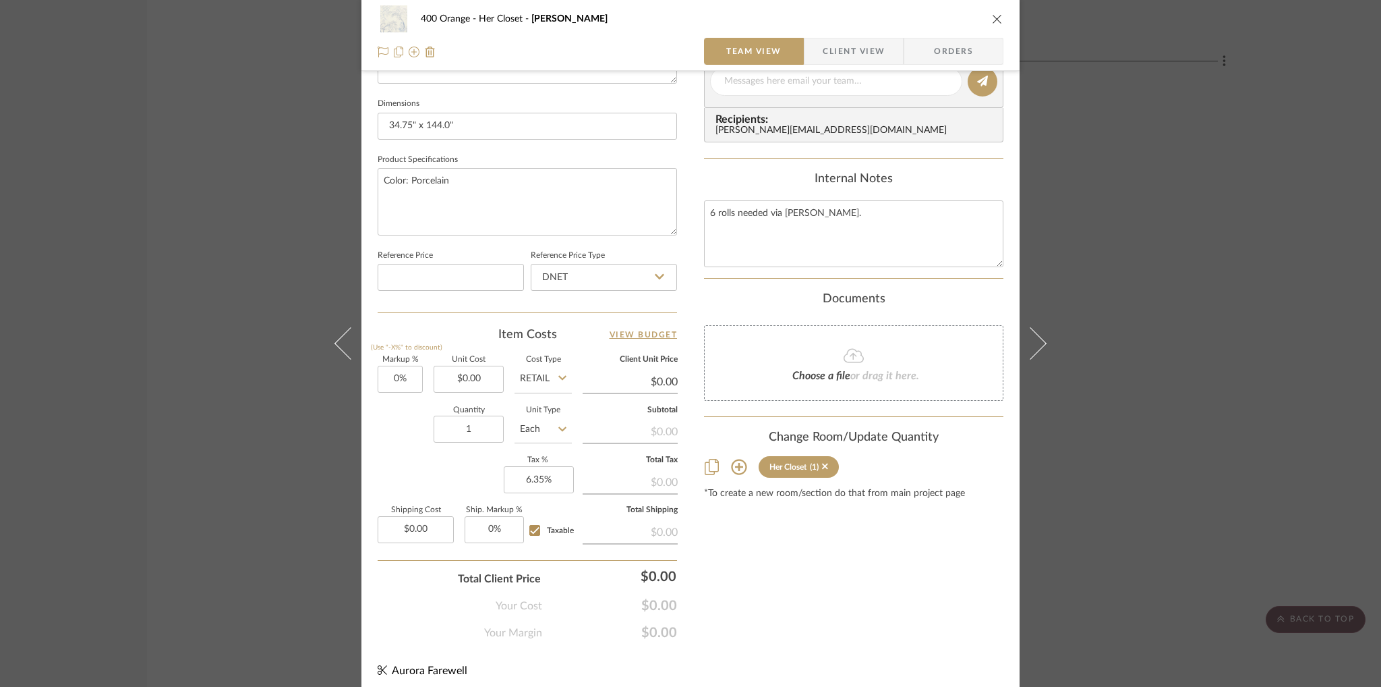
click at [558, 374] on icon at bounding box center [562, 377] width 8 height 11
click at [554, 417] on div "DNET" at bounding box center [594, 411] width 167 height 34
type input "DNET"
click at [483, 376] on input "0.00" at bounding box center [469, 379] width 70 height 27
type input "$88.00"
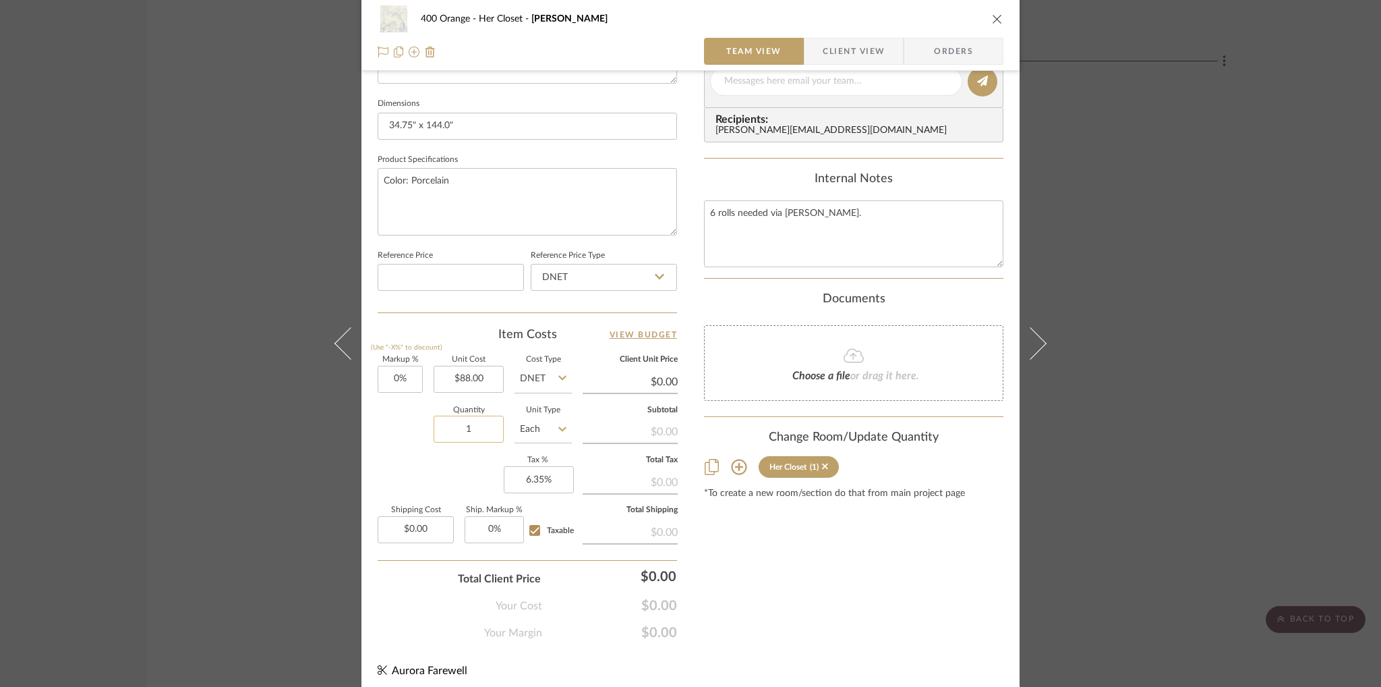
click at [475, 428] on input "1" at bounding box center [469, 428] width 70 height 27
type input "$88.00"
click at [550, 430] on input "Each" at bounding box center [543, 428] width 57 height 27
click at [569, 567] on div "YD" at bounding box center [594, 565] width 167 height 34
type input "YD"
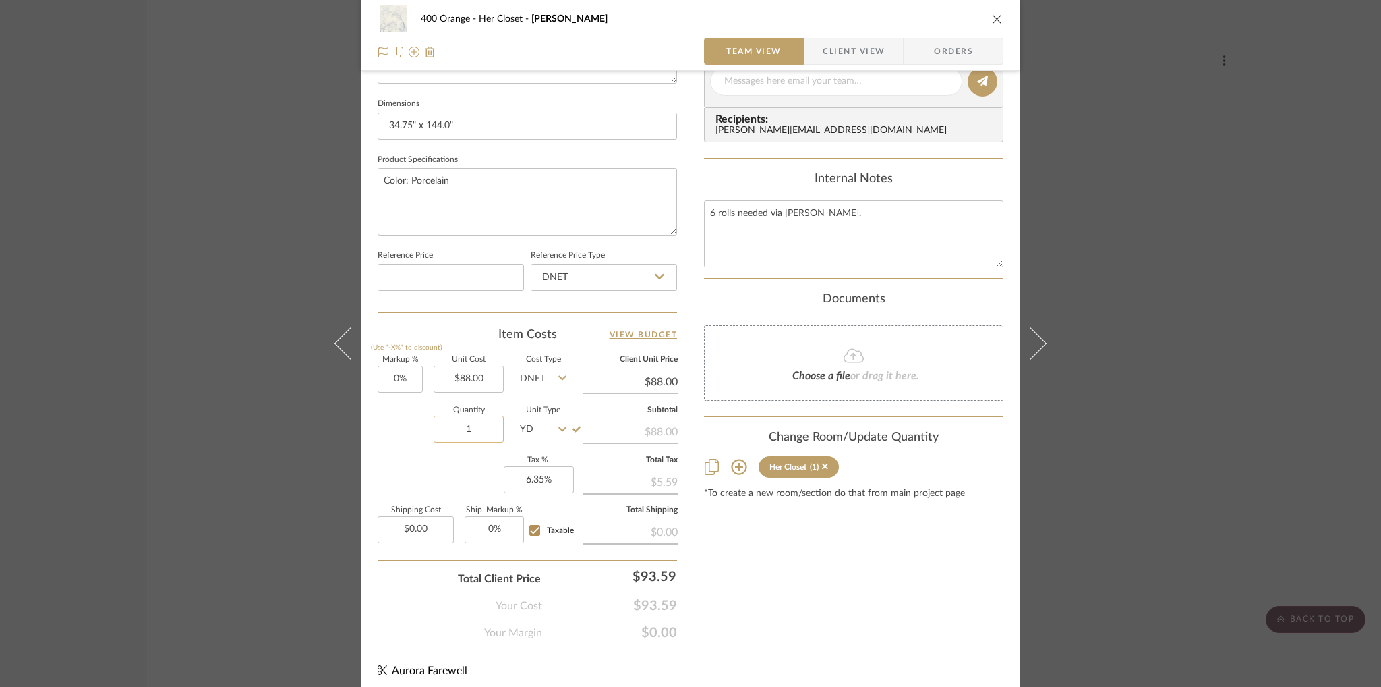
click at [477, 426] on input "1" at bounding box center [469, 428] width 70 height 27
type input "24"
click at [399, 449] on div "Quantity 24 Unit Type YD" at bounding box center [475, 431] width 194 height 48
click at [532, 484] on input "6.35" at bounding box center [539, 479] width 70 height 27
type input "0%"
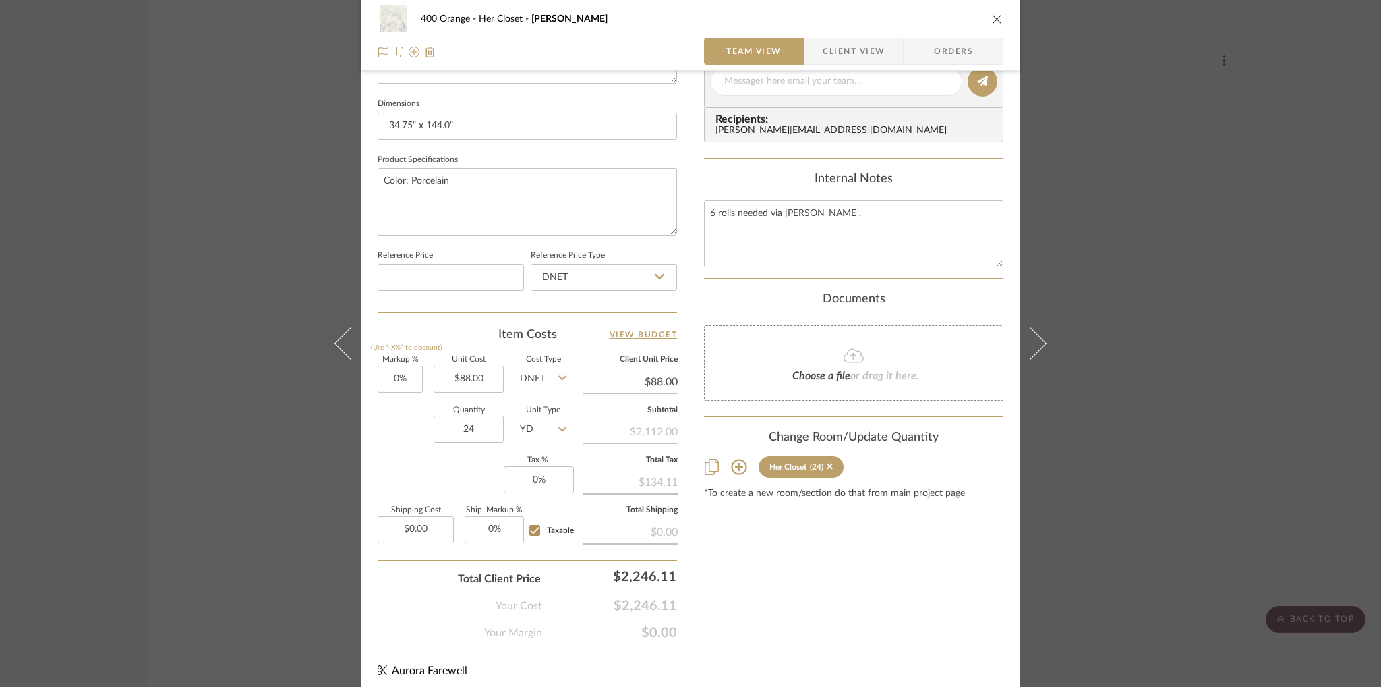
click at [422, 459] on div "Markup % (Use "-X%" to discount) 0% Unit Cost $88.00 Cost Type DNET Client Unit…" at bounding box center [527, 454] width 299 height 197
click at [792, 219] on textarea "6 rolls needed via [PERSON_NAME]." at bounding box center [853, 233] width 299 height 67
click at [859, 211] on textarea "6 rolls needed via [PERSON_NAME]." at bounding box center [853, 233] width 299 height 67
click at [830, 246] on textarea "6 rolls needed via [PERSON_NAME]. Trade pricing breakdown: Material total- 2,11…" at bounding box center [853, 233] width 299 height 67
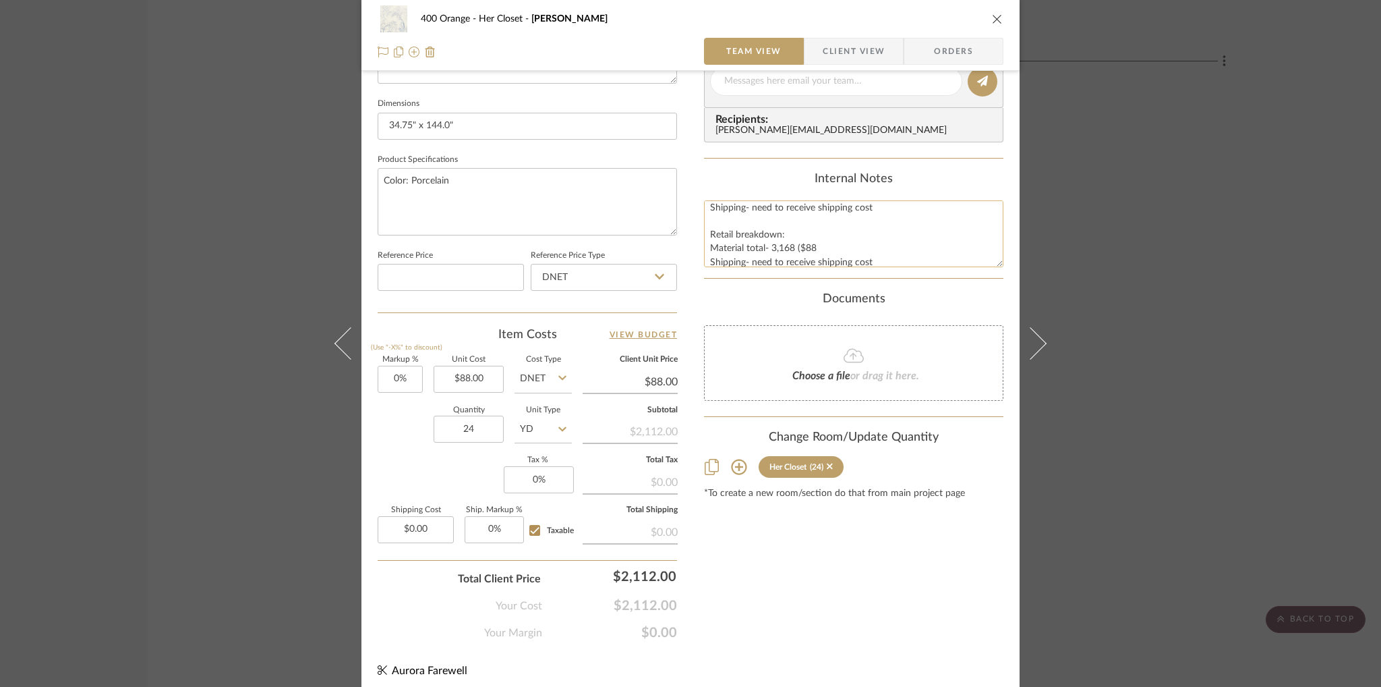
click at [812, 243] on textarea "6 rolls needed via [PERSON_NAME]. Trade pricing breakdown: Material total- 2,11…" at bounding box center [853, 233] width 299 height 67
click at [817, 231] on textarea "6 rolls needed via [PERSON_NAME]. Trade pricing breakdown: Material total- 2,11…" at bounding box center [853, 233] width 299 height 67
type textarea "6 rolls needed via [PERSON_NAME]. Trade pricing breakdown: Material total- 2,11…"
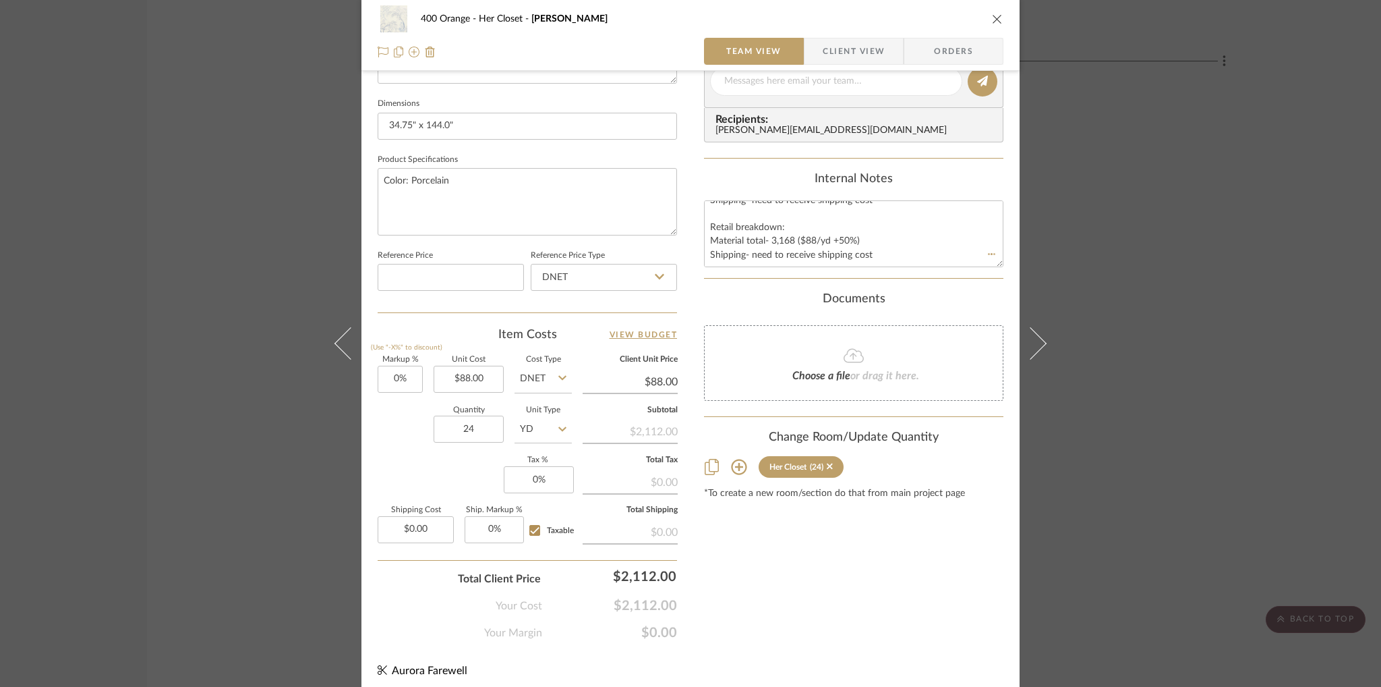
click at [992, 18] on icon "close" at bounding box center [997, 18] width 11 height 11
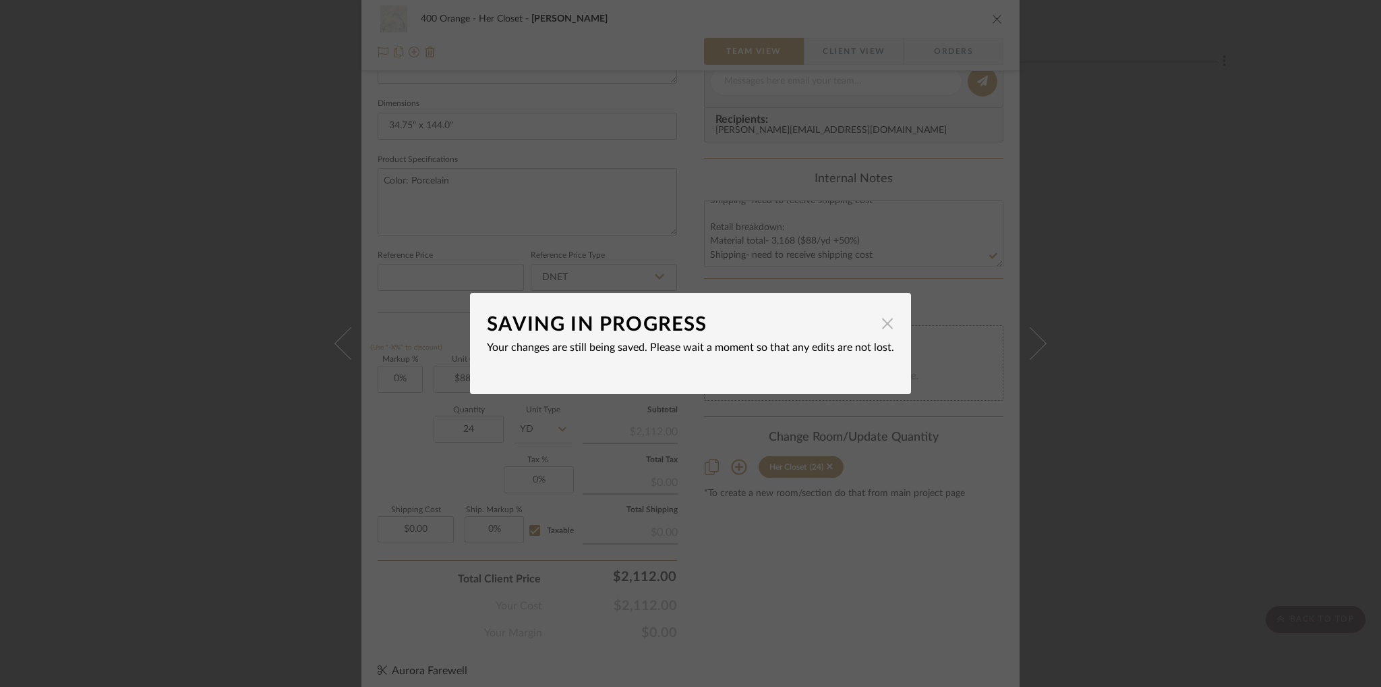
click at [880, 319] on span "button" at bounding box center [887, 323] width 27 height 27
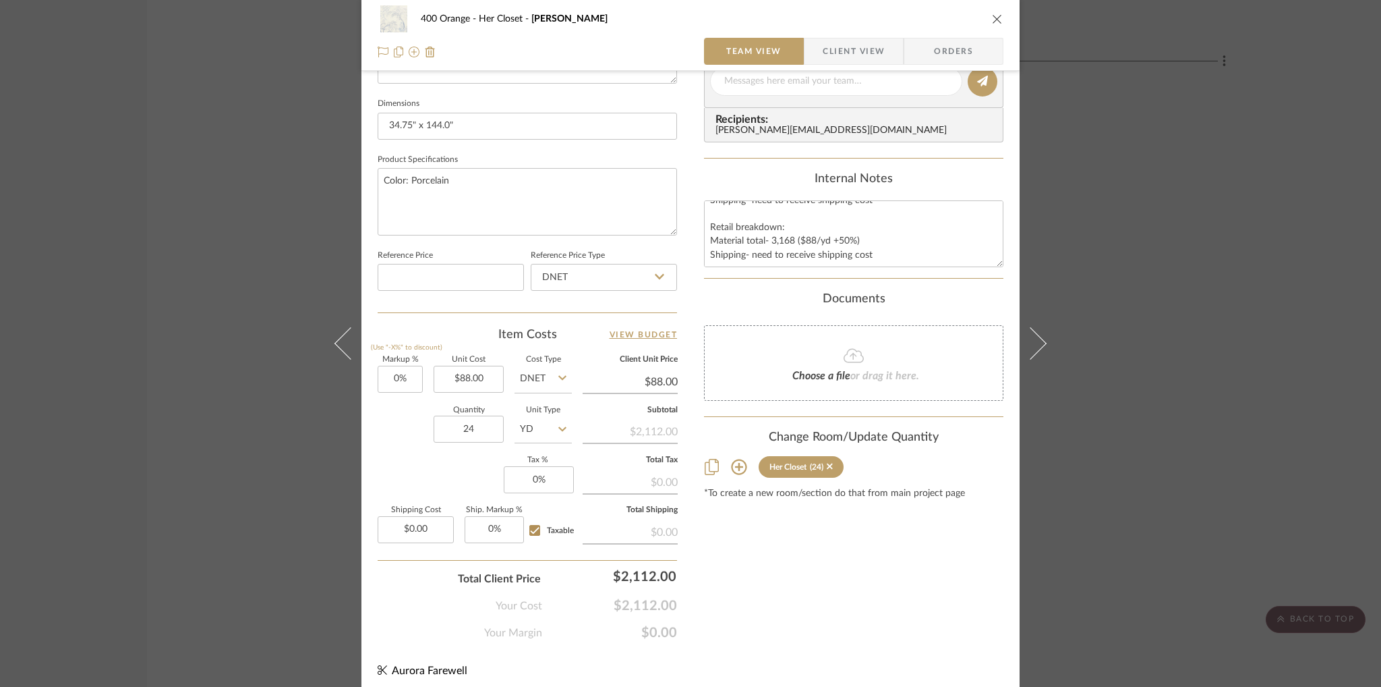
click at [1001, 20] on div "400 Orange Her Closet Mori Sisal Team View Client View Orders" at bounding box center [691, 35] width 658 height 71
click at [993, 17] on icon "close" at bounding box center [997, 18] width 11 height 11
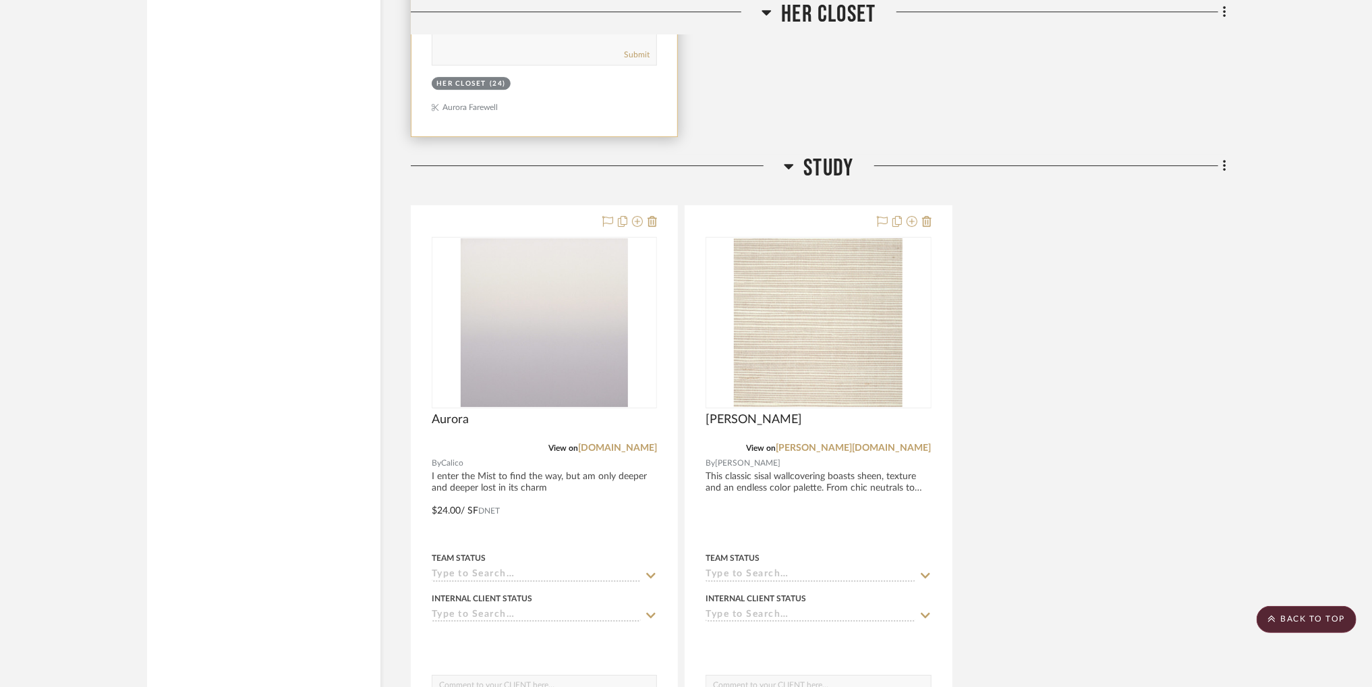
scroll to position [2952, 0]
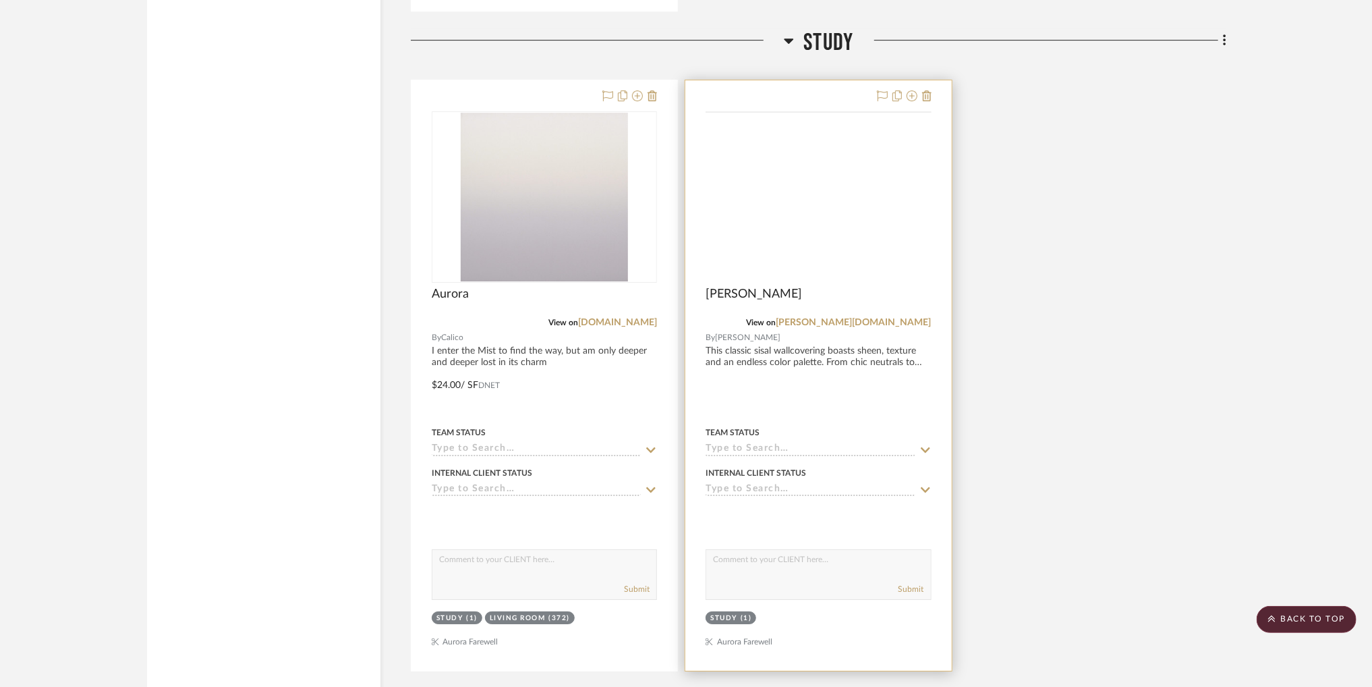
click at [0, 0] on img at bounding box center [0, 0] width 0 height 0
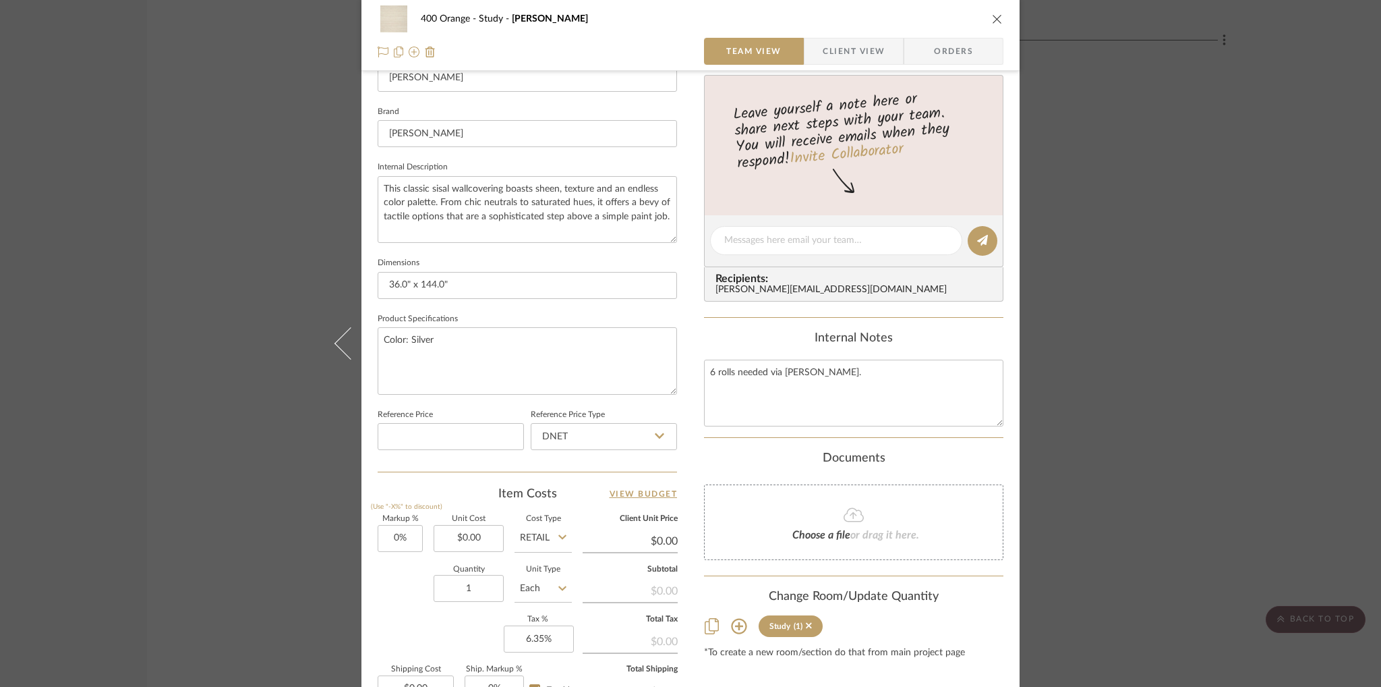
scroll to position [567, 0]
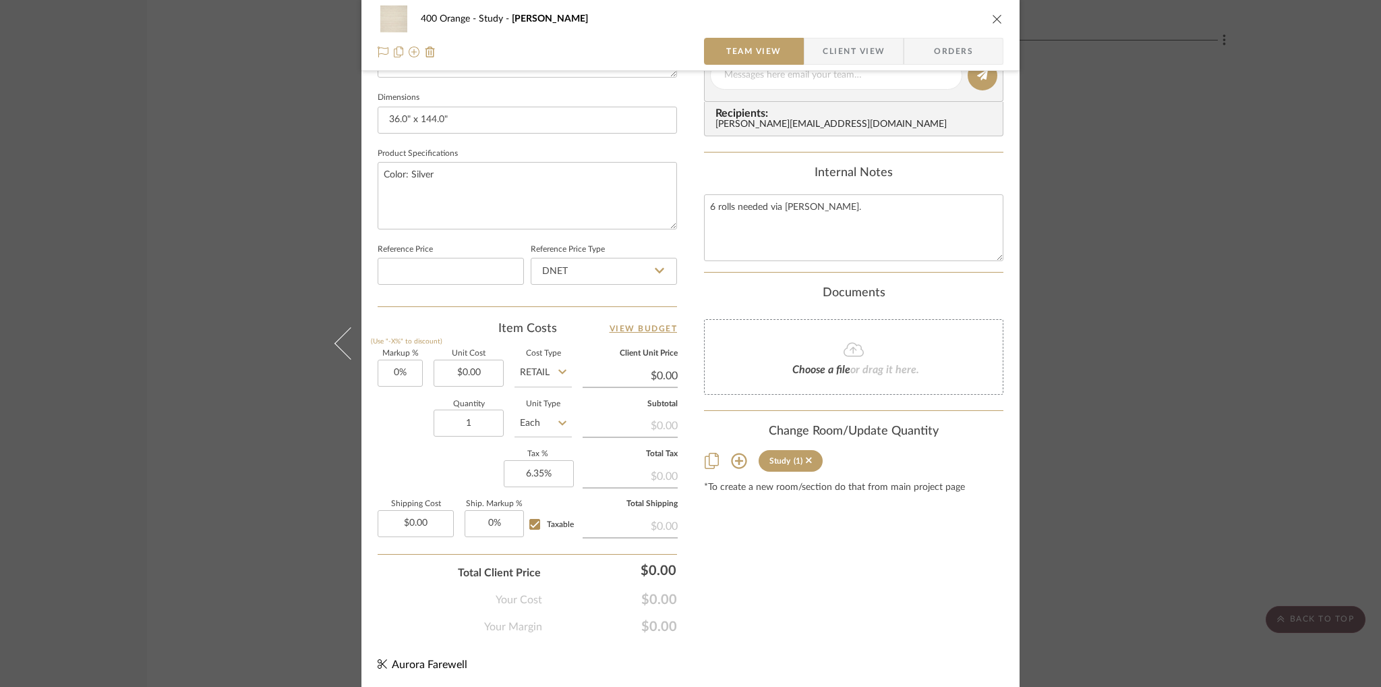
click at [534, 373] on input "Retail" at bounding box center [543, 373] width 57 height 27
click at [537, 403] on span "DNET" at bounding box center [537, 404] width 26 height 9
type input "DNET"
click at [469, 372] on input "0.00" at bounding box center [469, 373] width 70 height 27
type input "$34.00"
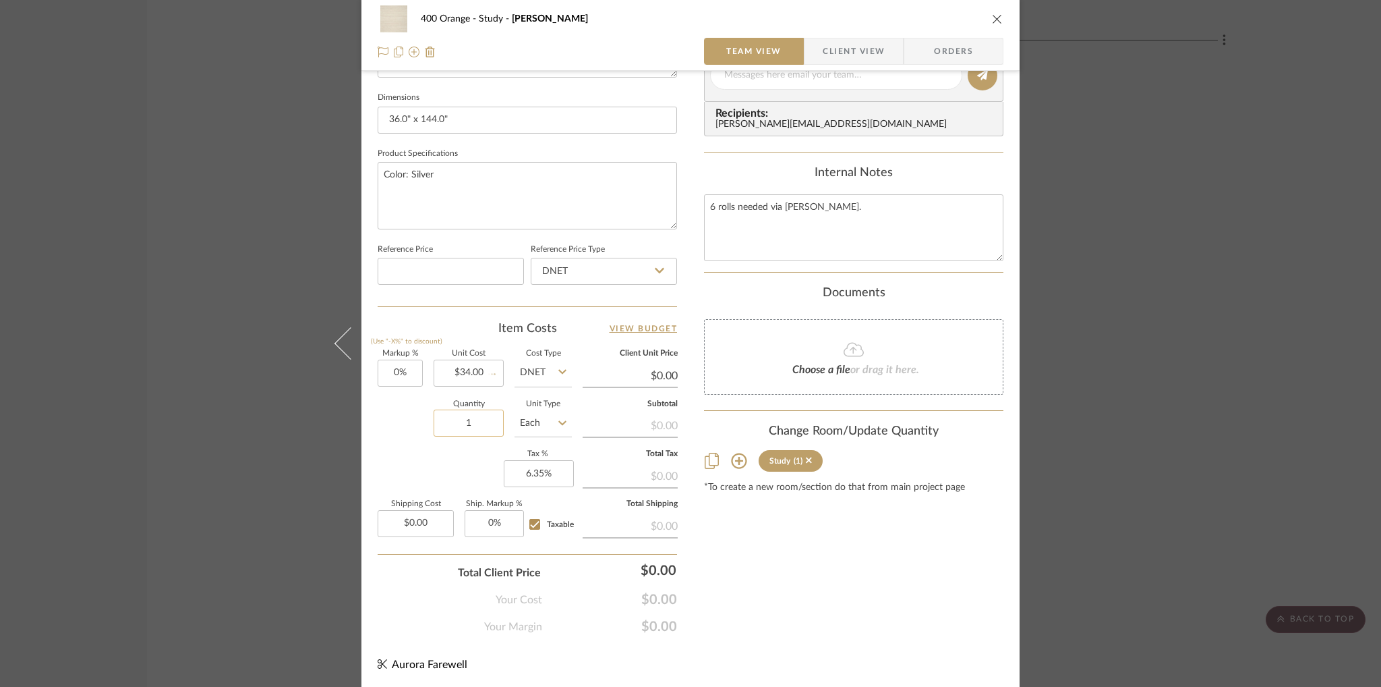
click at [482, 424] on input "1" at bounding box center [469, 422] width 70 height 27
type input "$34.00"
click at [548, 425] on input "Each" at bounding box center [543, 422] width 57 height 27
click at [557, 567] on div "YD" at bounding box center [594, 559] width 167 height 34
type input "YD"
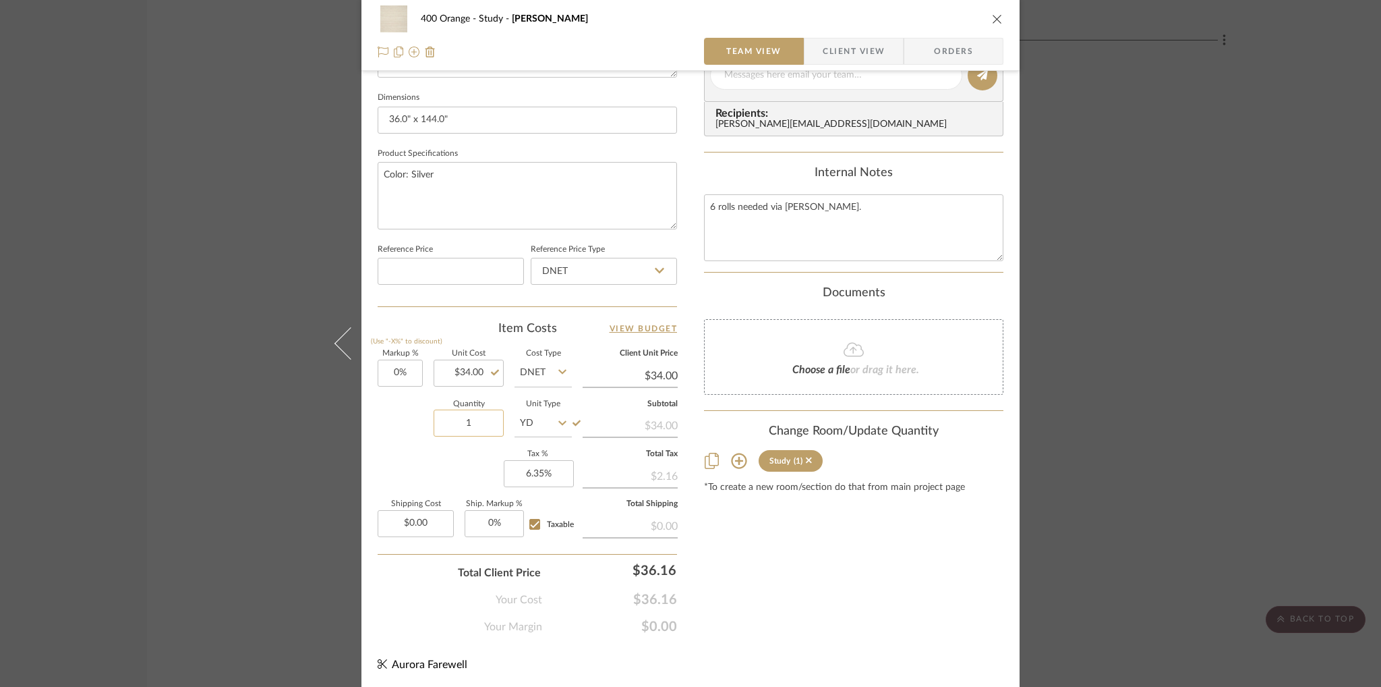
click at [488, 420] on input "1" at bounding box center [469, 422] width 70 height 27
type input "24"
click at [411, 428] on div "Quantity 24 Unit Type YD" at bounding box center [475, 425] width 194 height 48
click at [540, 469] on input "6.35" at bounding box center [539, 473] width 70 height 27
type input "0%"
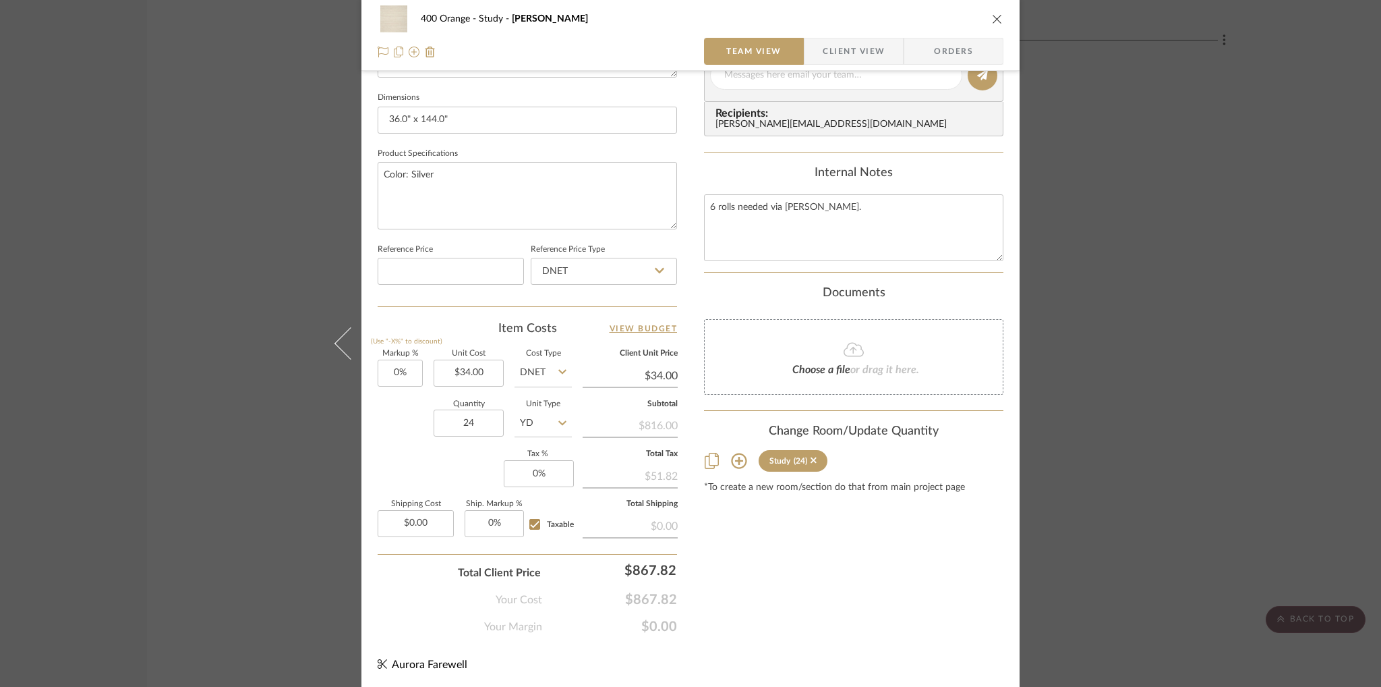
click at [457, 459] on div "Markup % (Use "-X%" to discount) 0% Unit Cost $34.00 Cost Type DNET Client Unit…" at bounding box center [527, 448] width 299 height 197
click at [533, 520] on input "Taxable" at bounding box center [535, 524] width 22 height 22
checkbox input "false"
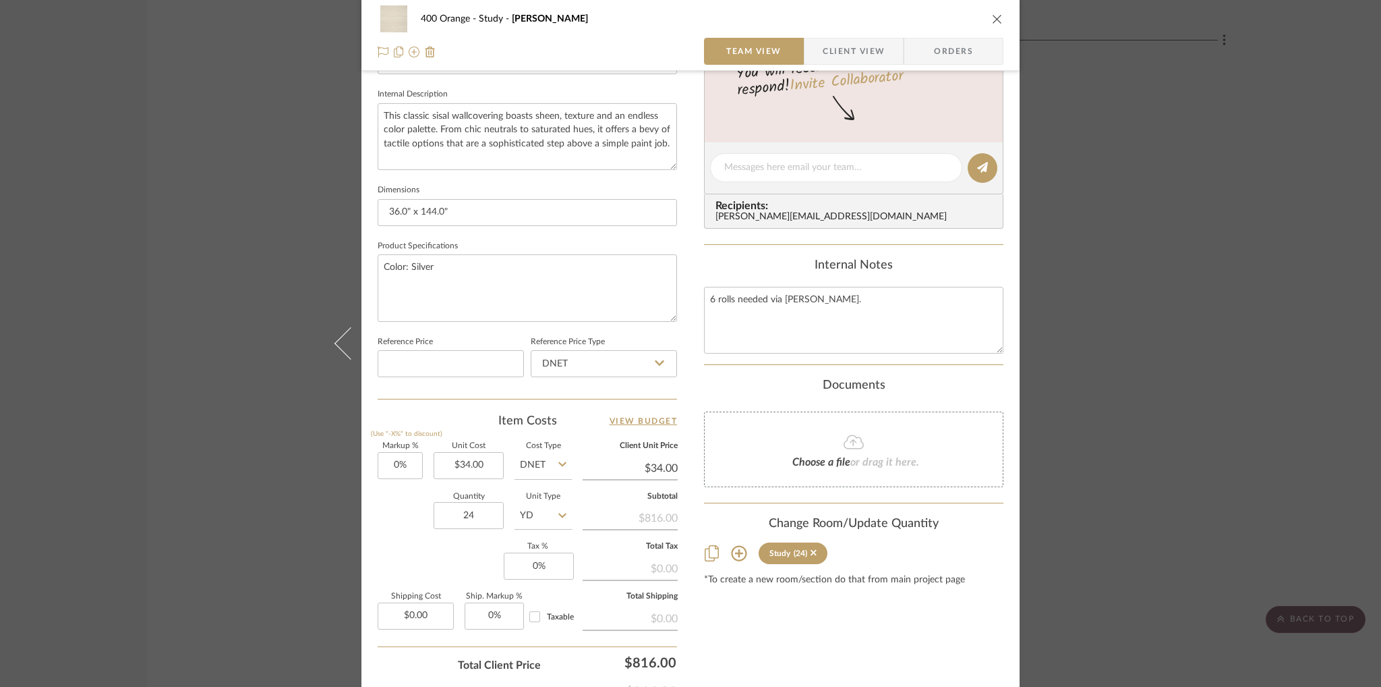
scroll to position [473, 0]
click at [881, 297] on textarea "6 rolls needed via [PERSON_NAME]." at bounding box center [853, 322] width 299 height 67
click at [865, 340] on textarea "6 rolls needed via [PERSON_NAME]. Trade price breakdown: Material cost- $816 ($…" at bounding box center [853, 322] width 299 height 67
click at [923, 343] on textarea "6 rolls needed via [PERSON_NAME]. Trade price breakdown: Material cost- $816 ($…" at bounding box center [853, 322] width 299 height 67
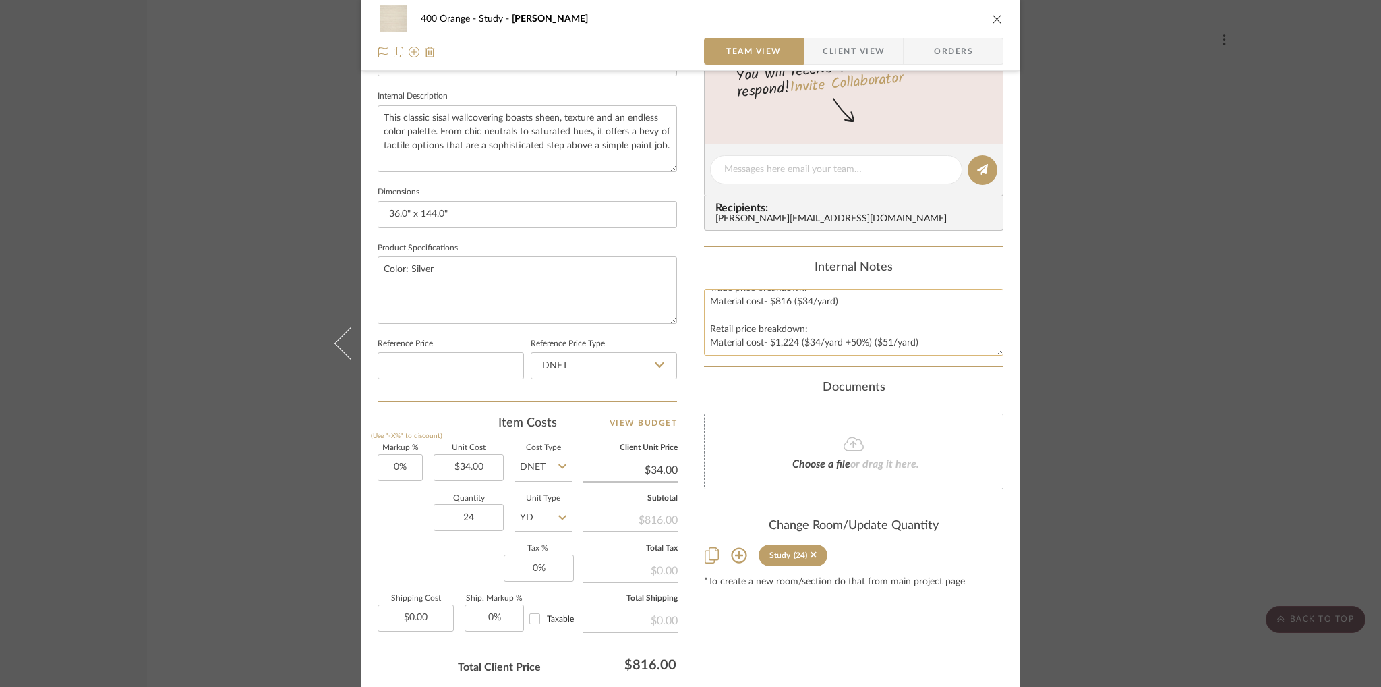
scroll to position [33, 0]
click at [843, 303] on textarea "6 rolls needed via [PERSON_NAME]. Trade price breakdown: Material cost- $816 ($…" at bounding box center [853, 322] width 299 height 67
drag, startPoint x: 880, startPoint y: 314, endPoint x: 874, endPoint y: 310, distance: 7.2
click at [874, 310] on textarea "6 rolls needed via [PERSON_NAME]. Trade price breakdown: Material cost- $816 ($…" at bounding box center [853, 322] width 299 height 67
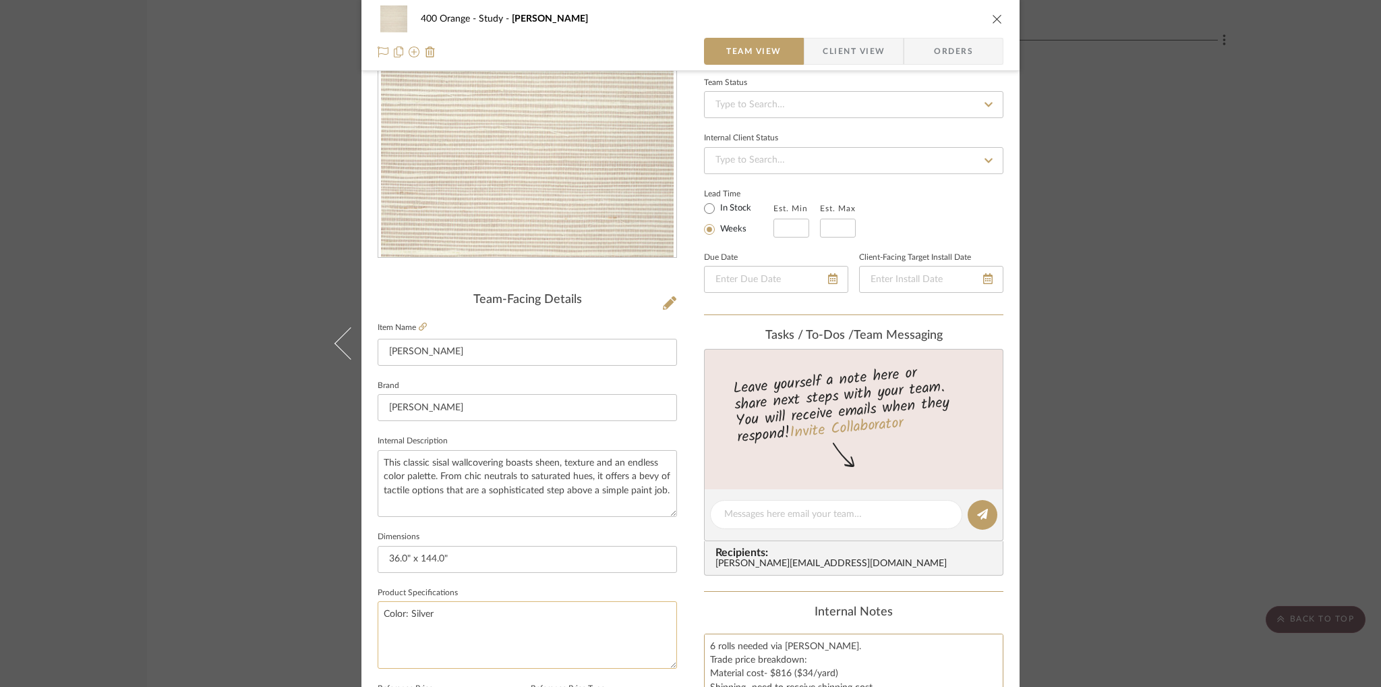
scroll to position [89, 0]
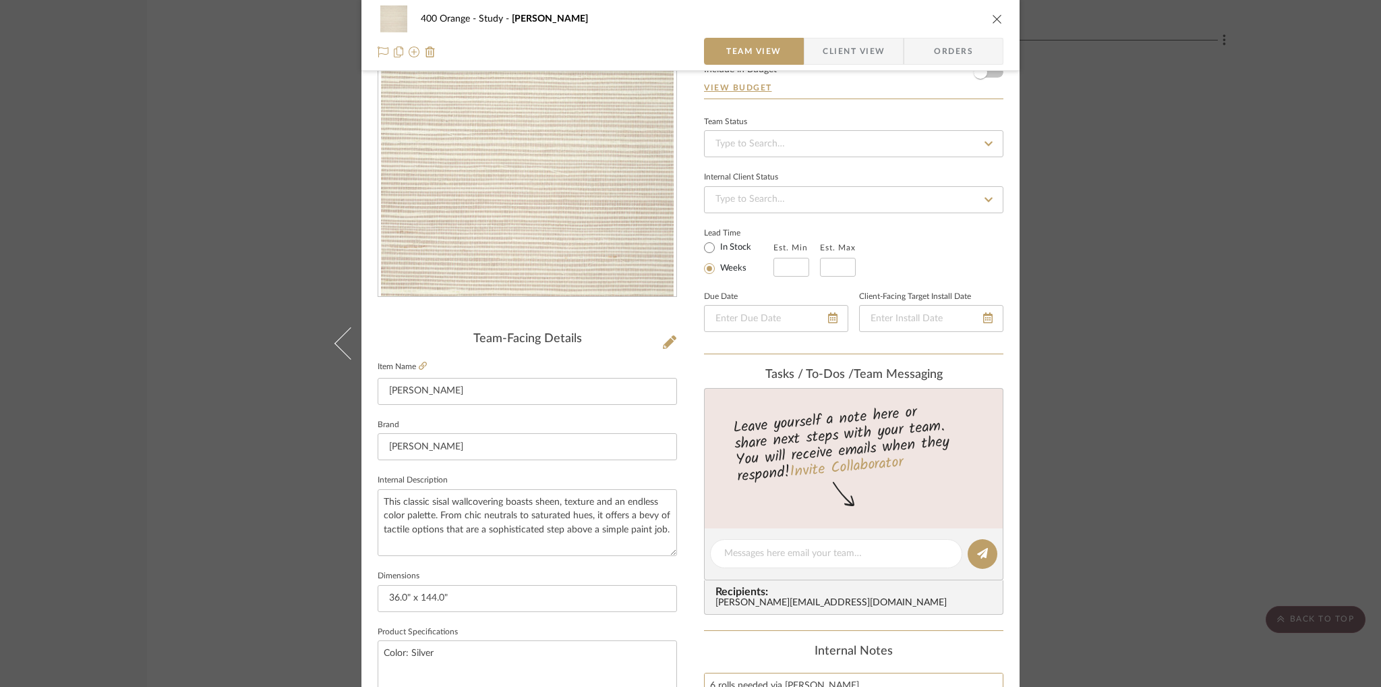
type textarea "6 rolls needed via [PERSON_NAME]. Trade price breakdown: Material cost- $816 ($…"
click at [994, 20] on icon "close" at bounding box center [997, 18] width 11 height 11
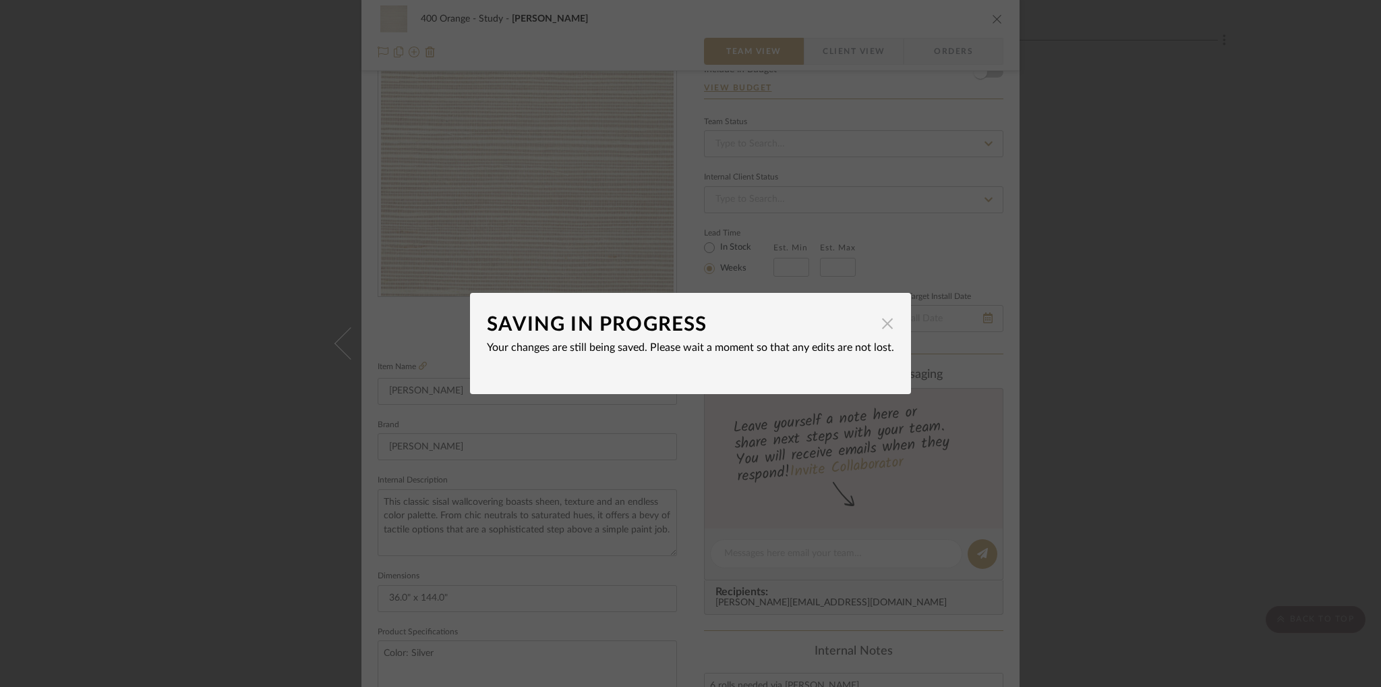
click at [881, 329] on span "button" at bounding box center [887, 323] width 27 height 27
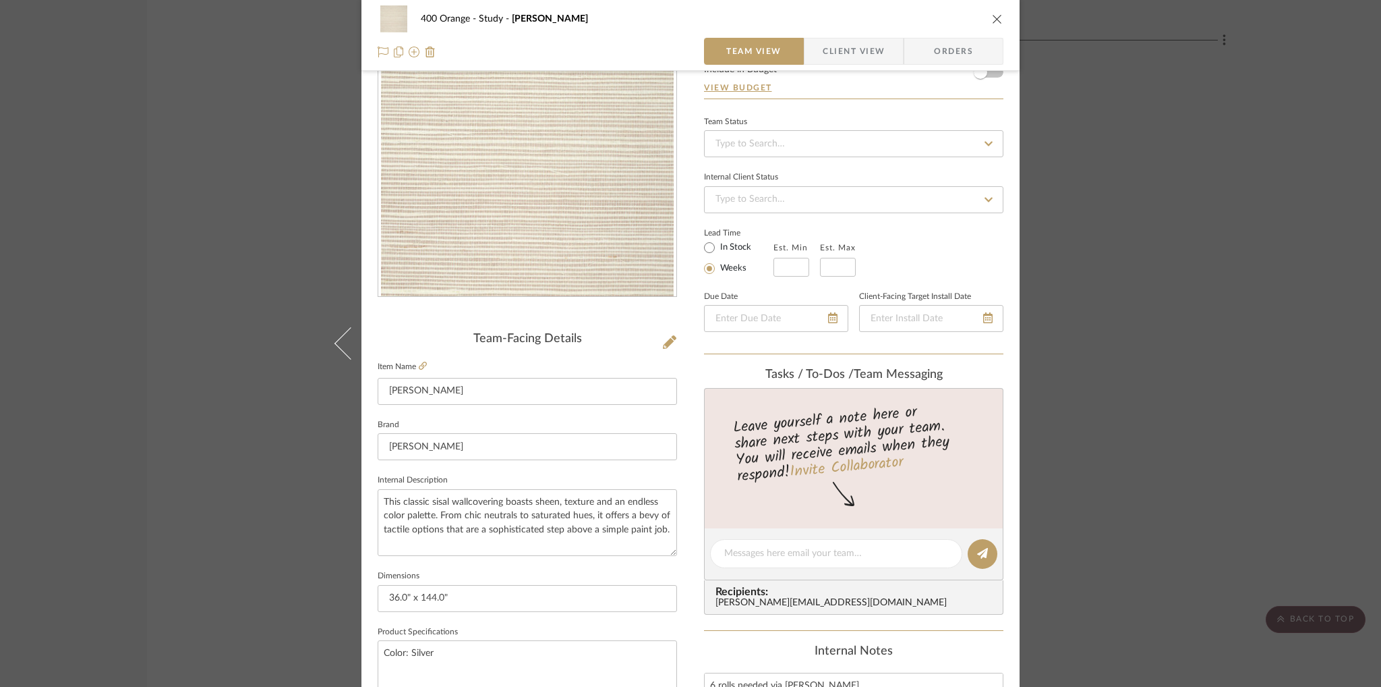
click at [994, 22] on icon "close" at bounding box center [997, 18] width 11 height 11
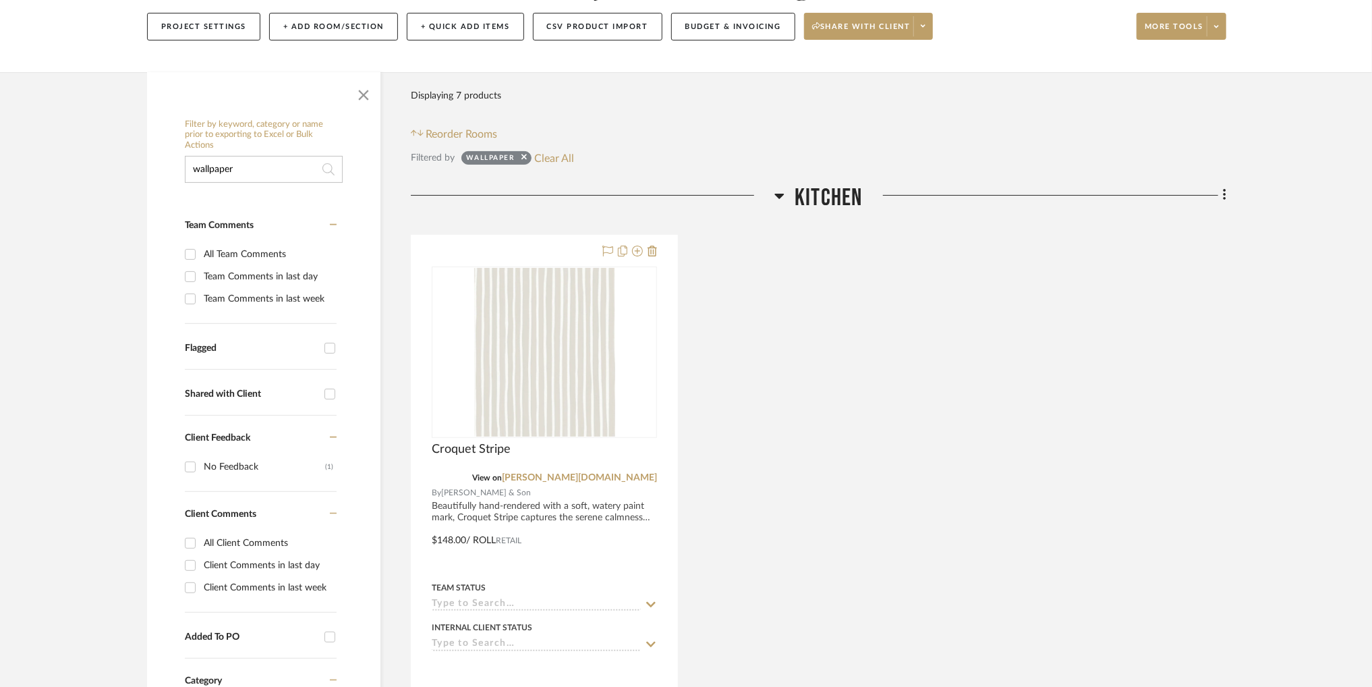
scroll to position [156, 0]
